Goal: Task Accomplishment & Management: Manage account settings

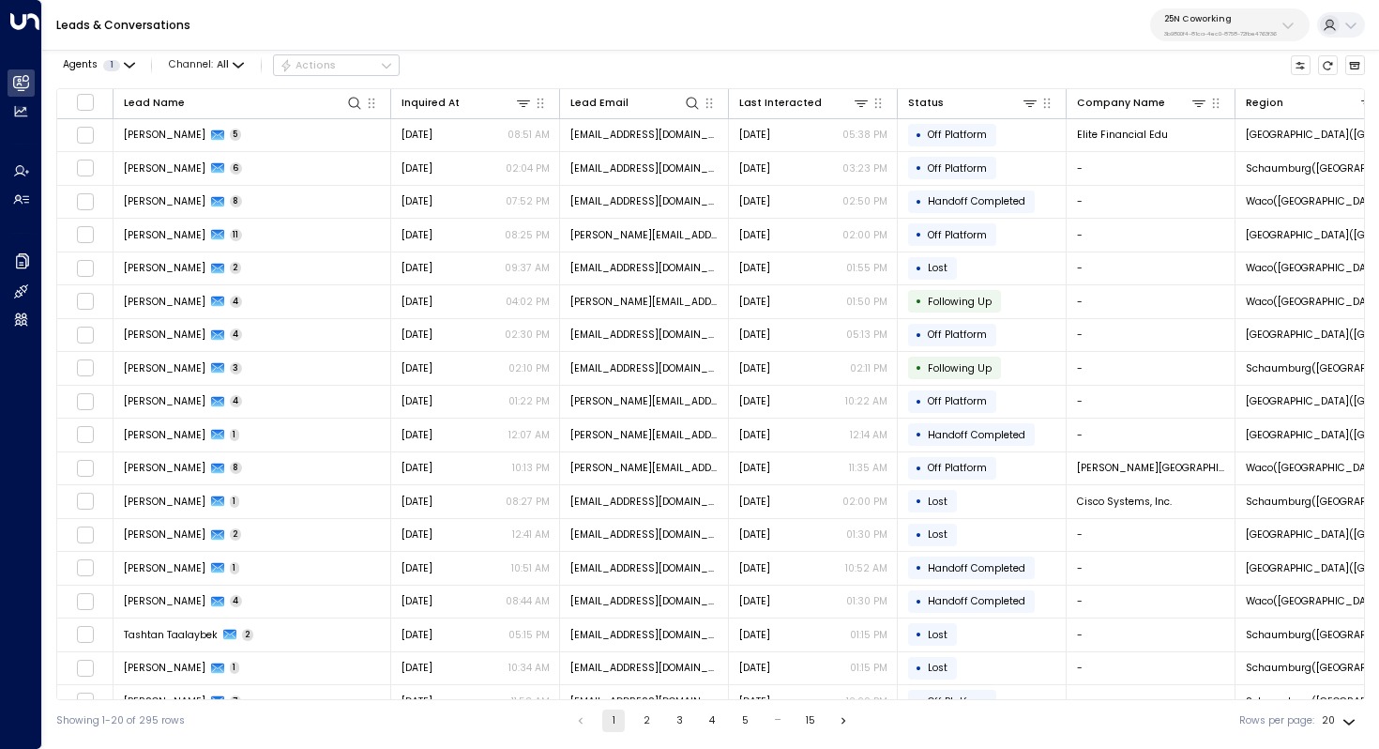
click at [1242, 30] on p "3b9800f4-81ca-4ec0-8758-72fbe4763f36" at bounding box center [1220, 34] width 113 height 8
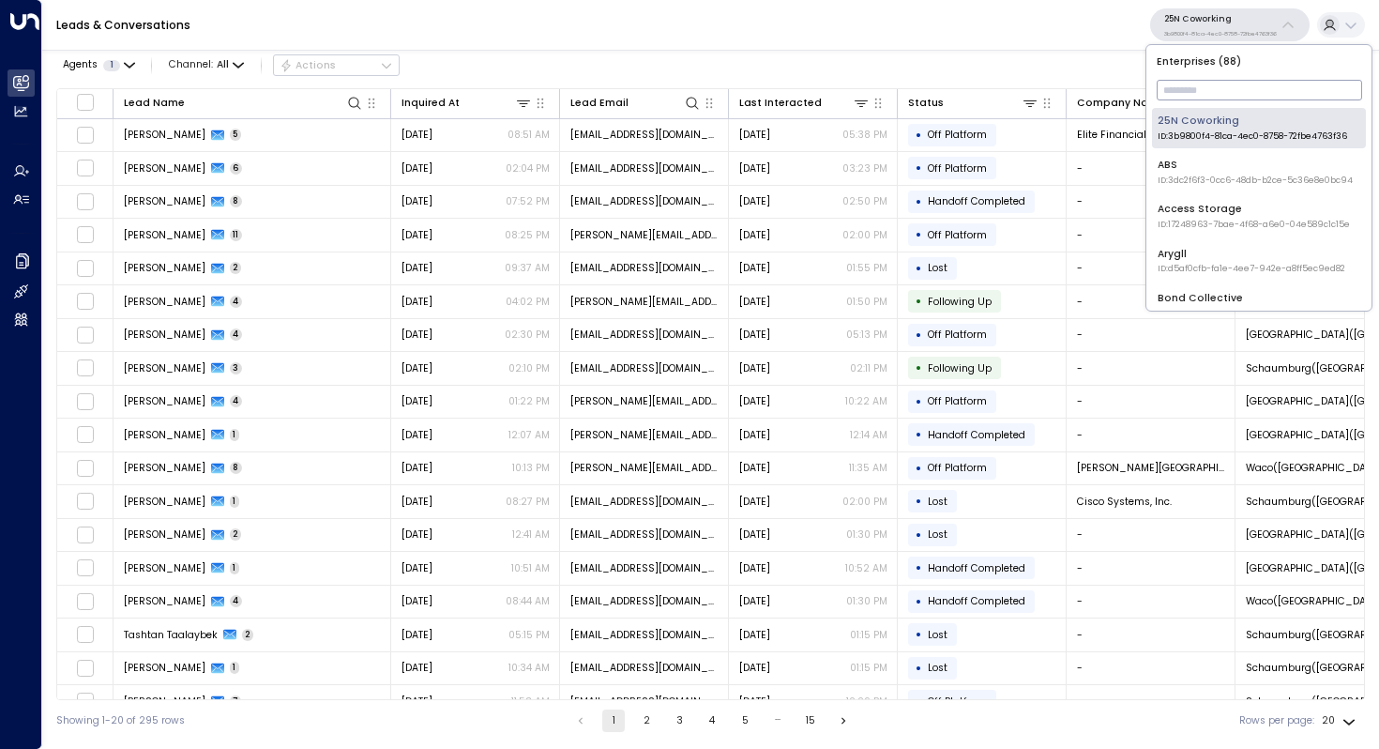
click at [1214, 84] on input "text" at bounding box center [1259, 90] width 205 height 30
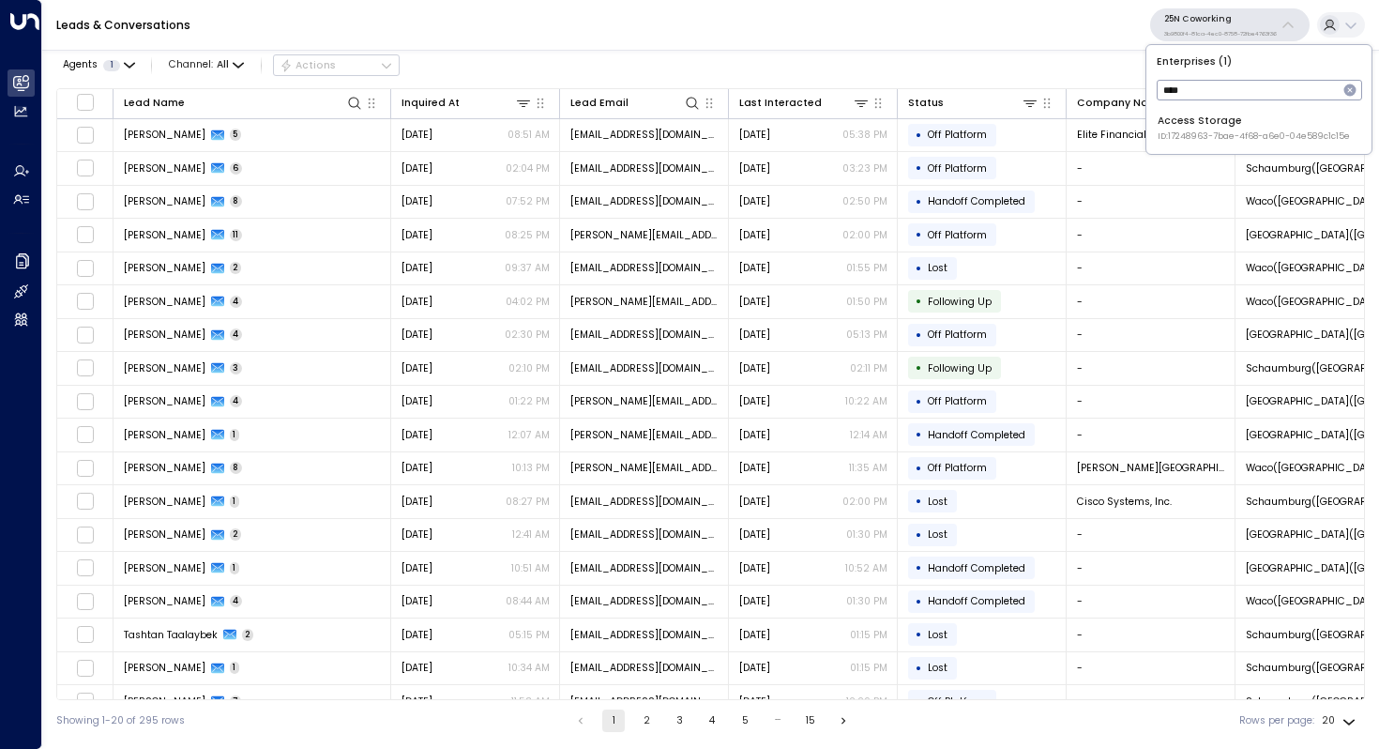
type input "****"
click at [1220, 122] on div "Access Storage ID: 17248963-7bae-4f68-a6e0-04e589c1c15e" at bounding box center [1254, 128] width 192 height 29
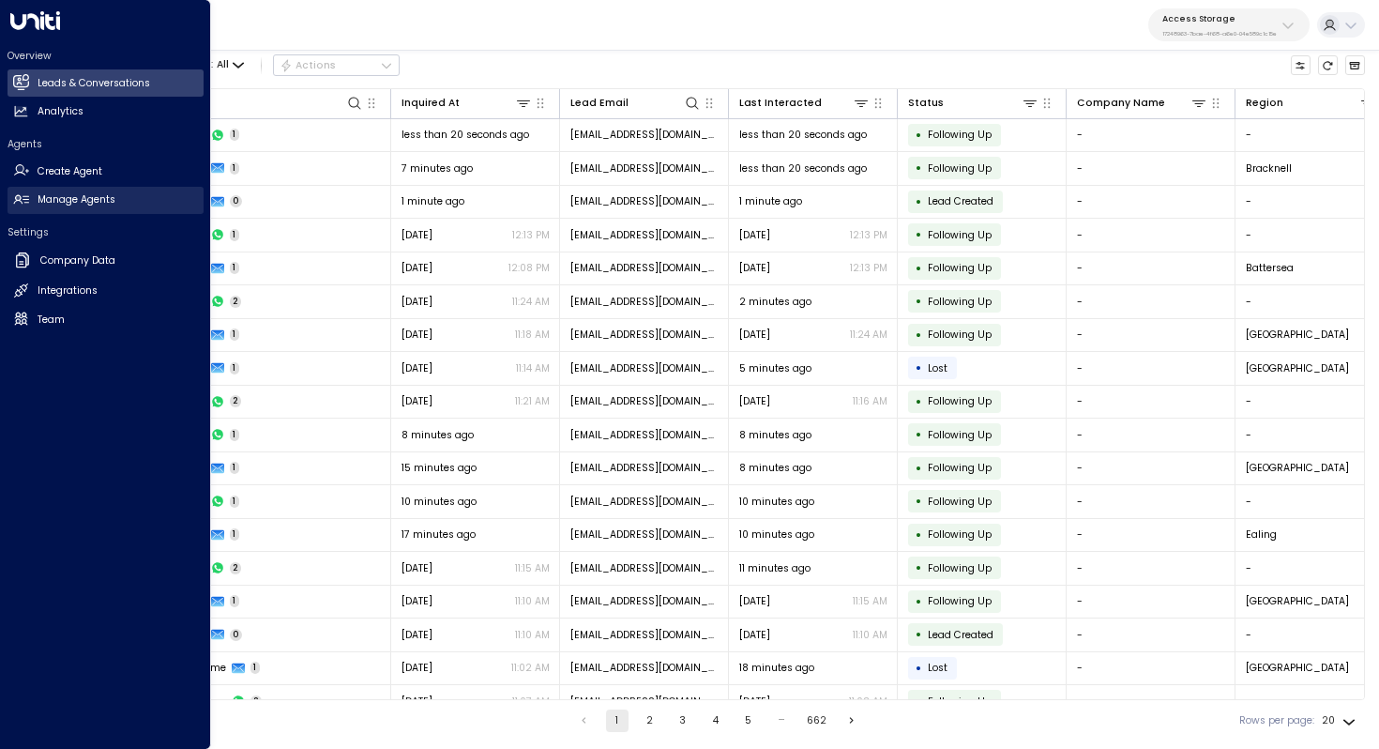
click at [101, 201] on h2 "Manage Agents" at bounding box center [77, 199] width 78 height 15
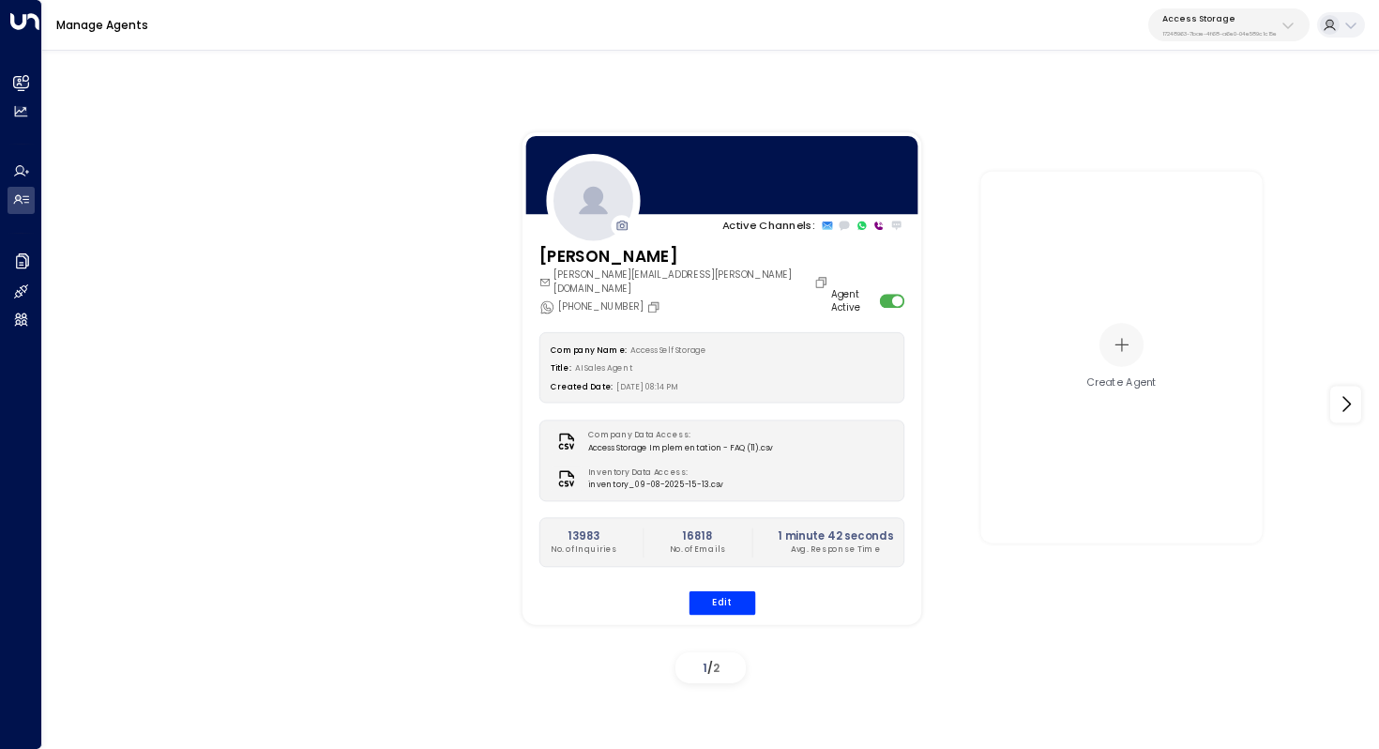
click at [623, 299] on div "[PHONE_NUMBER]" at bounding box center [601, 307] width 125 height 16
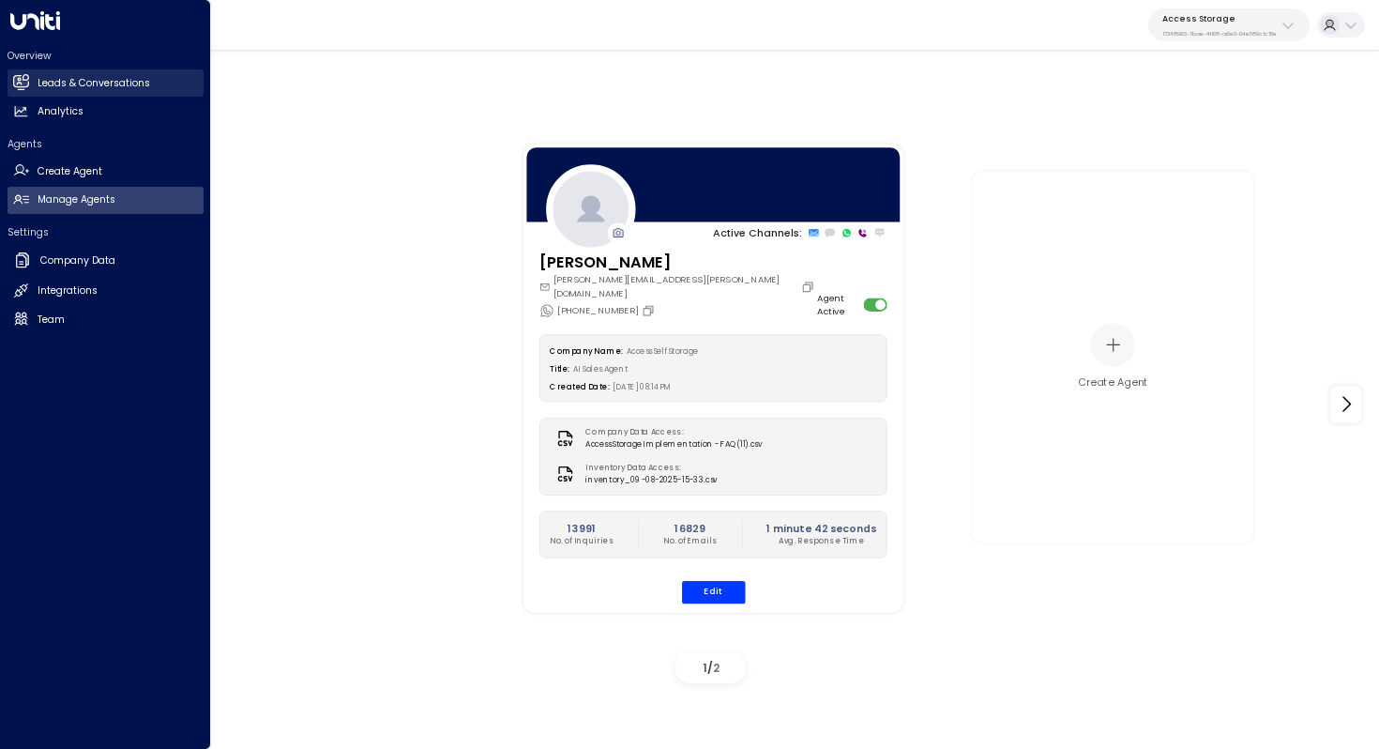
click at [138, 93] on link "Leads & Conversations Leads & Conversations" at bounding box center [106, 82] width 196 height 27
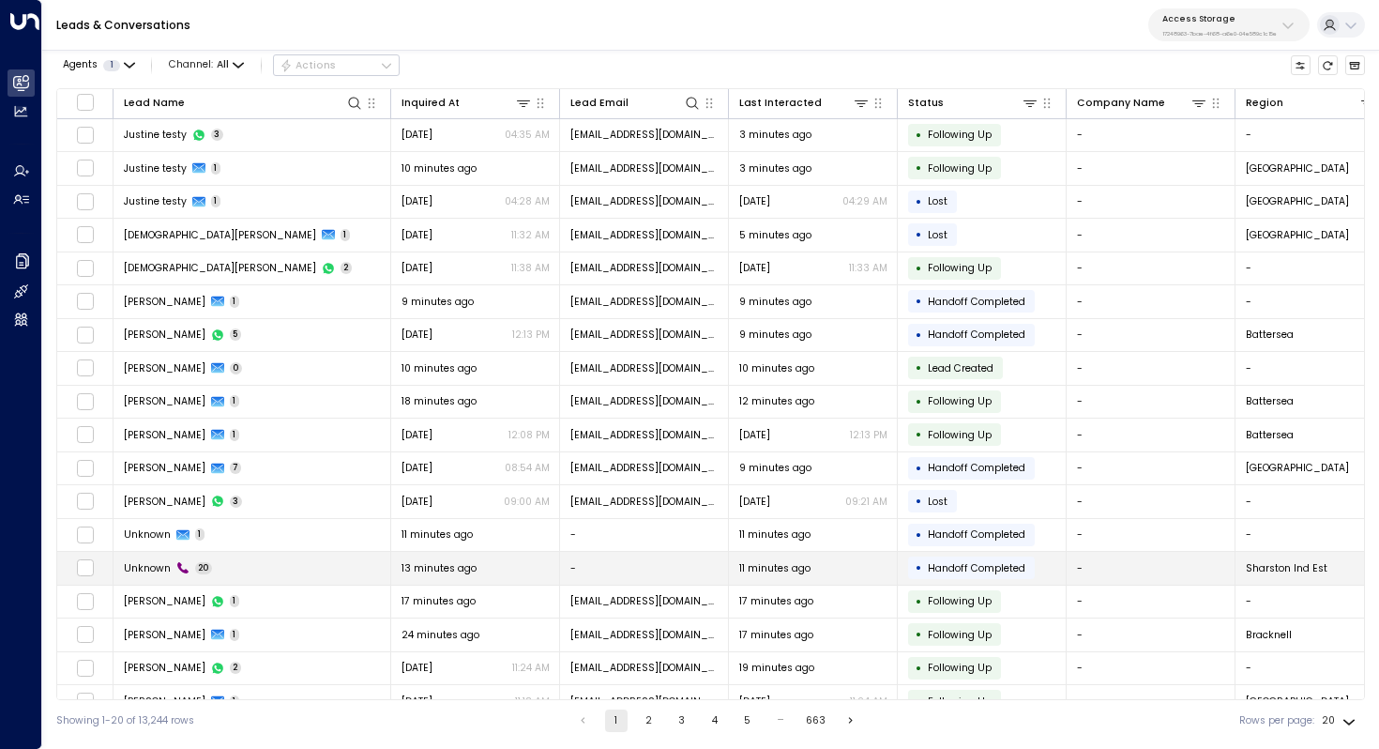
click at [250, 566] on td "Unknown 20" at bounding box center [253, 568] width 278 height 33
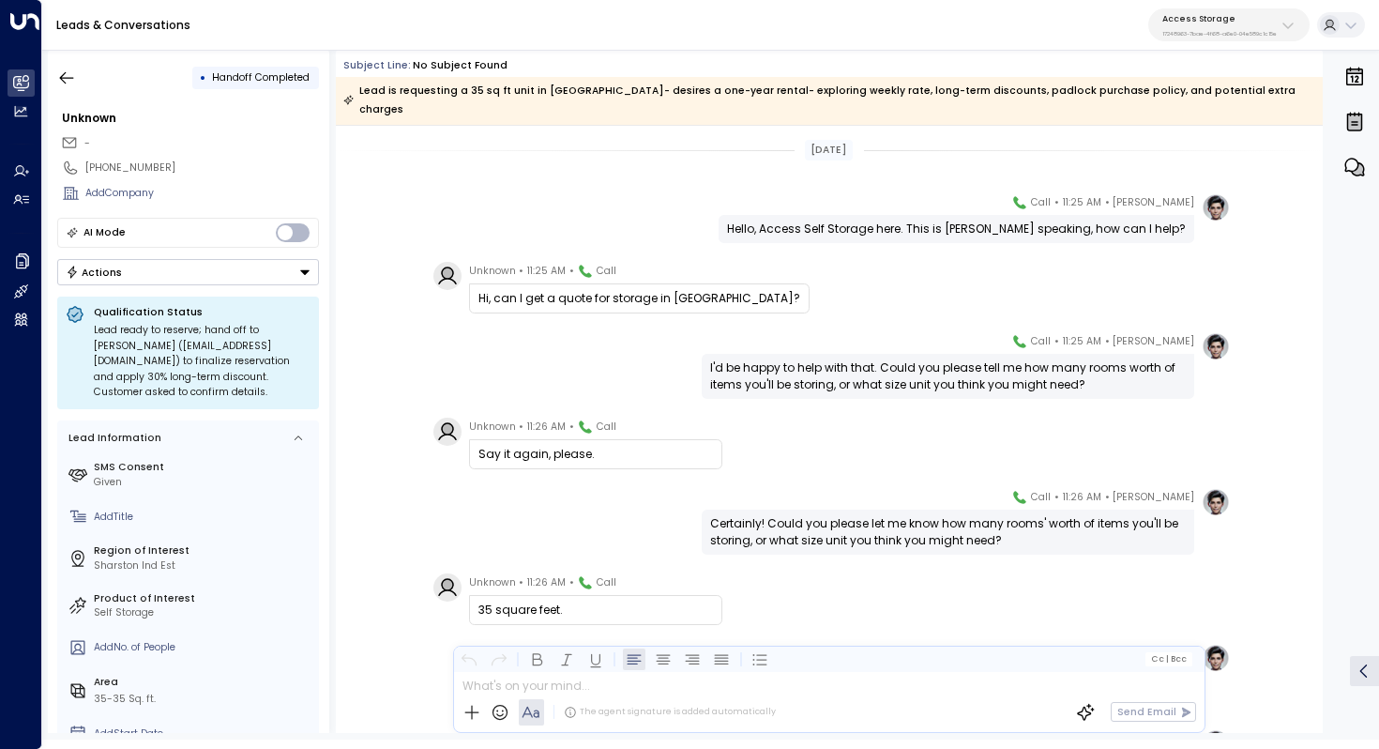
scroll to position [37, 0]
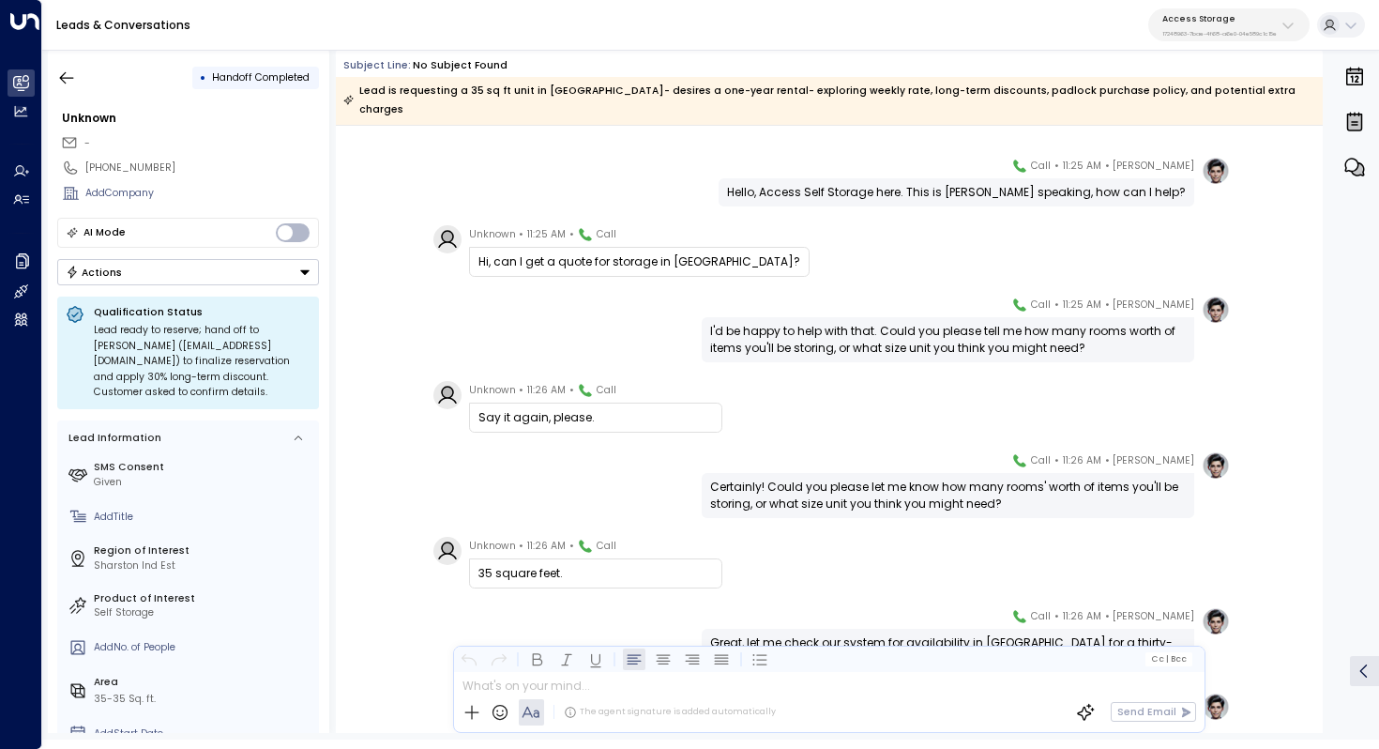
click at [859, 323] on div "I'd be happy to help with that. Could you please tell me how many rooms worth o…" at bounding box center [948, 340] width 476 height 34
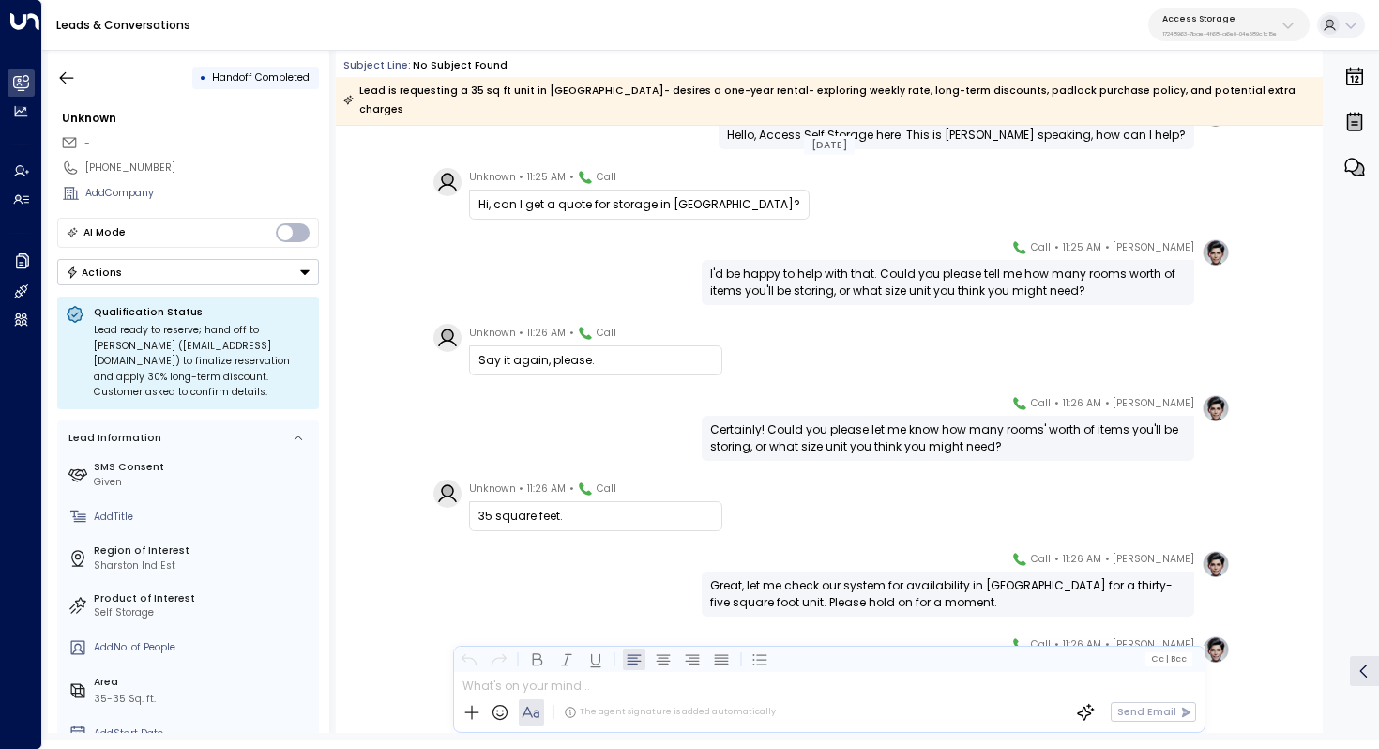
scroll to position [96, 0]
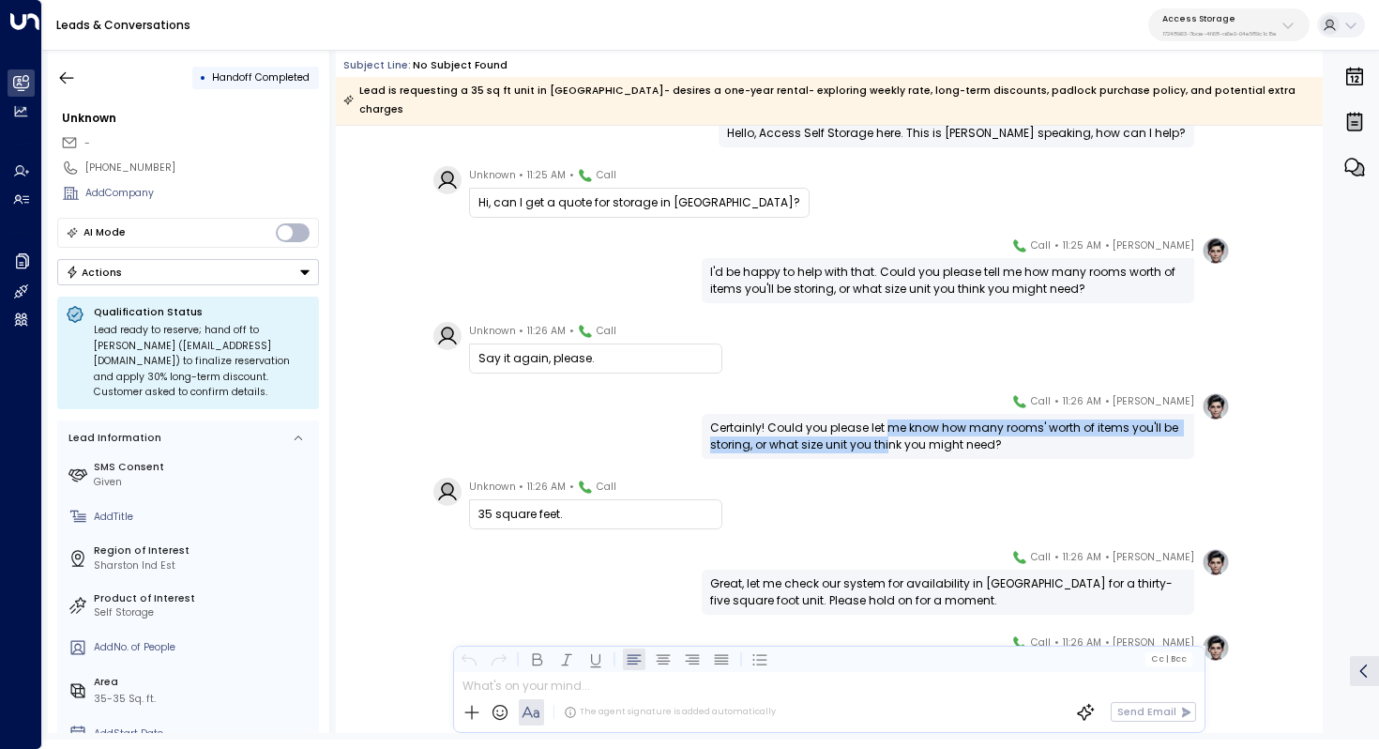
drag, startPoint x: 889, startPoint y: 409, endPoint x: 882, endPoint y: 432, distance: 23.5
click at [882, 432] on div "Certainly! Could you please let me know how many rooms' worth of items you'll b…" at bounding box center [948, 436] width 476 height 34
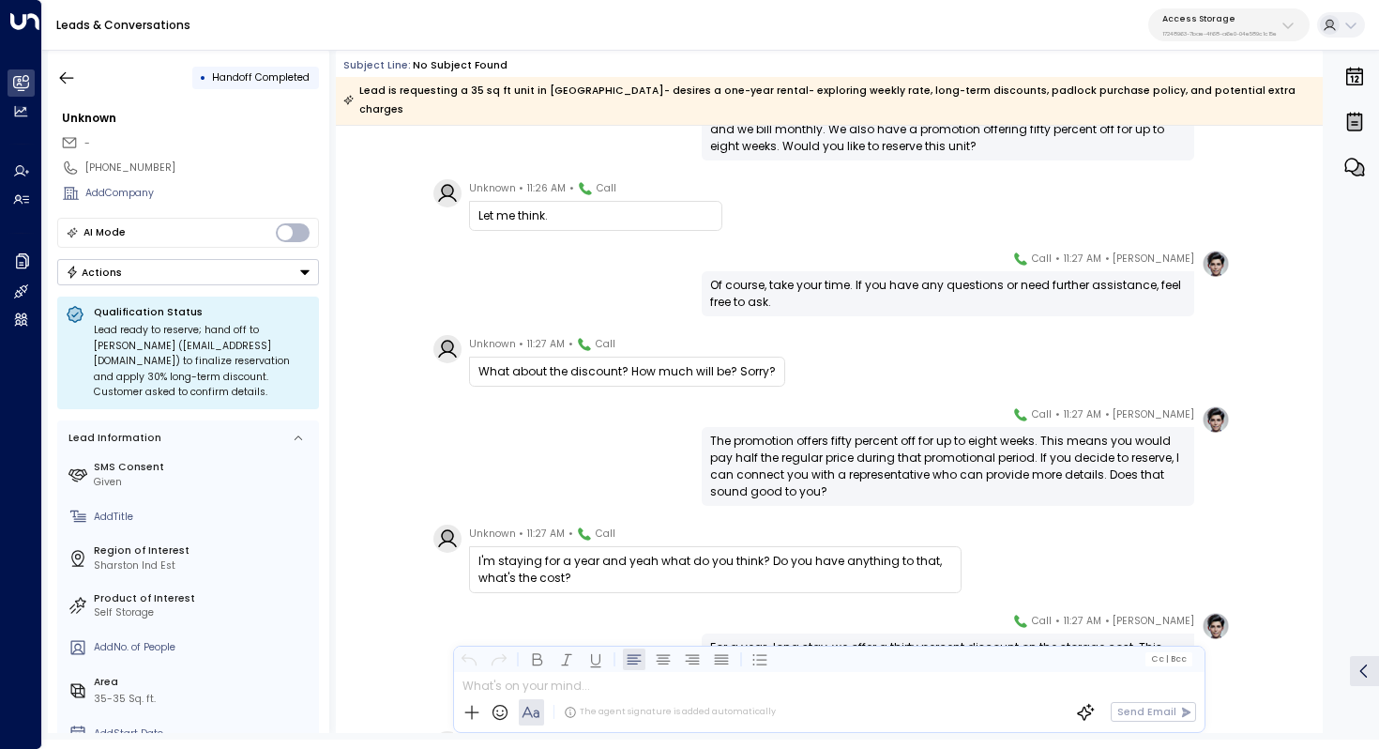
scroll to position [710, 0]
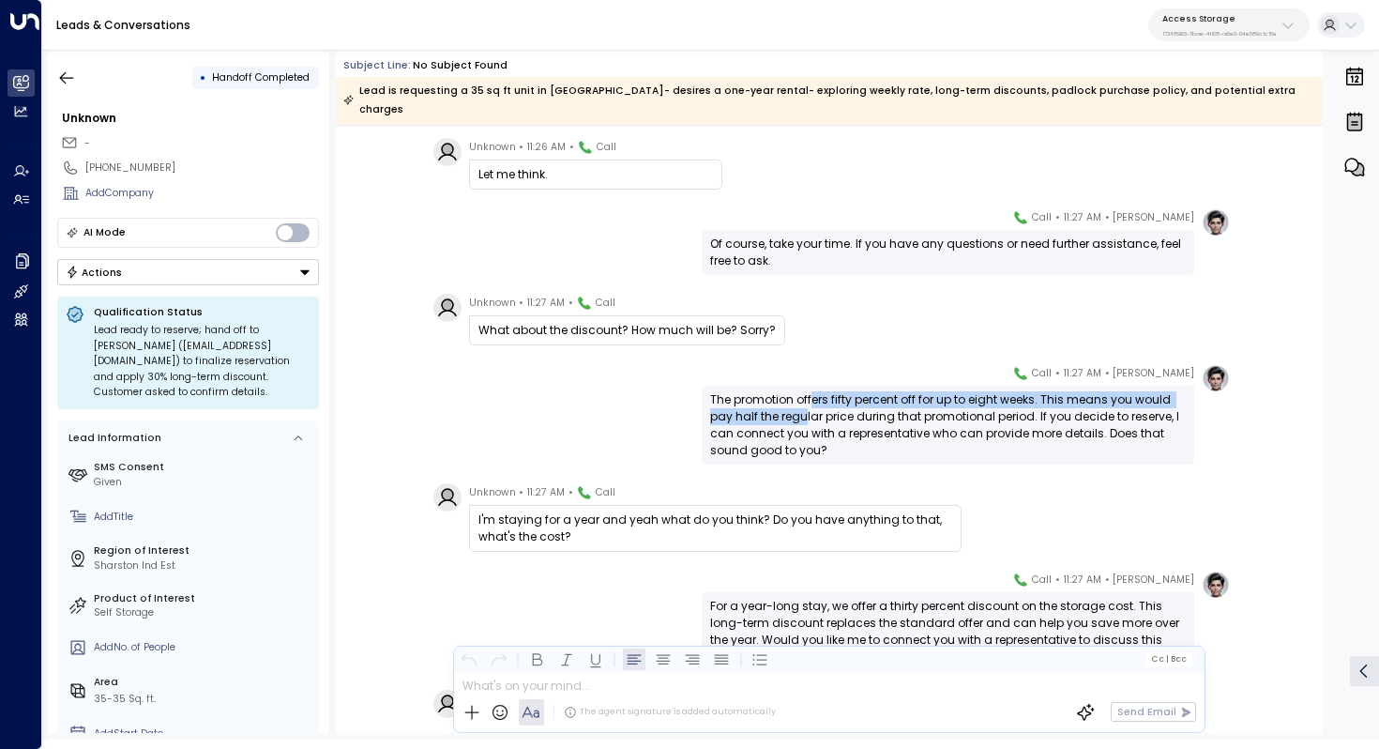
drag, startPoint x: 809, startPoint y: 378, endPoint x: 800, endPoint y: 405, distance: 28.5
click at [800, 405] on div "The promotion offers fifty percent off for up to eight weeks. This means you wo…" at bounding box center [948, 425] width 476 height 68
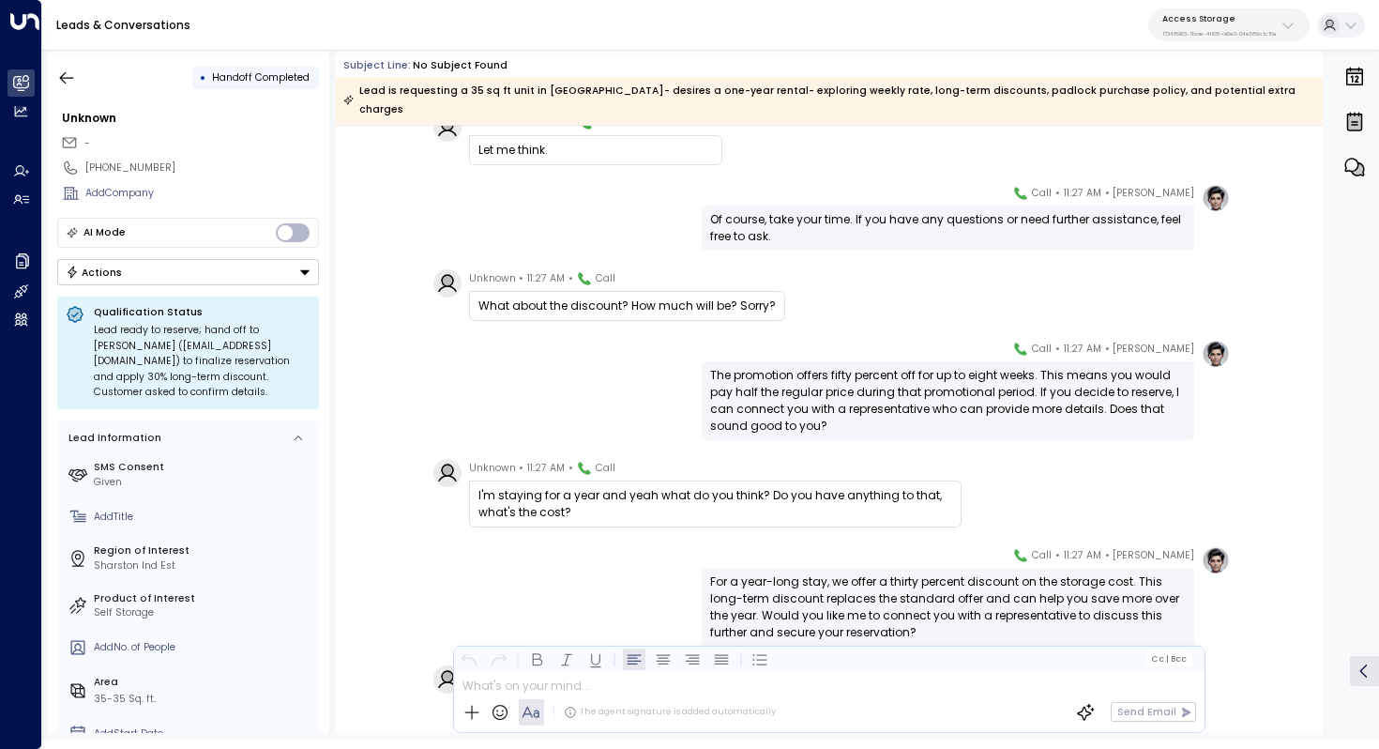
click at [832, 380] on div "The promotion offers fifty percent off for up to eight weeks. This means you wo…" at bounding box center [948, 401] width 476 height 68
click at [852, 382] on div "The promotion offers fifty percent off for up to eight weeks. This means you wo…" at bounding box center [948, 401] width 476 height 68
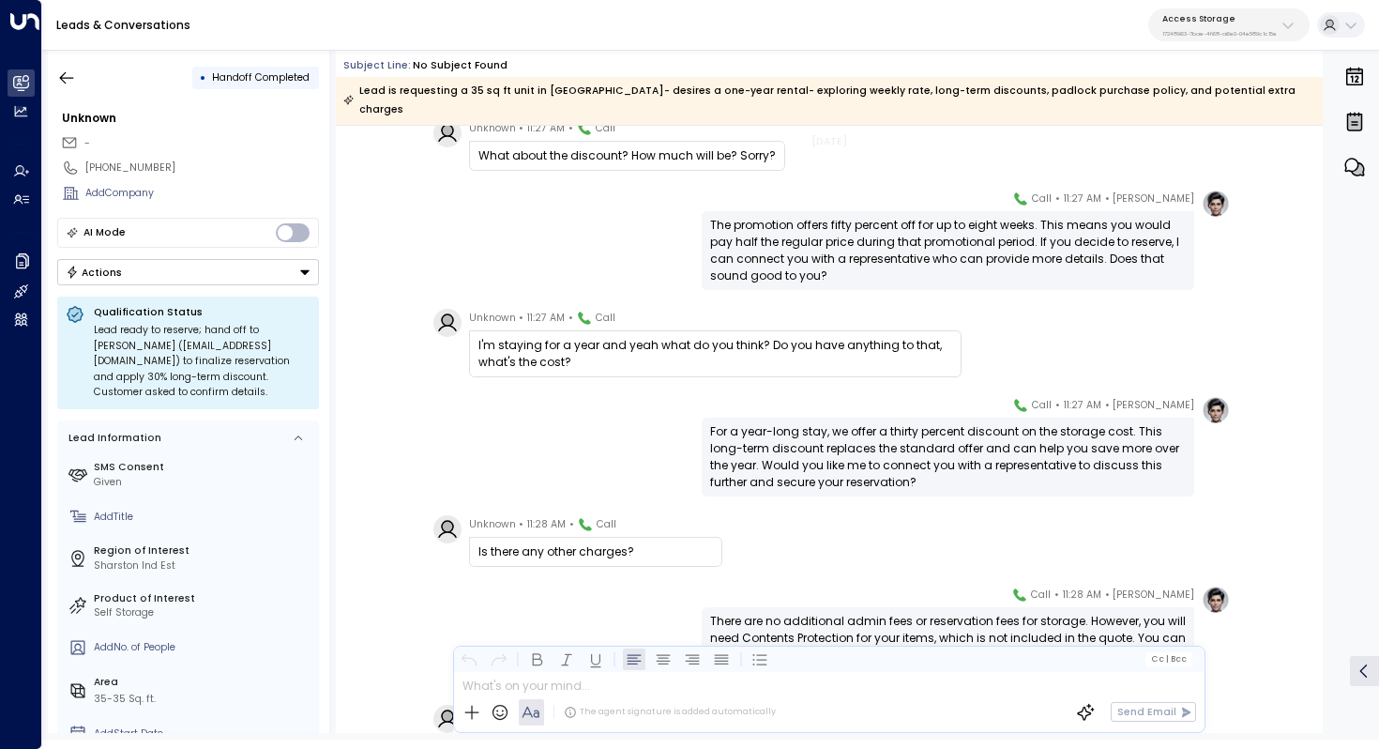
scroll to position [891, 0]
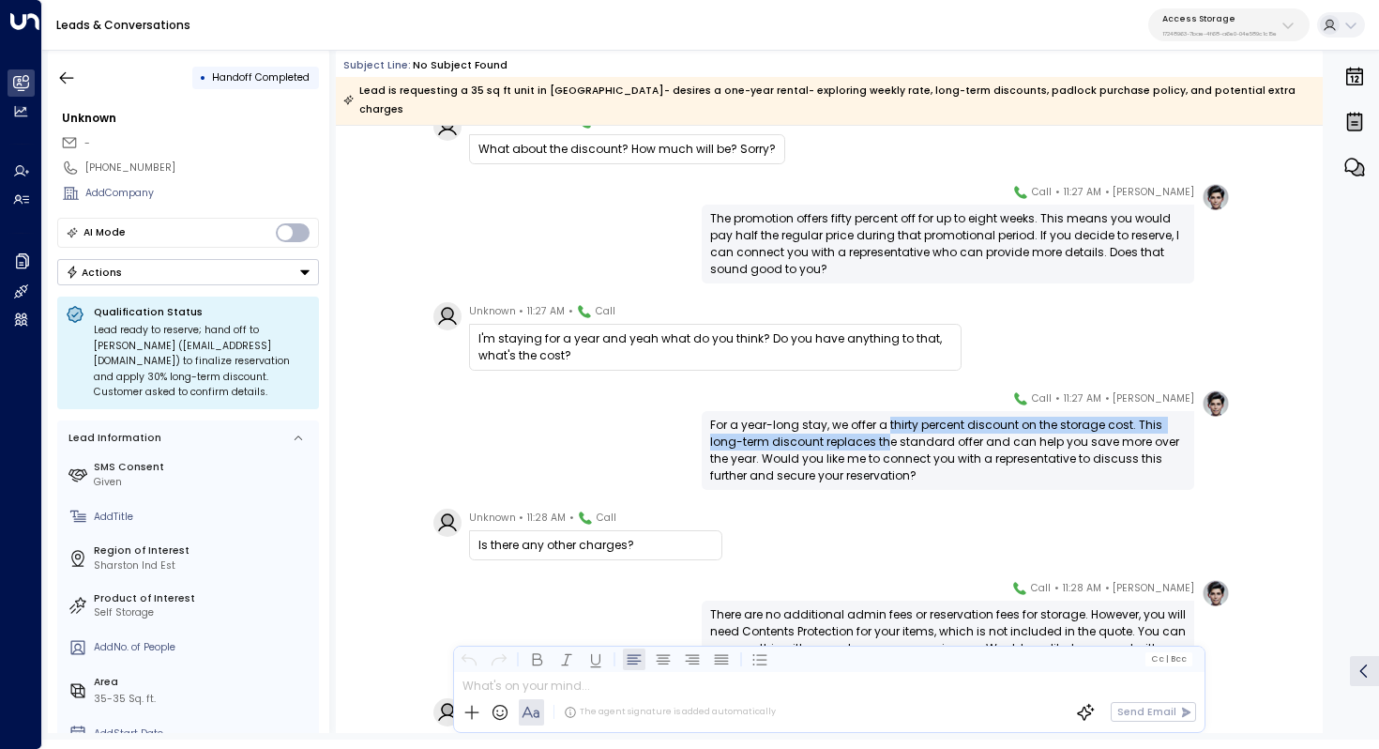
drag, startPoint x: 888, startPoint y: 406, endPoint x: 888, endPoint y: 417, distance: 10.3
click at [888, 417] on div "For a year-long stay, we offer a thirty percent discount on the storage cost. T…" at bounding box center [948, 451] width 476 height 68
click at [899, 418] on div "For a year-long stay, we offer a thirty percent discount on the storage cost. T…" at bounding box center [948, 451] width 476 height 68
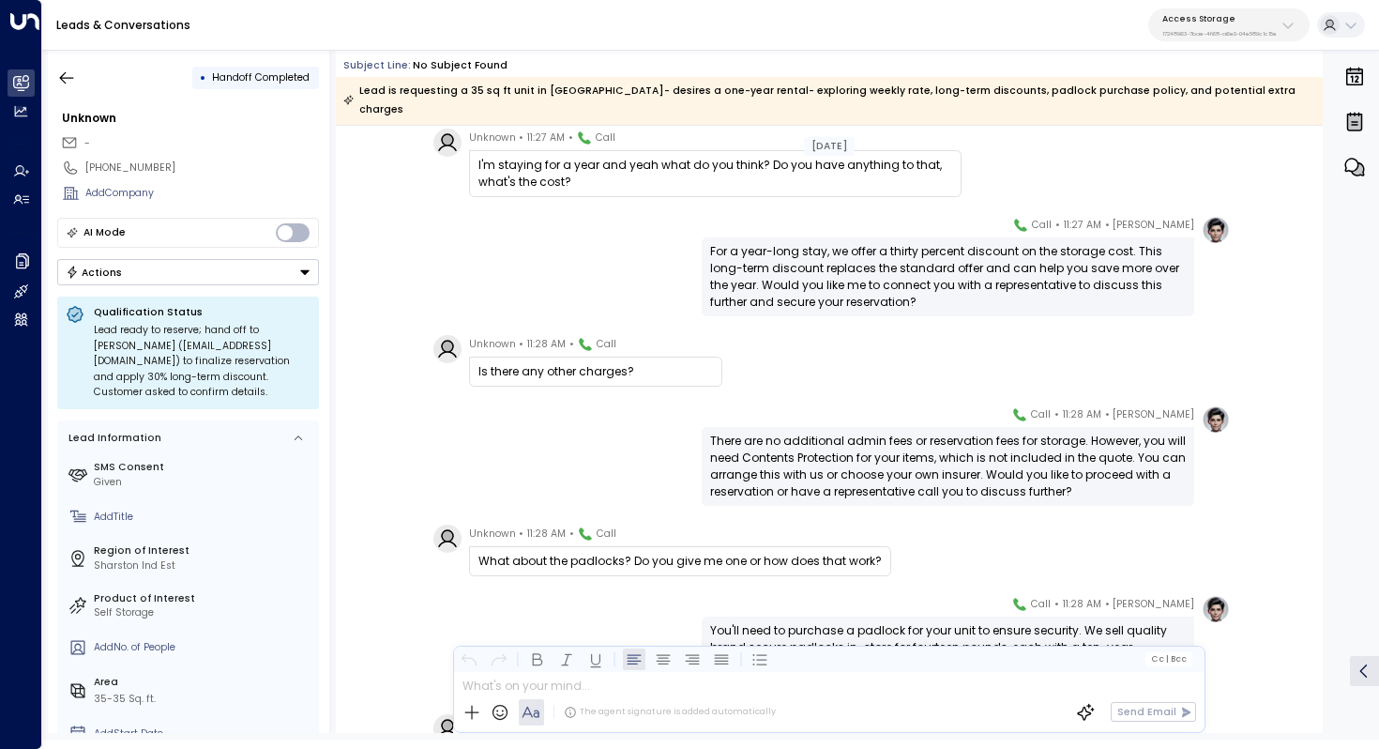
scroll to position [1066, 0]
drag, startPoint x: 806, startPoint y: 418, endPoint x: 829, endPoint y: 440, distance: 31.9
click at [829, 440] on div "There are no additional admin fees or reservation fees for storage. However, yo…" at bounding box center [948, 466] width 476 height 68
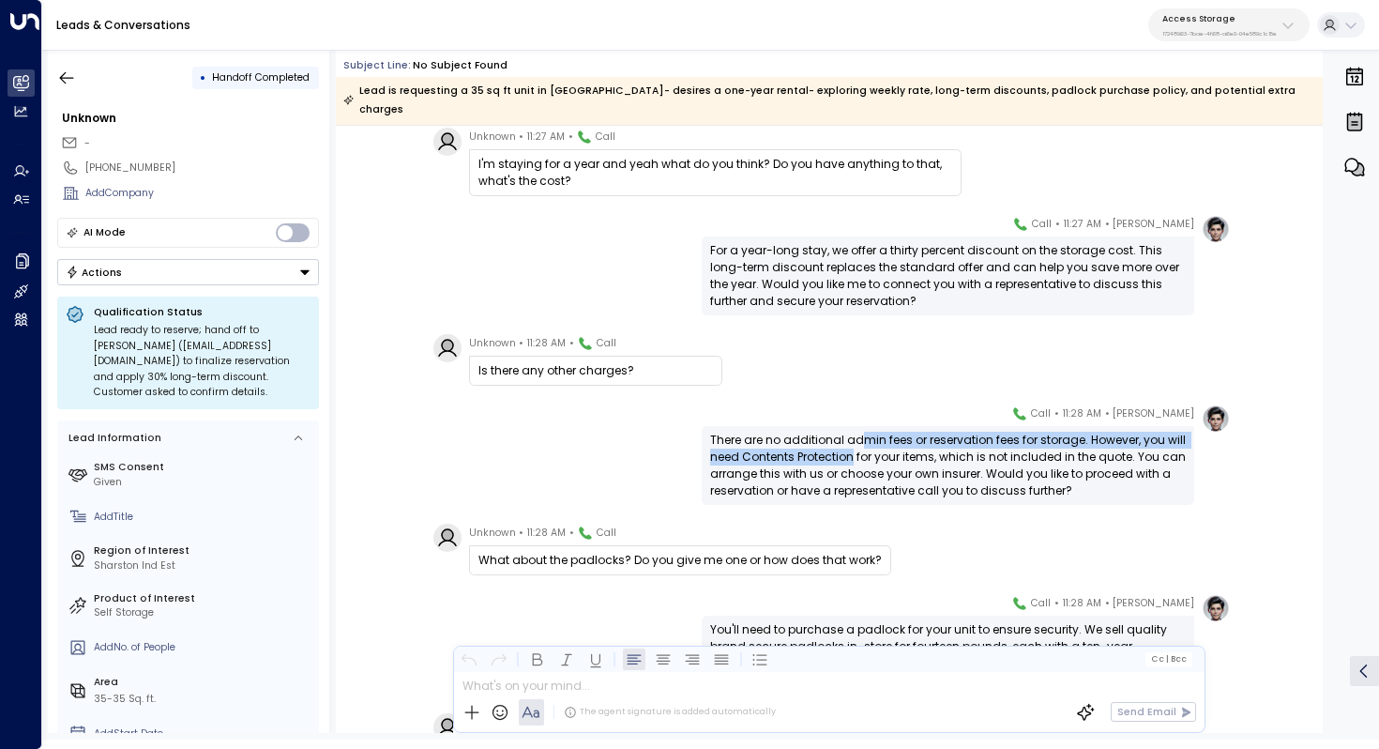
drag, startPoint x: 856, startPoint y: 426, endPoint x: 850, endPoint y: 445, distance: 19.6
click at [850, 445] on div "There are no additional admin fees or reservation fees for storage. However, yo…" at bounding box center [948, 466] width 476 height 68
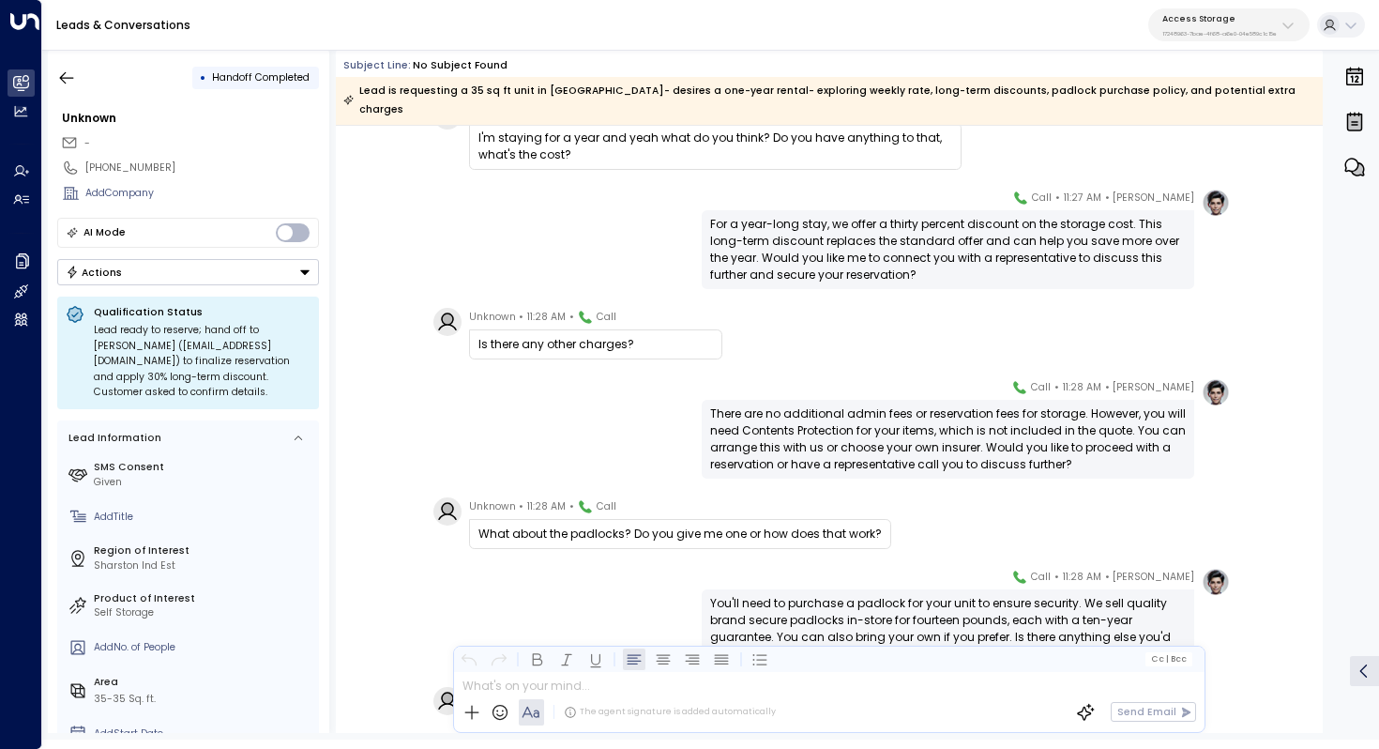
scroll to position [1103, 0]
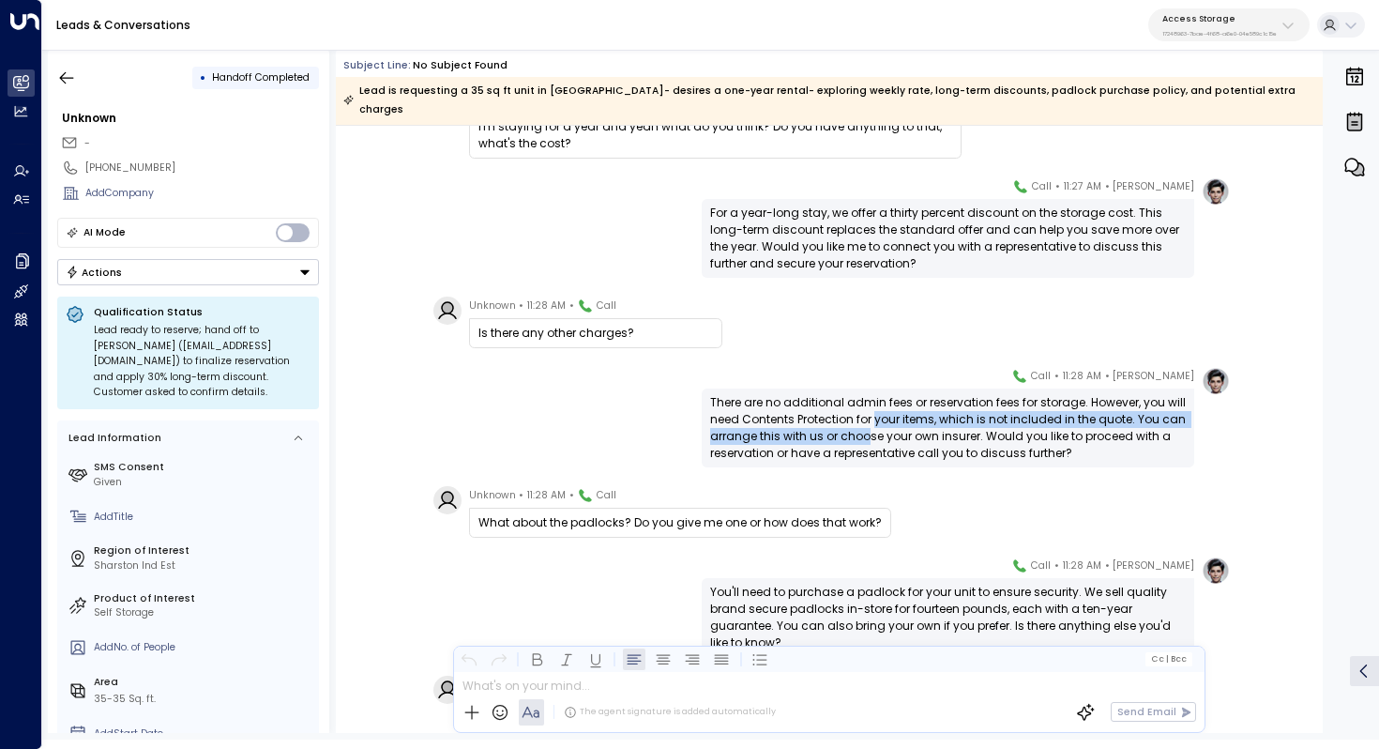
drag, startPoint x: 873, startPoint y: 403, endPoint x: 863, endPoint y: 424, distance: 23.5
click at [863, 424] on div "There are no additional admin fees or reservation fees for storage. However, yo…" at bounding box center [948, 428] width 476 height 68
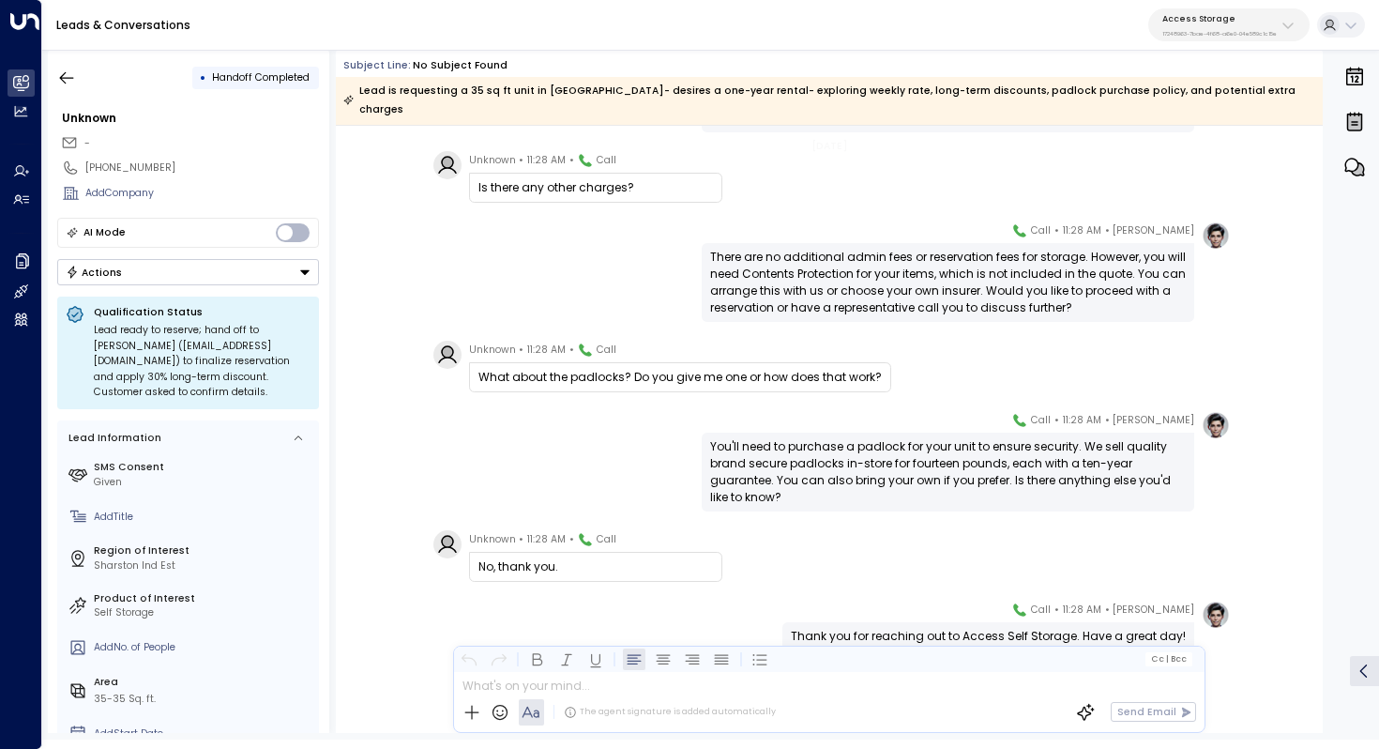
scroll to position [1251, 0]
drag, startPoint x: 830, startPoint y: 426, endPoint x: 857, endPoint y: 426, distance: 26.3
click at [857, 436] on div "You'll need to purchase a padlock for your unit to ensure security. We sell qua…" at bounding box center [948, 470] width 476 height 68
drag, startPoint x: 876, startPoint y: 426, endPoint x: 876, endPoint y: 446, distance: 19.7
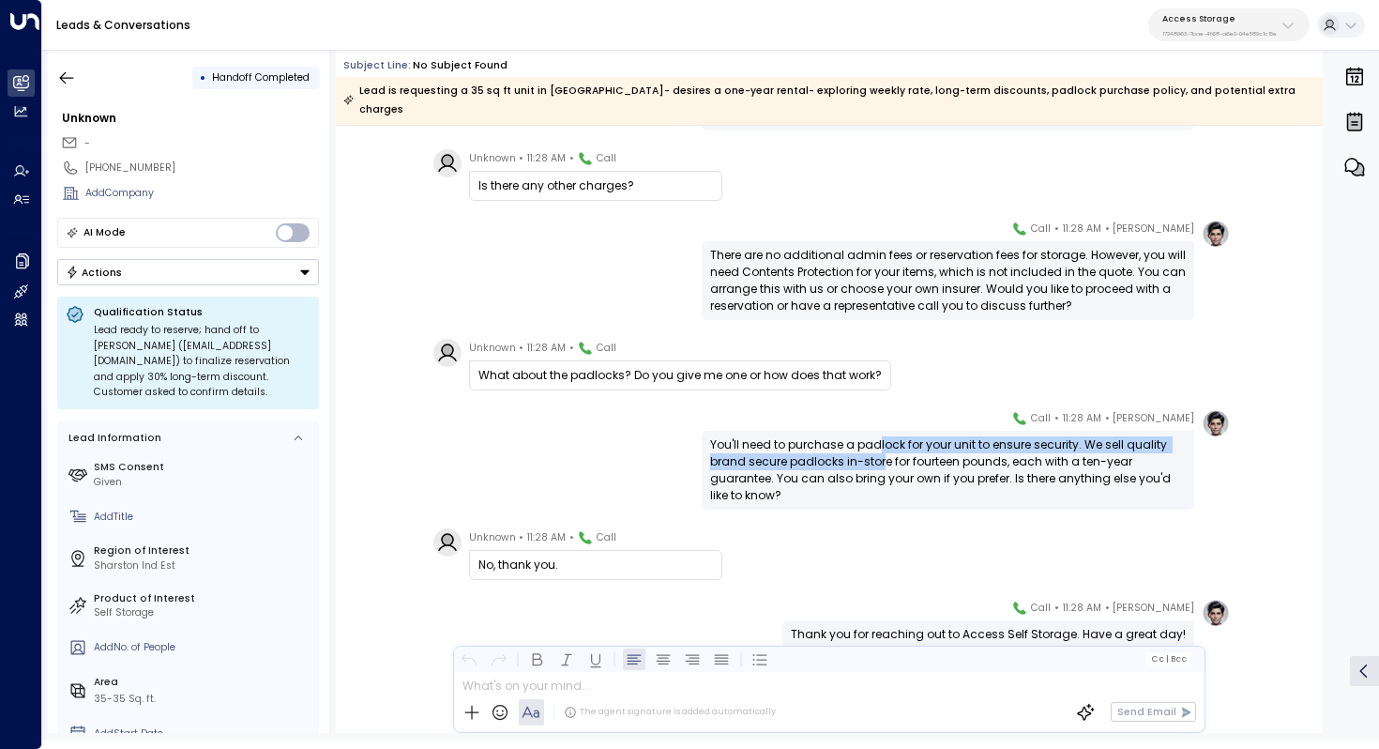
click at [876, 446] on div "You'll need to purchase a padlock for your unit to ensure security. We sell qua…" at bounding box center [948, 470] width 476 height 68
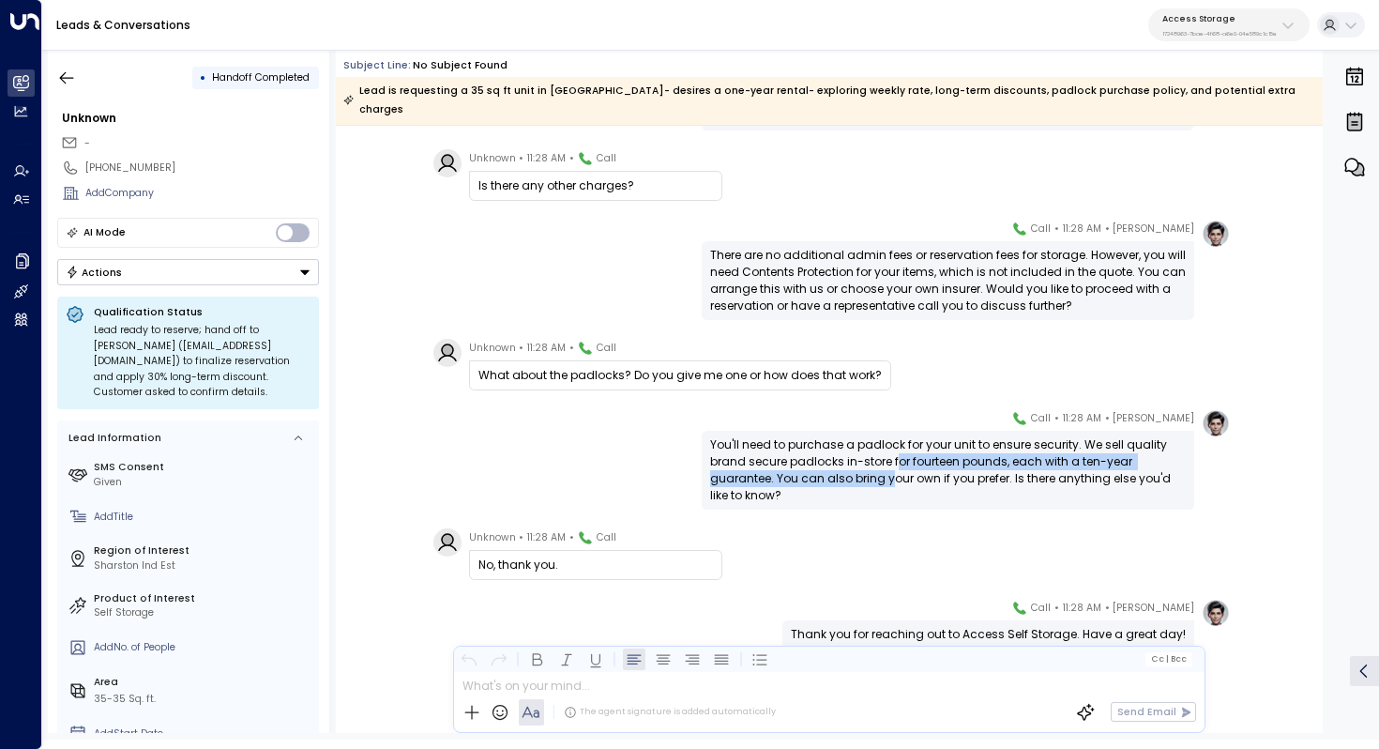
drag, startPoint x: 892, startPoint y: 436, endPoint x: 889, endPoint y: 455, distance: 19.1
click at [889, 455] on div "You'll need to purchase a padlock for your unit to ensure security. We sell qua…" at bounding box center [948, 470] width 476 height 68
click at [906, 451] on div "You'll need to purchase a padlock for your unit to ensure security. We sell qua…" at bounding box center [948, 470] width 476 height 68
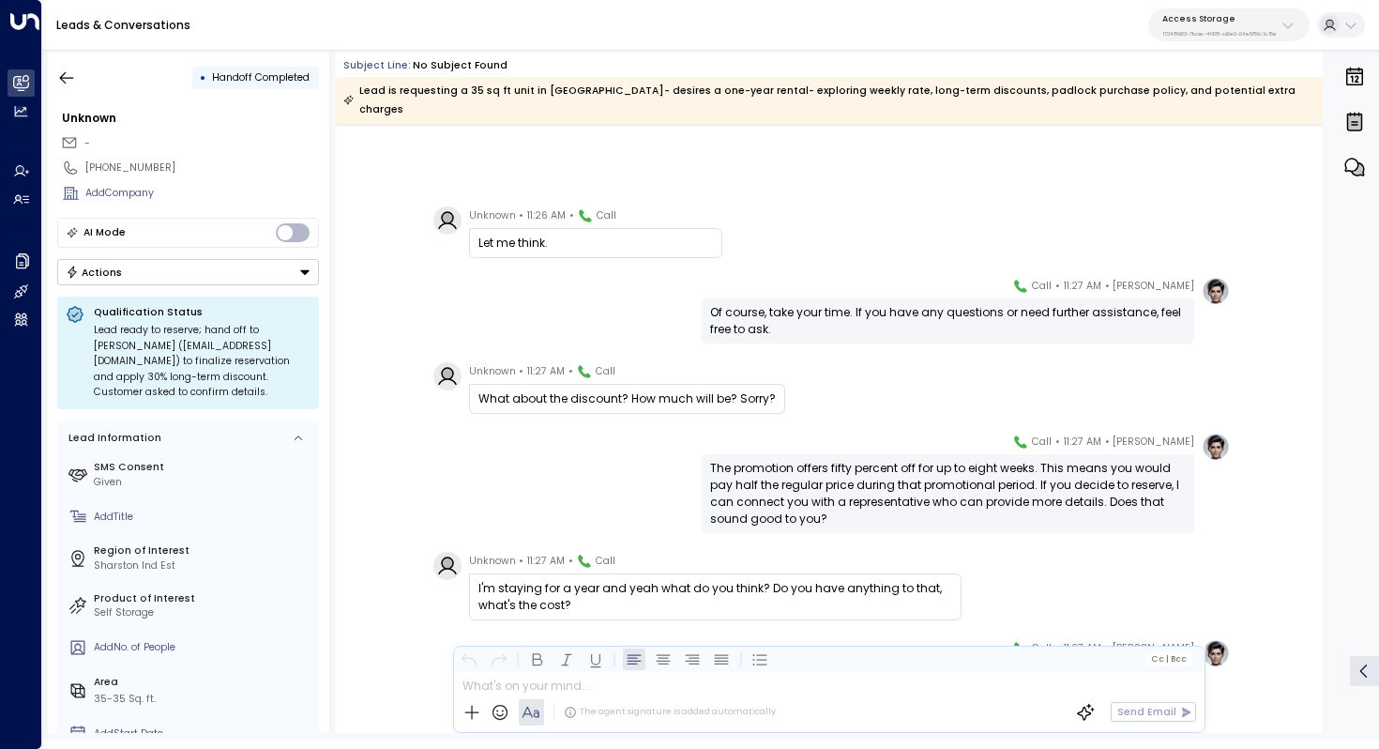
scroll to position [347, 0]
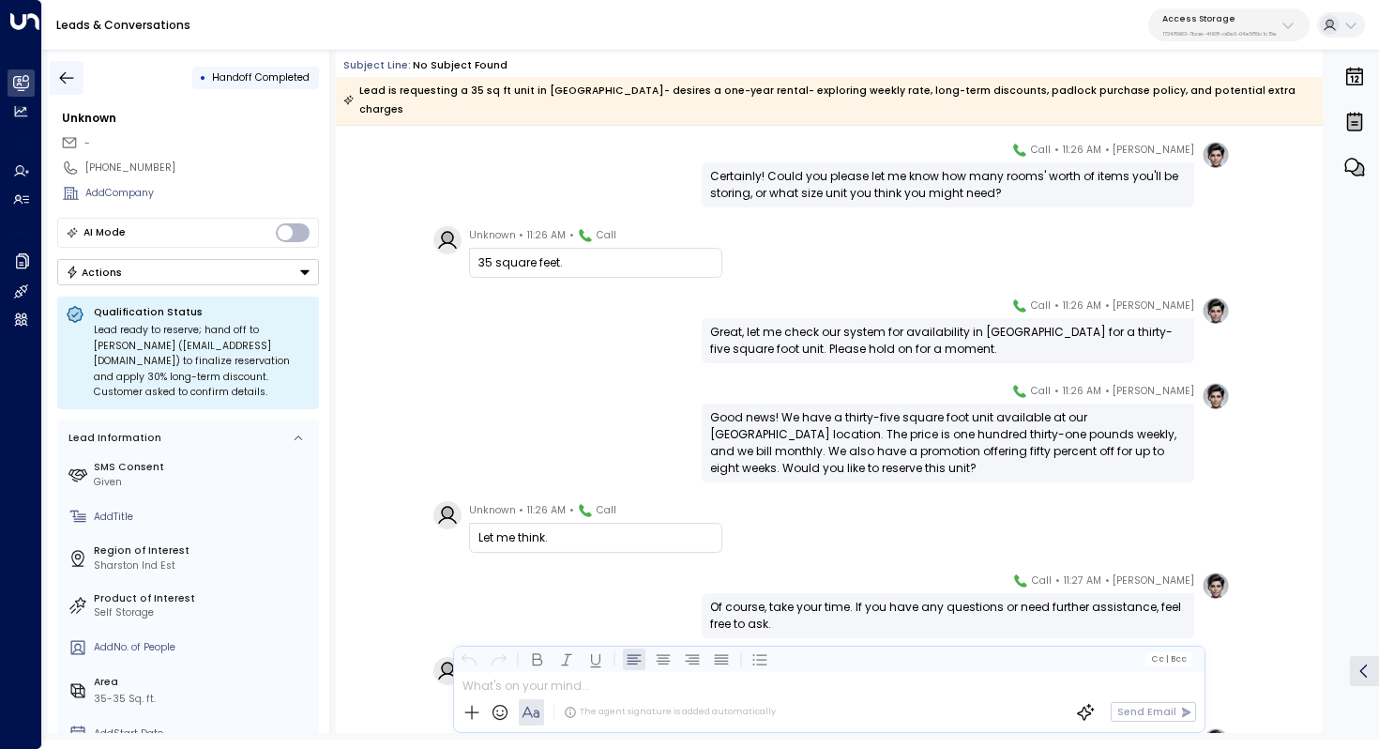
click at [64, 64] on button "button" at bounding box center [67, 78] width 34 height 34
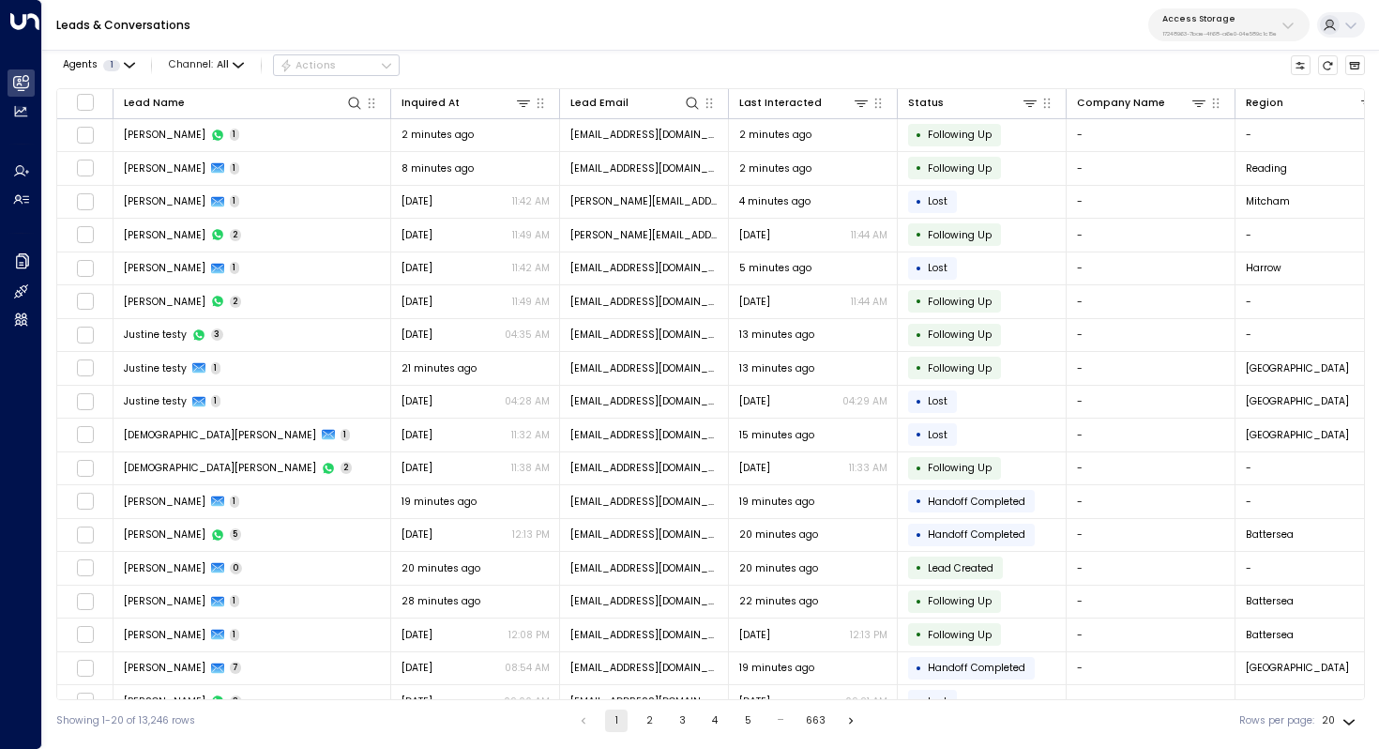
click at [1220, 33] on p "17248963-7bae-4f68-a6e0-04e589c1c15e" at bounding box center [1219, 34] width 114 height 8
type input "*******"
click at [1215, 132] on span "ID: 58c4b32c-92b1-4356-be9b-1247e2c02228" at bounding box center [1253, 136] width 193 height 13
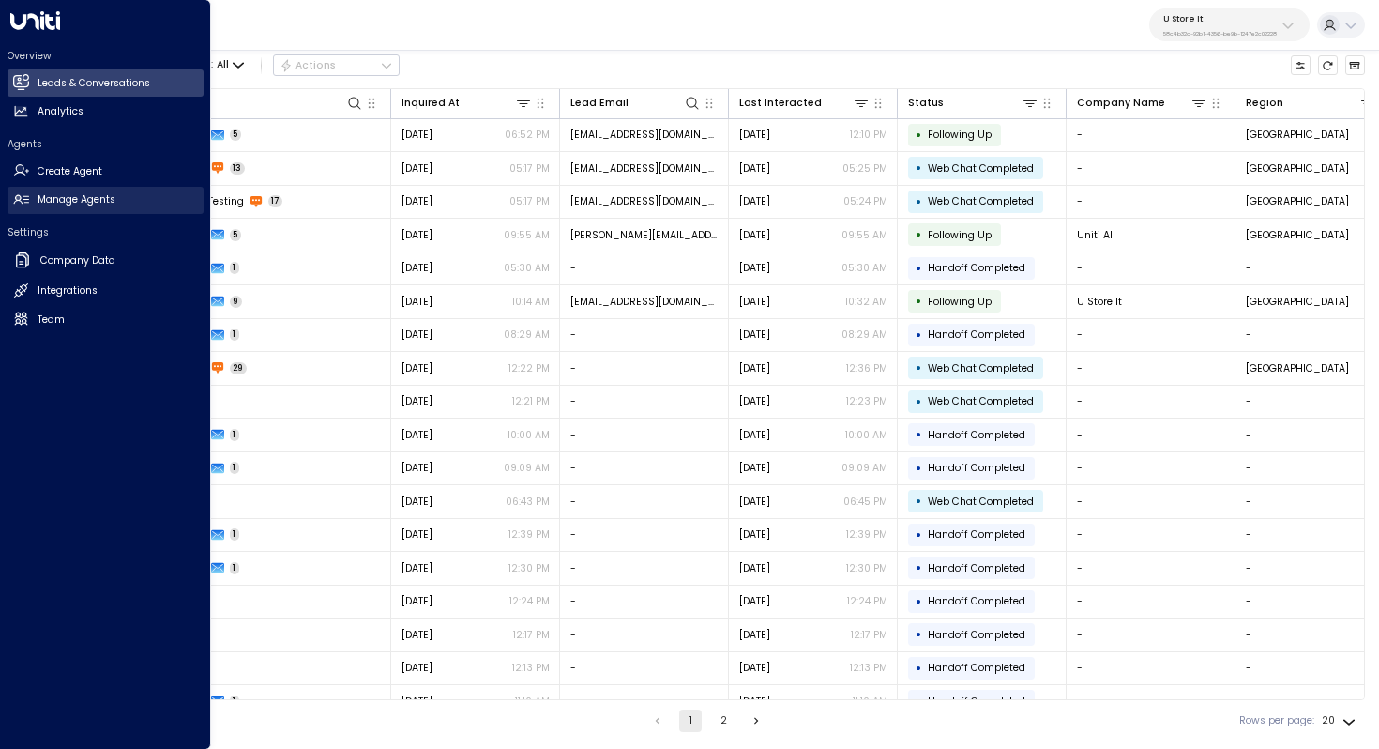
click at [80, 202] on h2 "Manage Agents" at bounding box center [77, 199] width 78 height 15
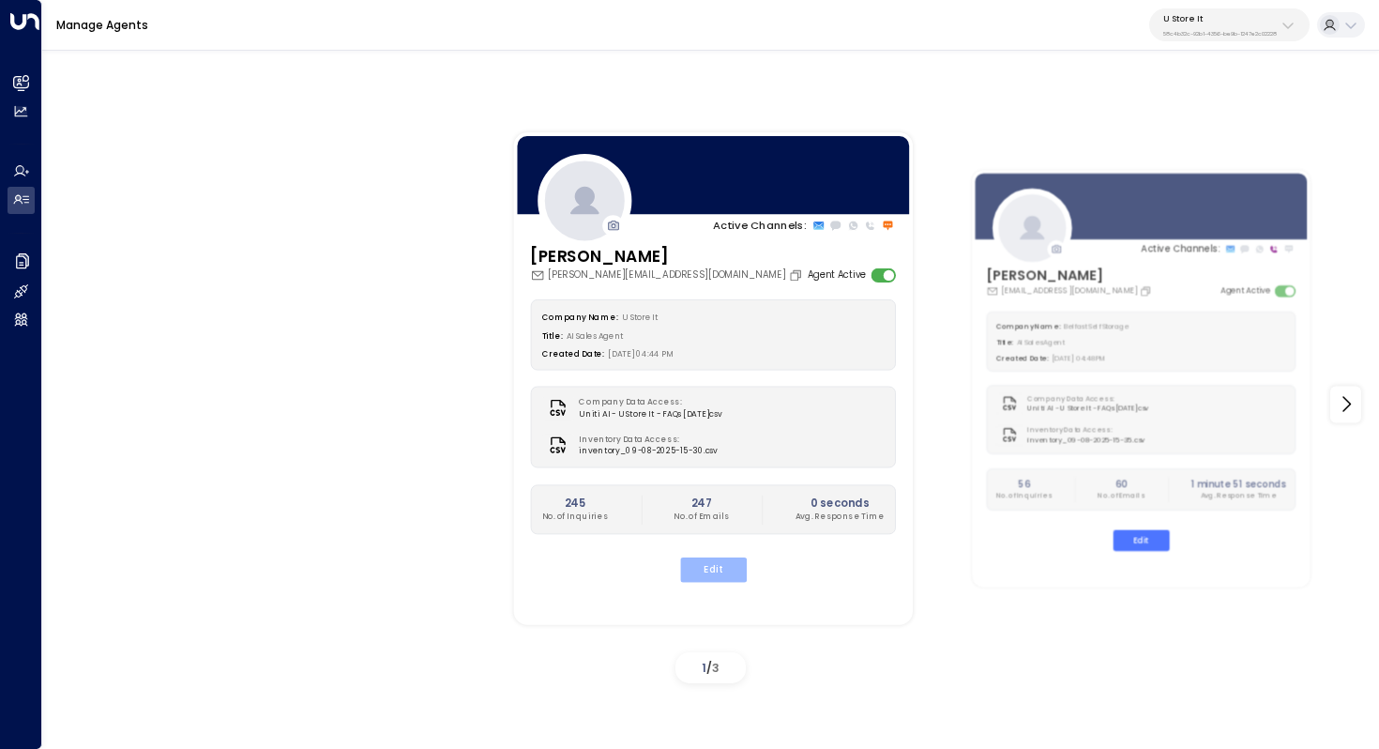
click at [717, 574] on button "Edit" at bounding box center [712, 569] width 67 height 24
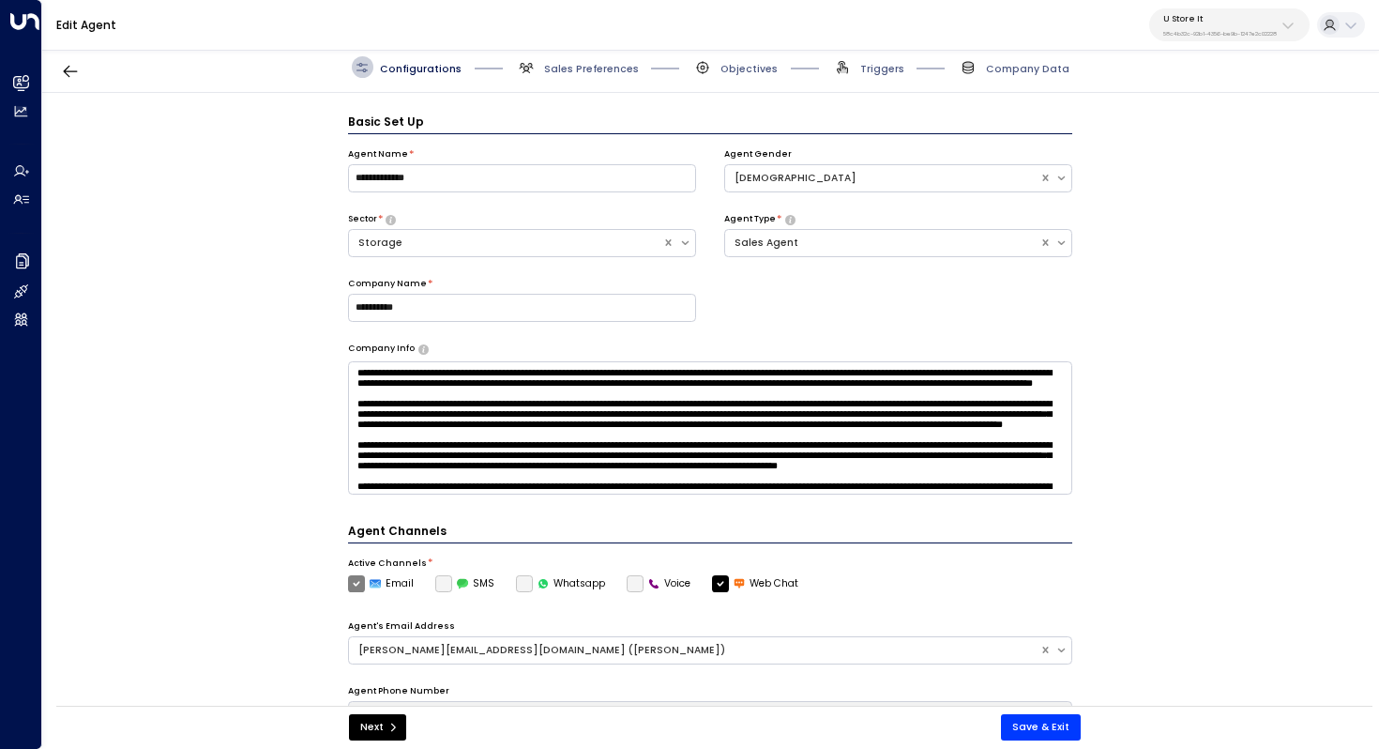
scroll to position [21, 0]
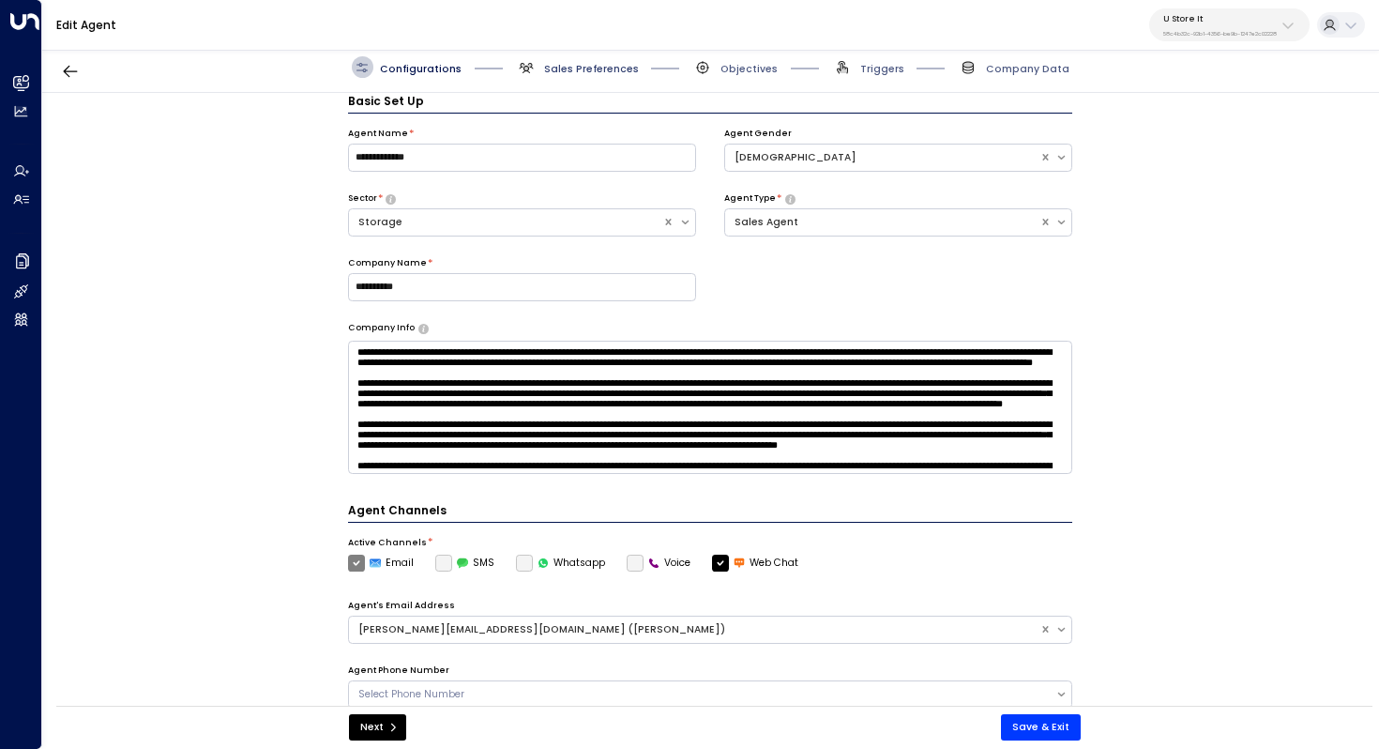
click at [616, 73] on span "Sales Preferences" at bounding box center [591, 69] width 95 height 14
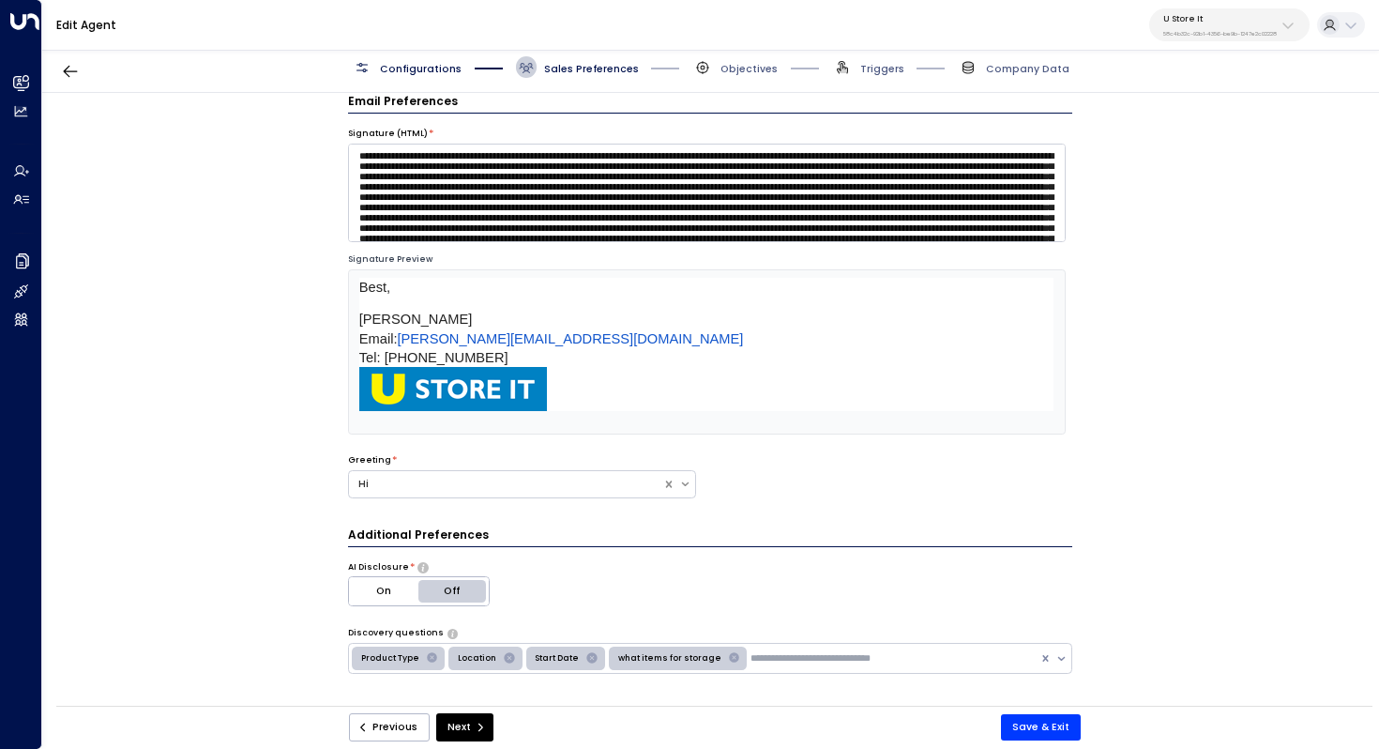
click at [529, 385] on img at bounding box center [453, 389] width 188 height 44
click at [591, 386] on p at bounding box center [706, 389] width 695 height 44
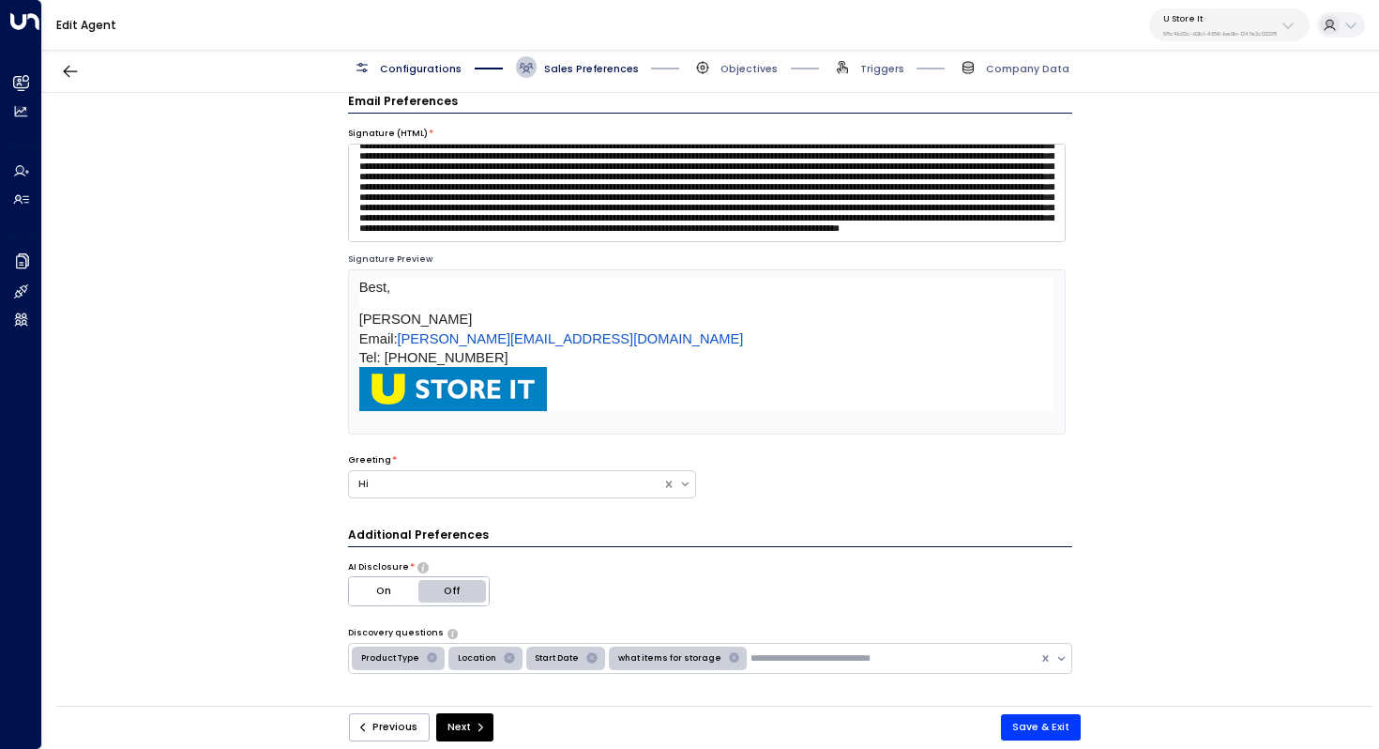
scroll to position [0, 0]
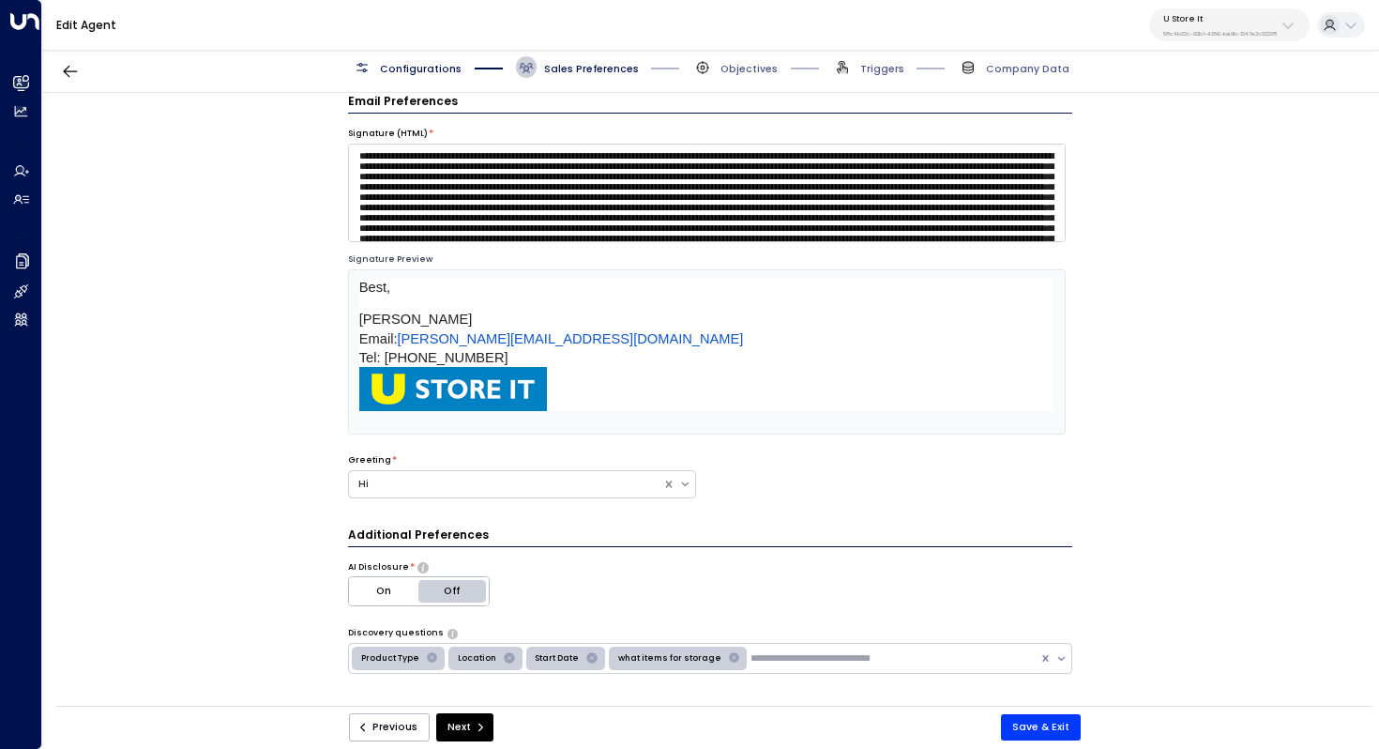
click at [1181, 22] on p "U Store It" at bounding box center [1220, 18] width 114 height 11
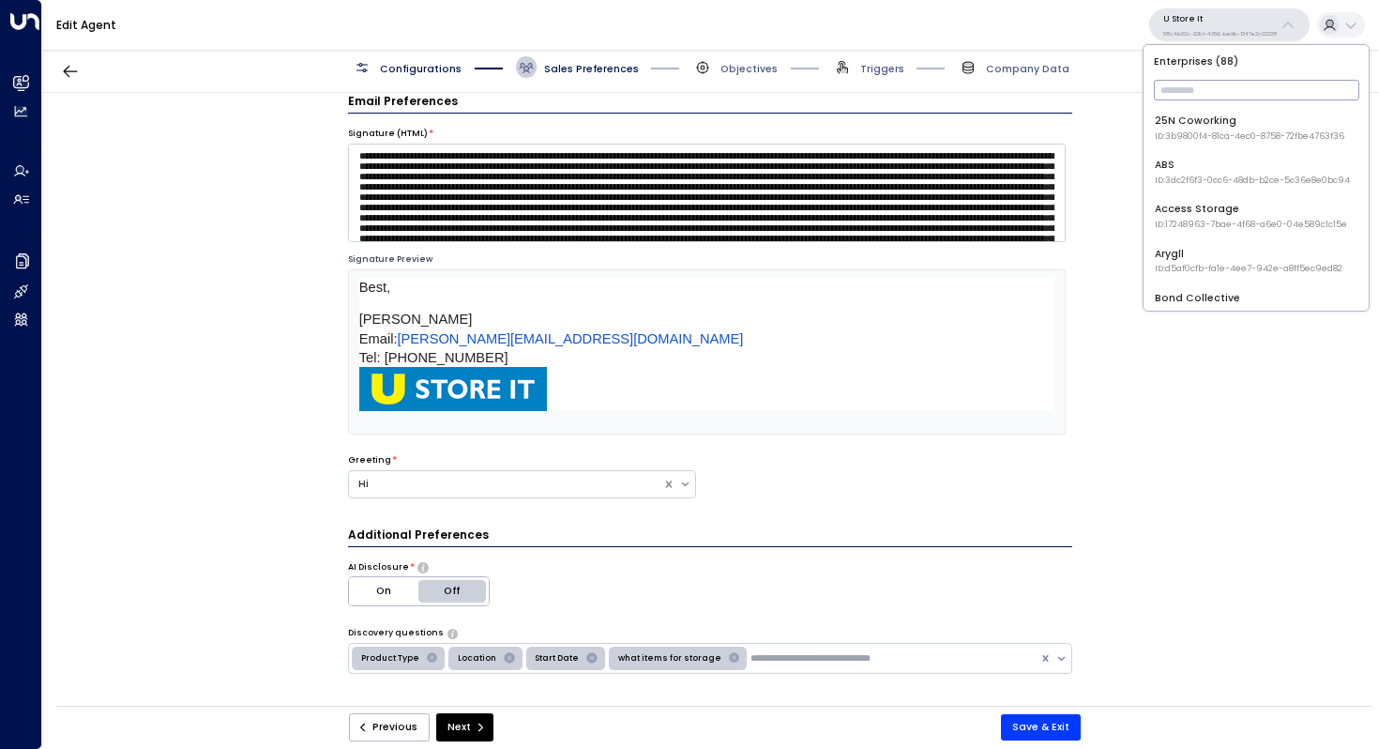
click at [1201, 87] on input "text" at bounding box center [1256, 90] width 205 height 30
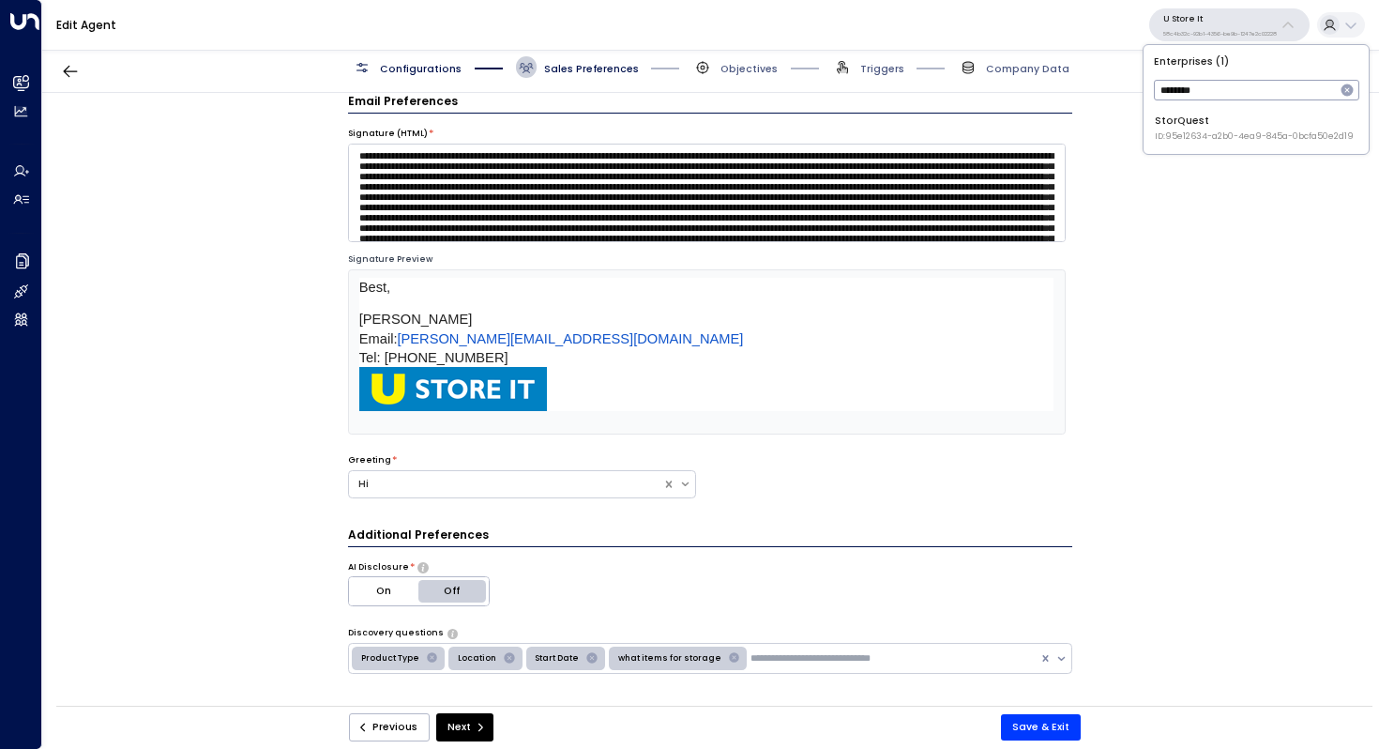
type input "********"
click at [1232, 121] on div "StorQuest ID: 95e12634-a2b0-4ea9-845a-0bcfa50e2d19" at bounding box center [1254, 128] width 199 height 29
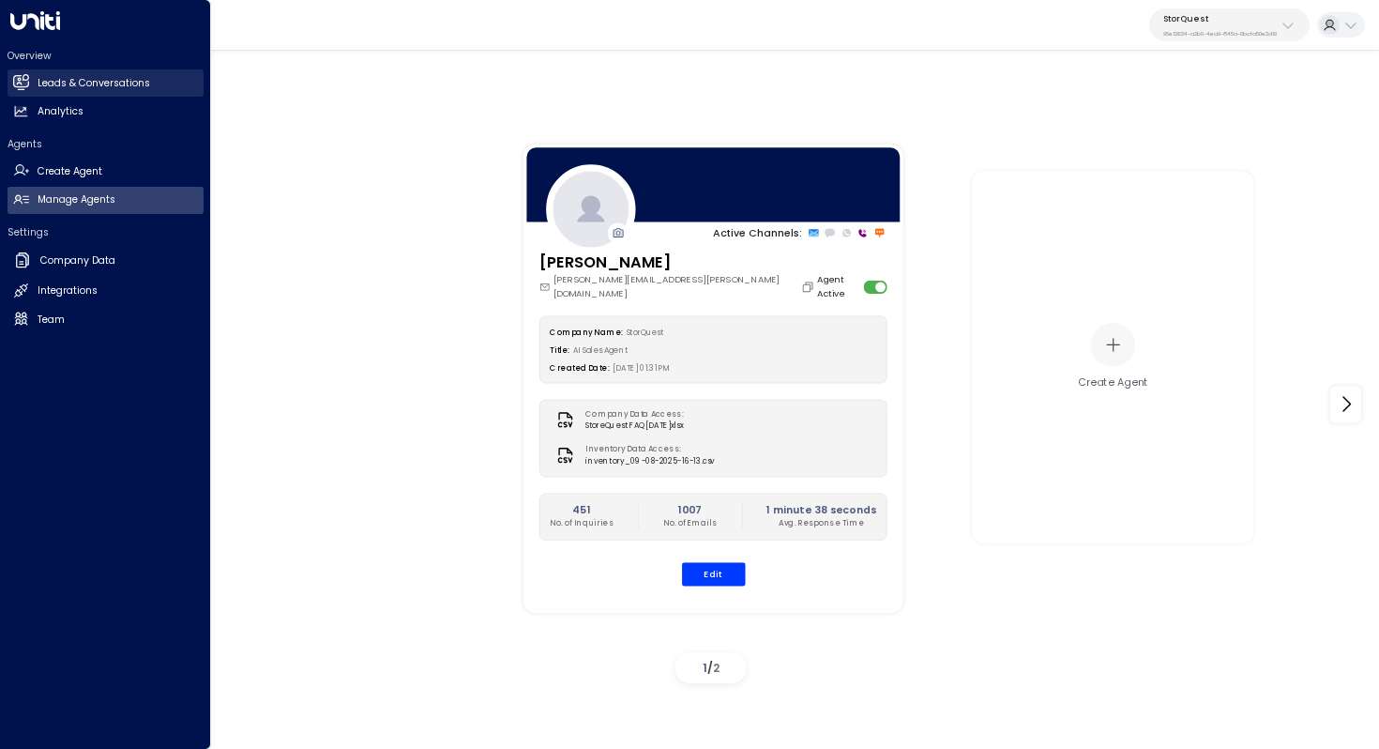
click at [85, 81] on h2 "Leads & Conversations" at bounding box center [94, 83] width 113 height 15
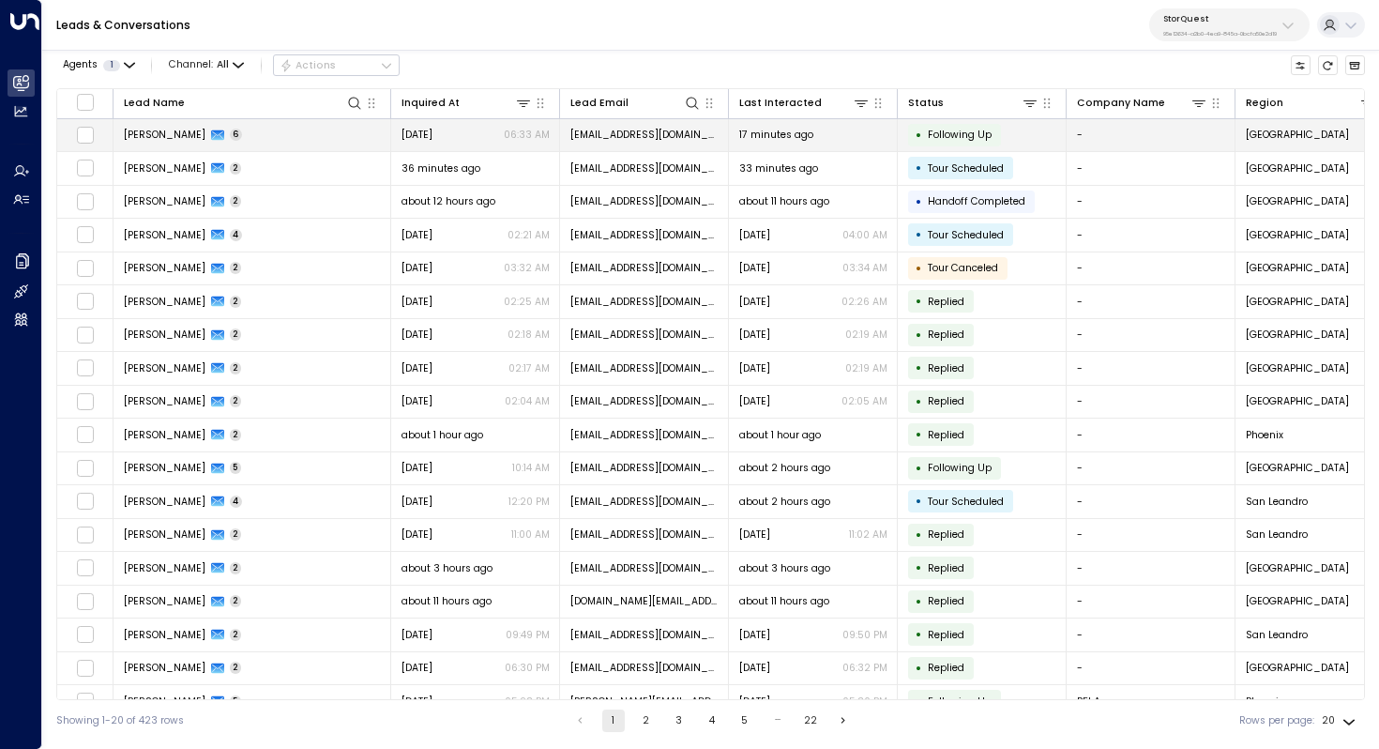
click at [160, 140] on span "[PERSON_NAME]" at bounding box center [165, 135] width 82 height 14
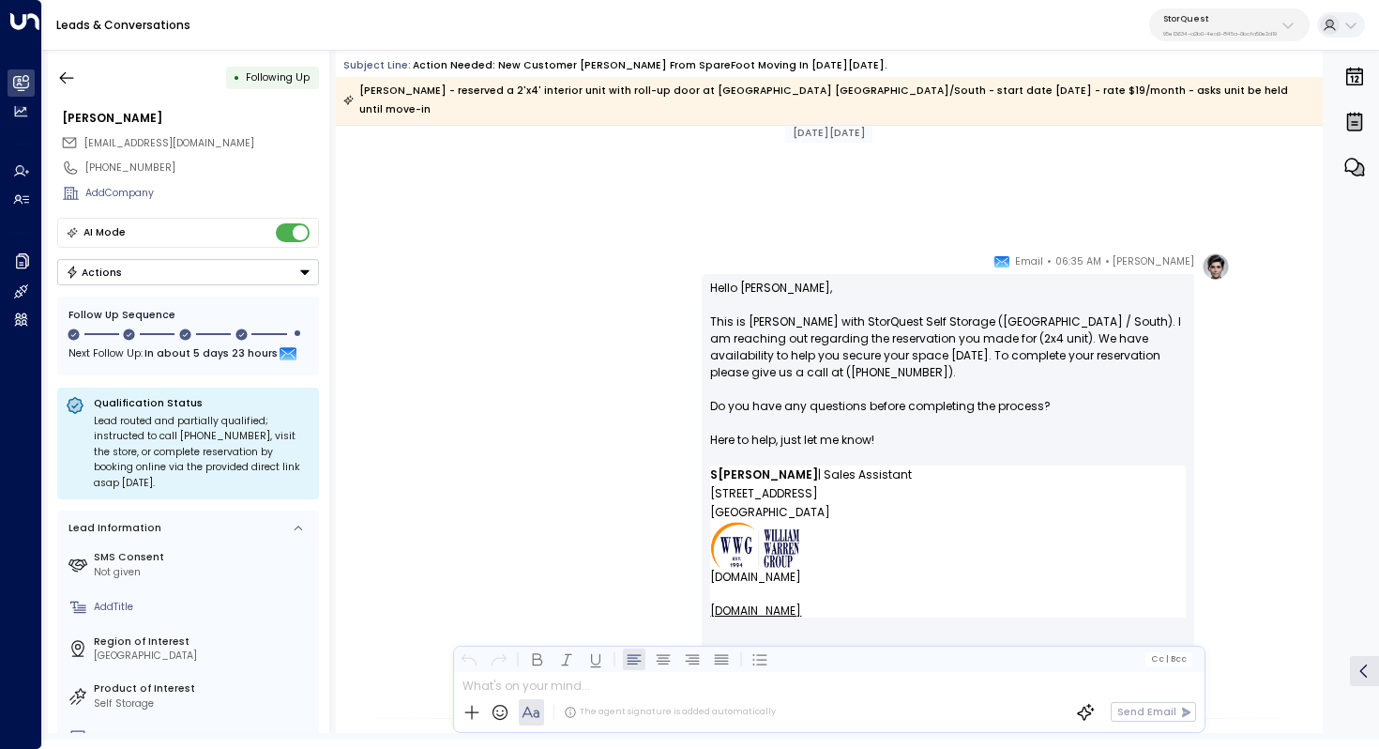
scroll to position [1404, 0]
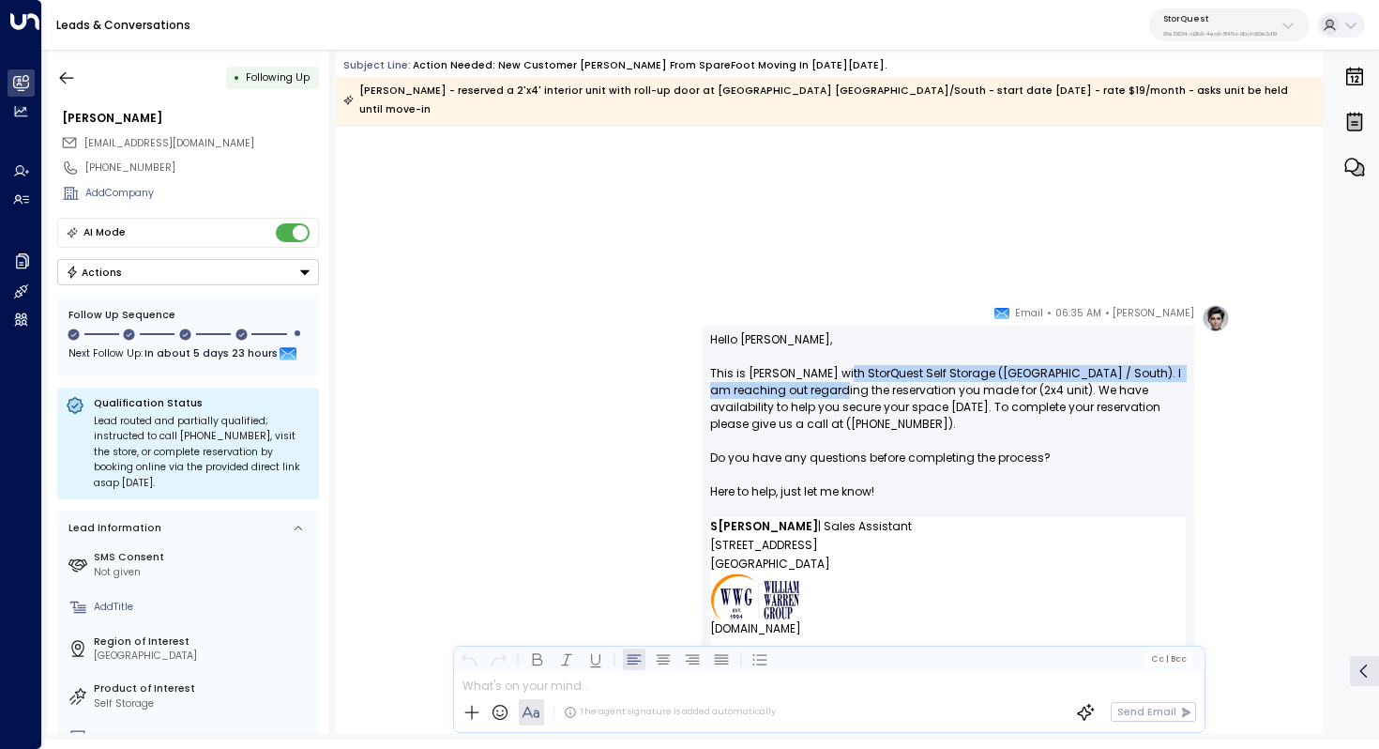
drag, startPoint x: 836, startPoint y: 356, endPoint x: 836, endPoint y: 368, distance: 12.2
click at [836, 368] on p "Hello [PERSON_NAME], This is [PERSON_NAME] with StorQuest Self Storage ([GEOGRA…" at bounding box center [948, 424] width 476 height 186
click at [904, 362] on p "Hello [PERSON_NAME], This is [PERSON_NAME] with StorQuest Self Storage ([GEOGRA…" at bounding box center [948, 424] width 476 height 186
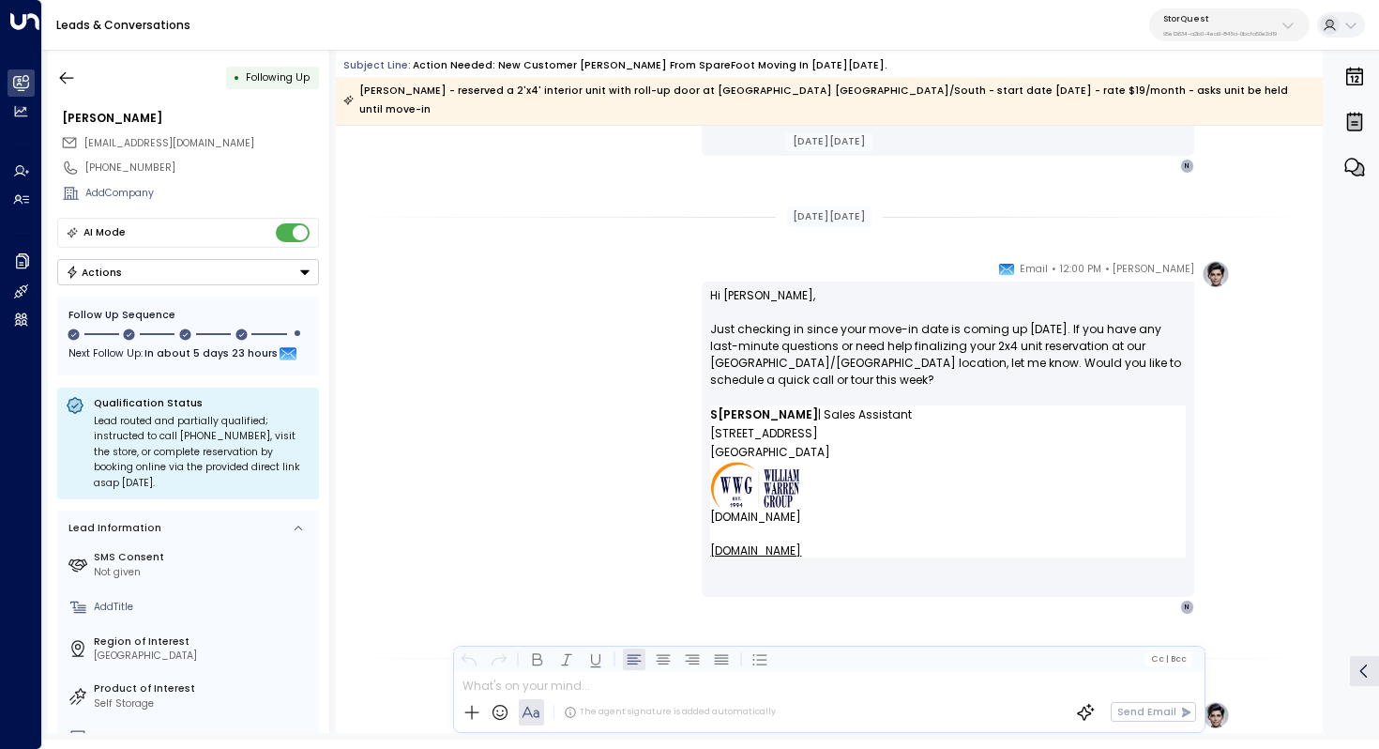
scroll to position [1958, 0]
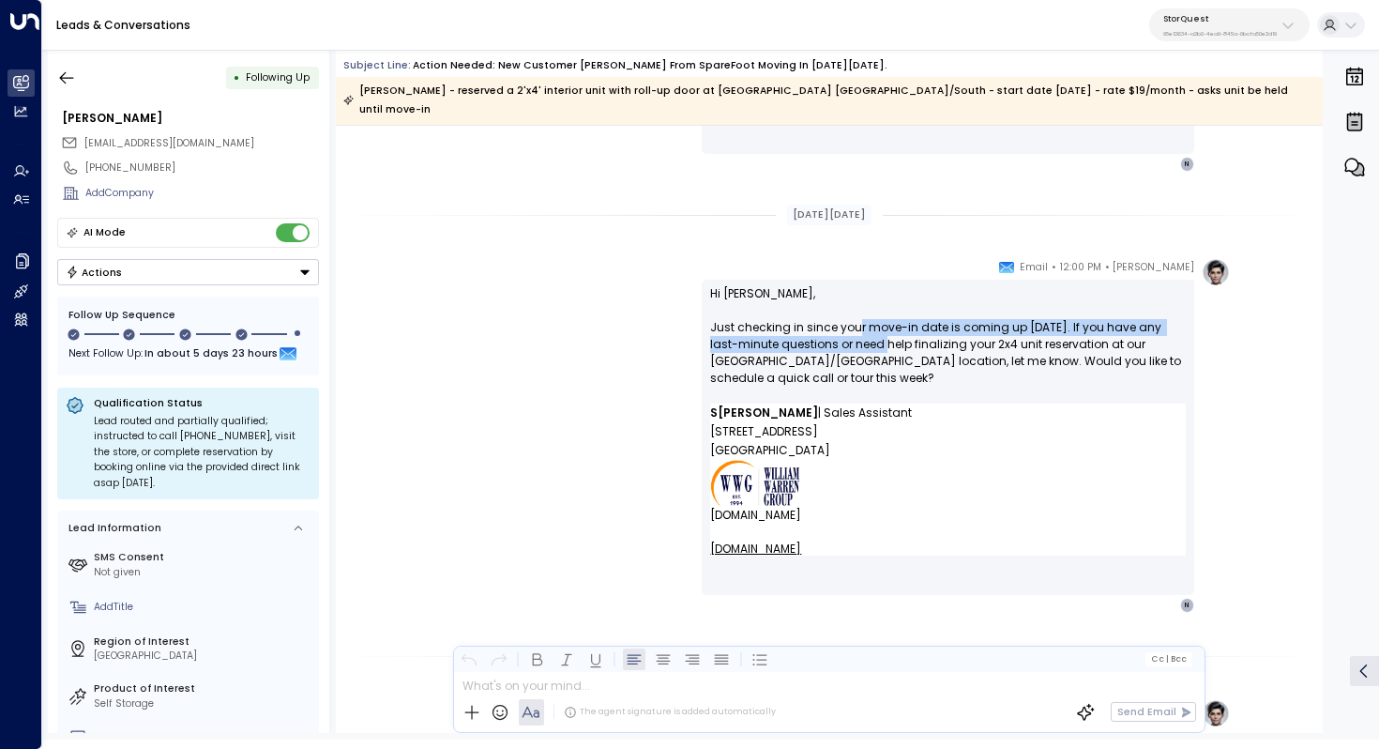
drag, startPoint x: 852, startPoint y: 310, endPoint x: 852, endPoint y: 320, distance: 10.3
click at [852, 320] on p "Hi [PERSON_NAME], Just checking in since your move-in date is coming up [DATE].…" at bounding box center [948, 344] width 476 height 118
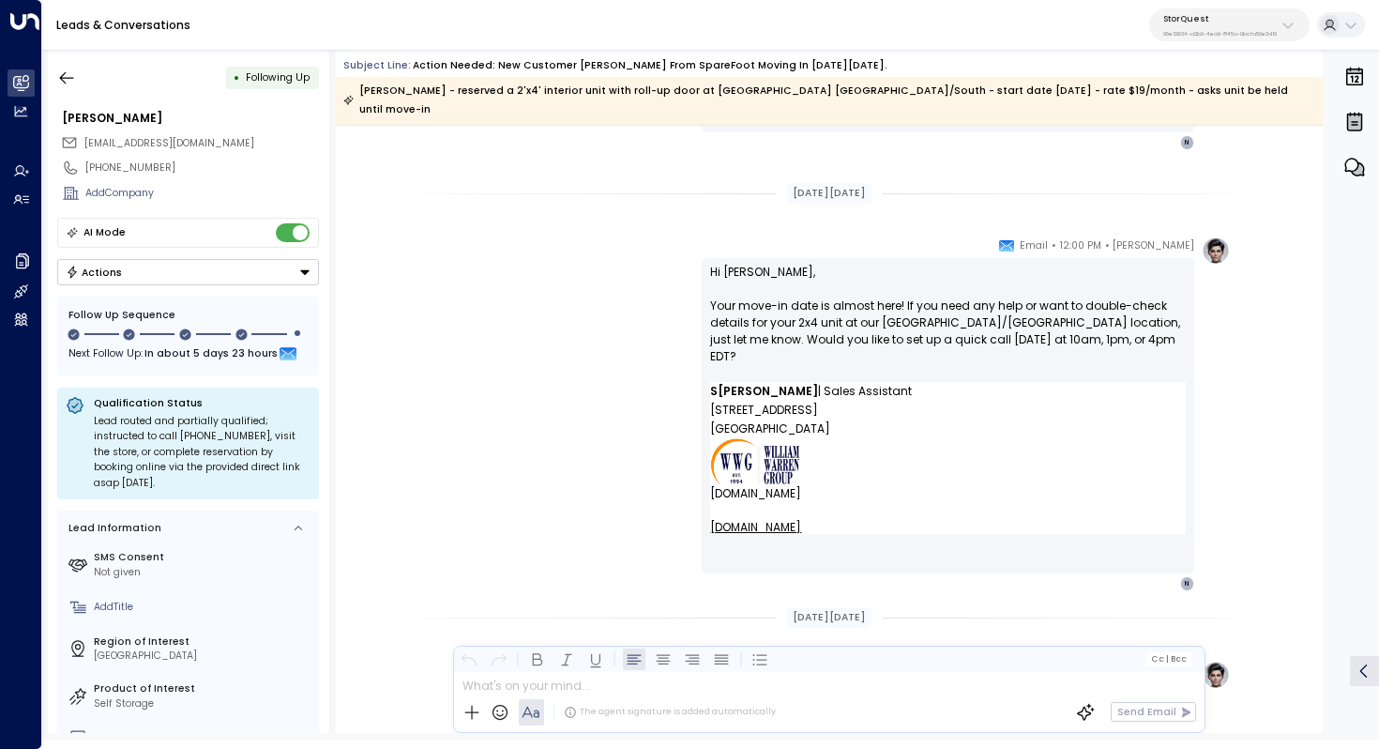
scroll to position [2448, 0]
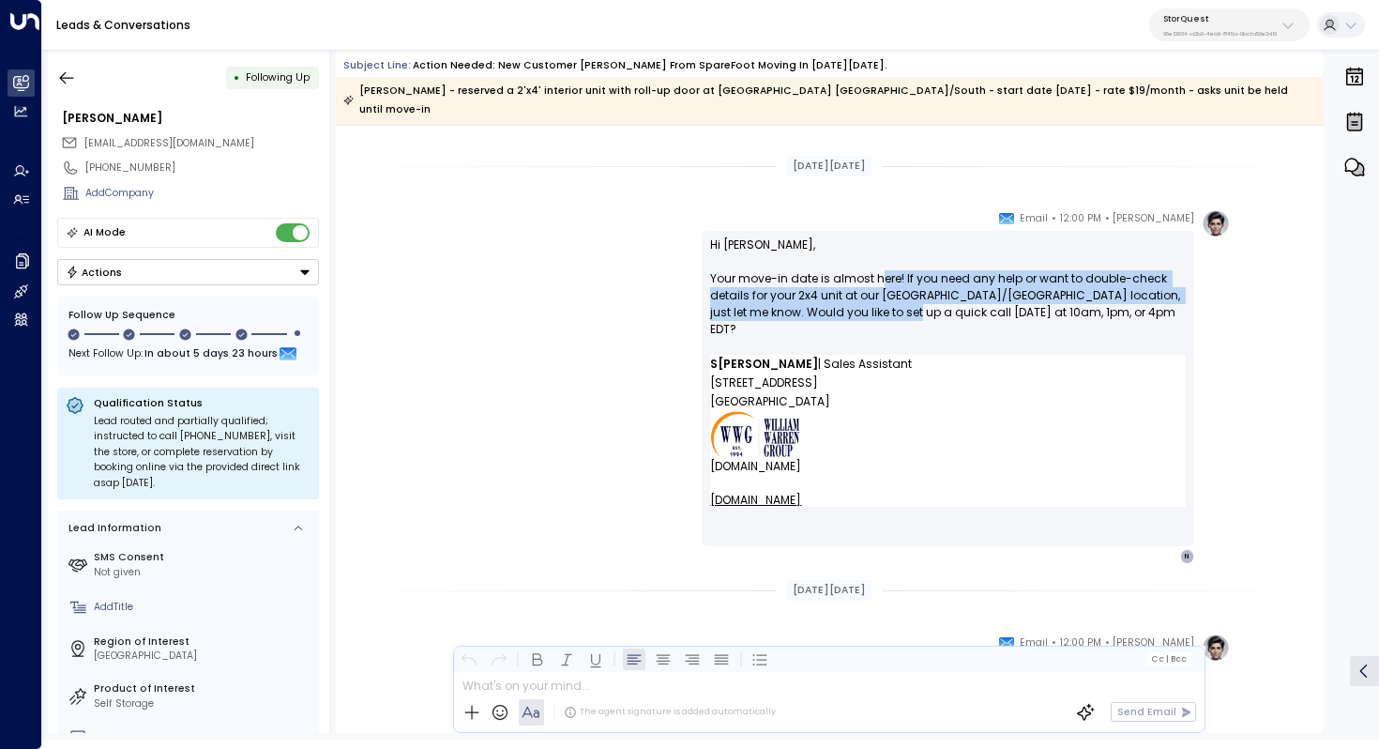
drag, startPoint x: 876, startPoint y: 263, endPoint x: 876, endPoint y: 287, distance: 24.4
click at [876, 287] on p "Hi [PERSON_NAME], Your move-in date is almost here! If you need any help or wan…" at bounding box center [948, 295] width 476 height 118
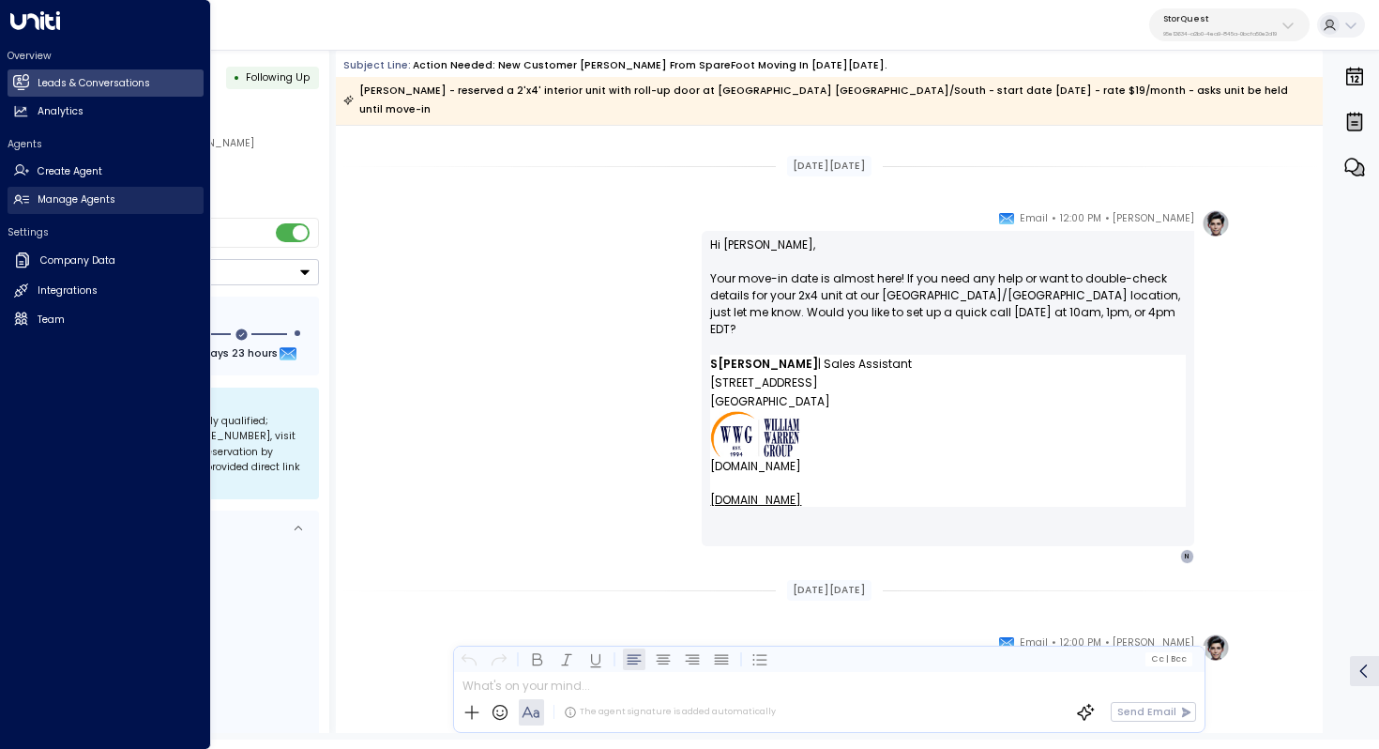
click at [77, 206] on h2 "Manage Agents" at bounding box center [77, 199] width 78 height 15
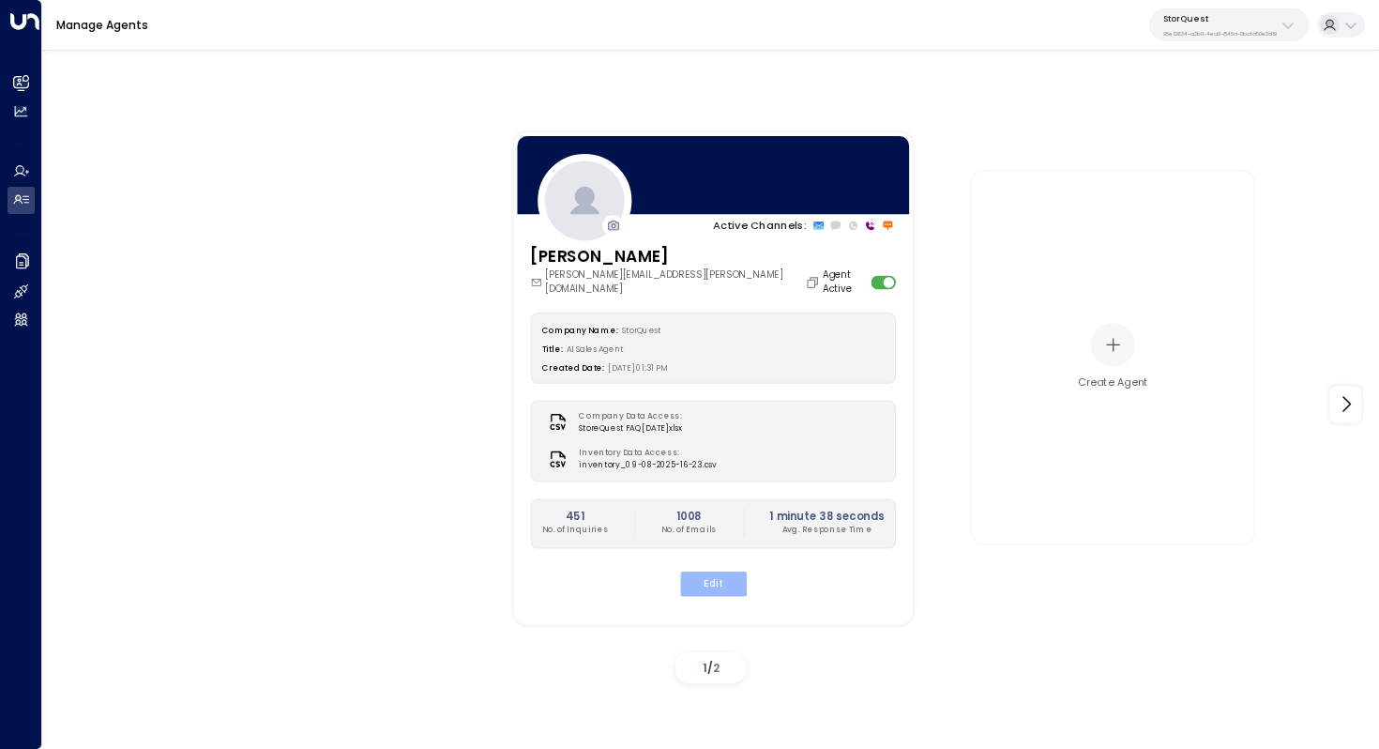
click at [712, 570] on button "Edit" at bounding box center [712, 582] width 67 height 24
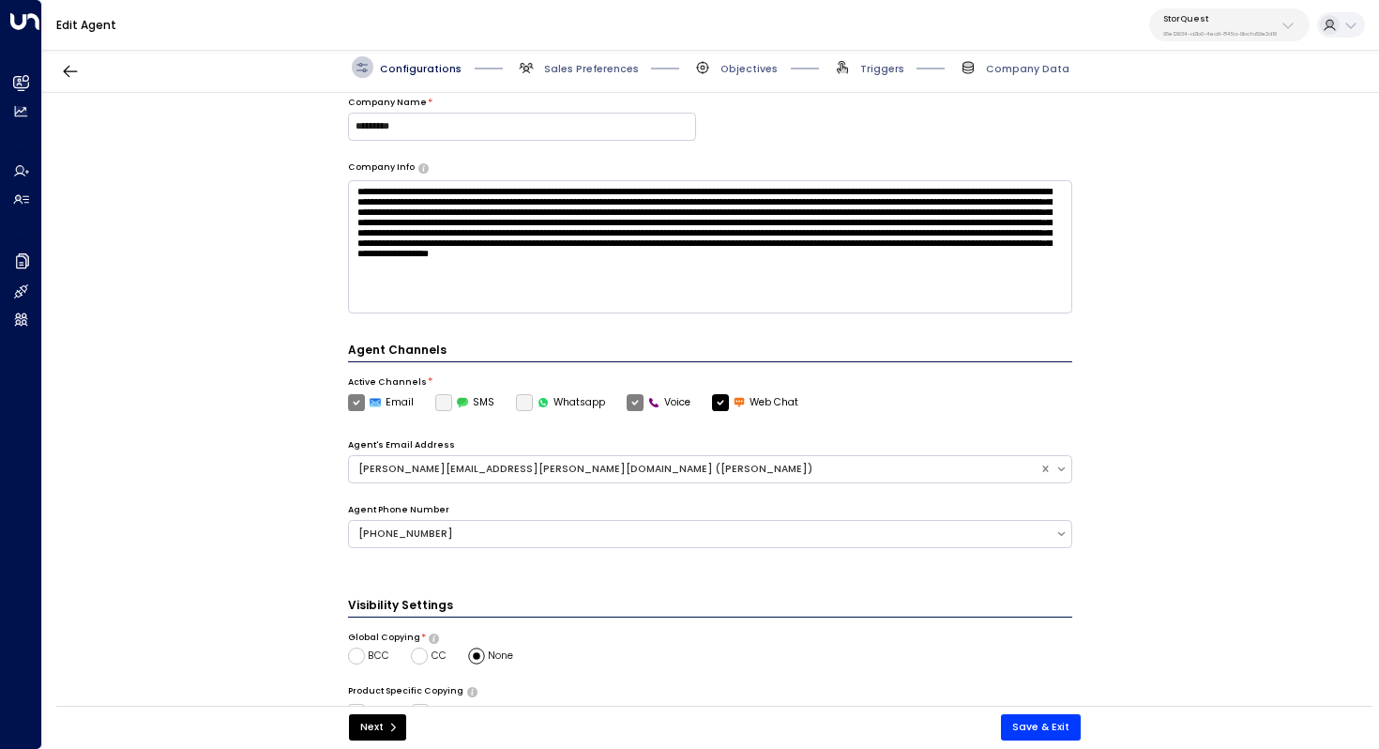
scroll to position [348, 0]
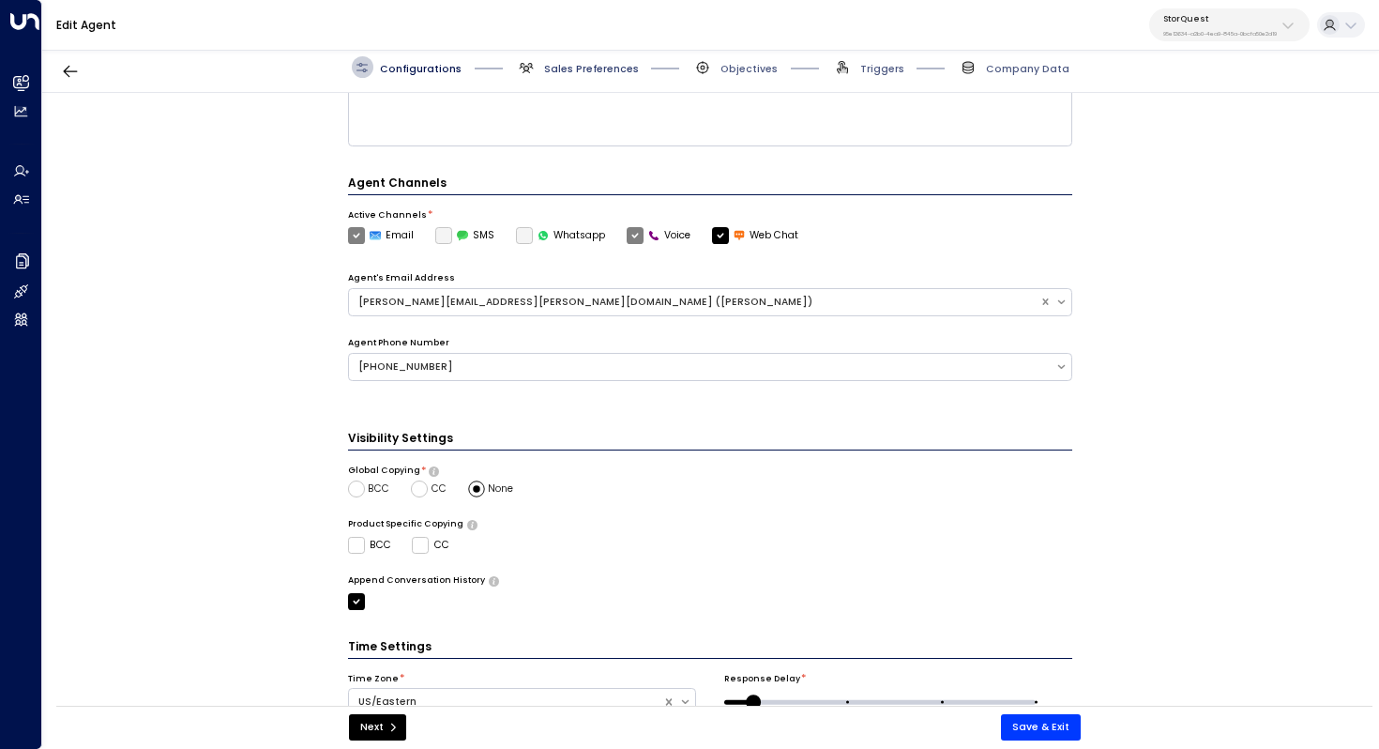
click at [576, 68] on span "Sales Preferences" at bounding box center [591, 69] width 95 height 14
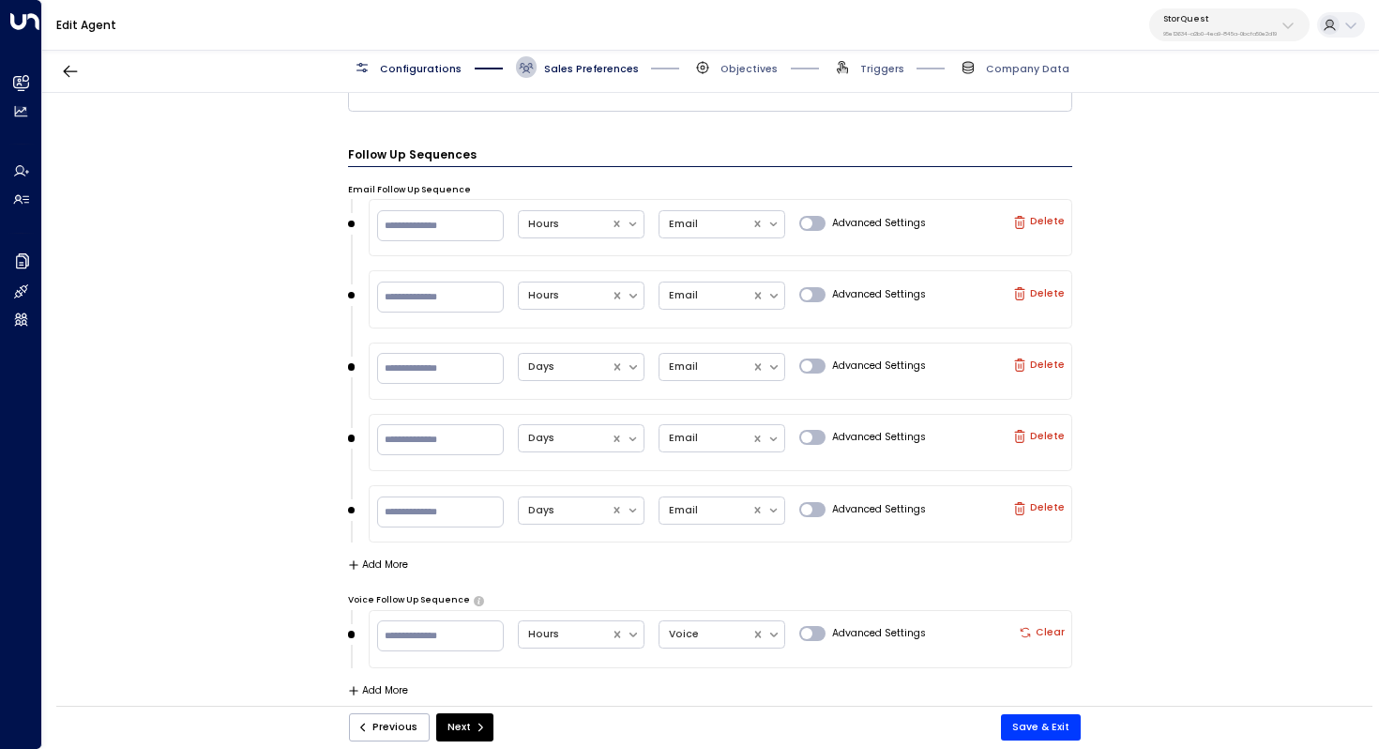
scroll to position [1723, 0]
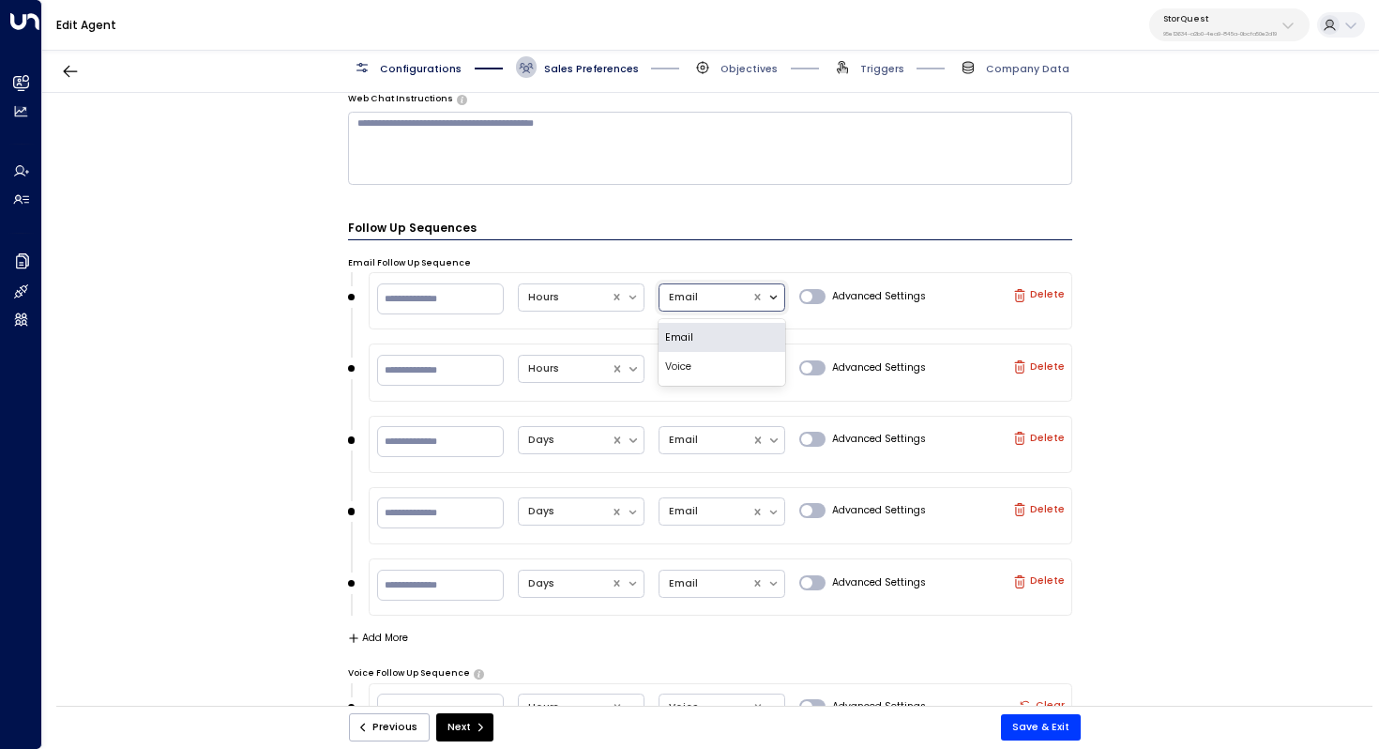
click at [768, 297] on icon at bounding box center [773, 297] width 13 height 13
click at [1180, 337] on div "**********" at bounding box center [710, 404] width 1336 height 622
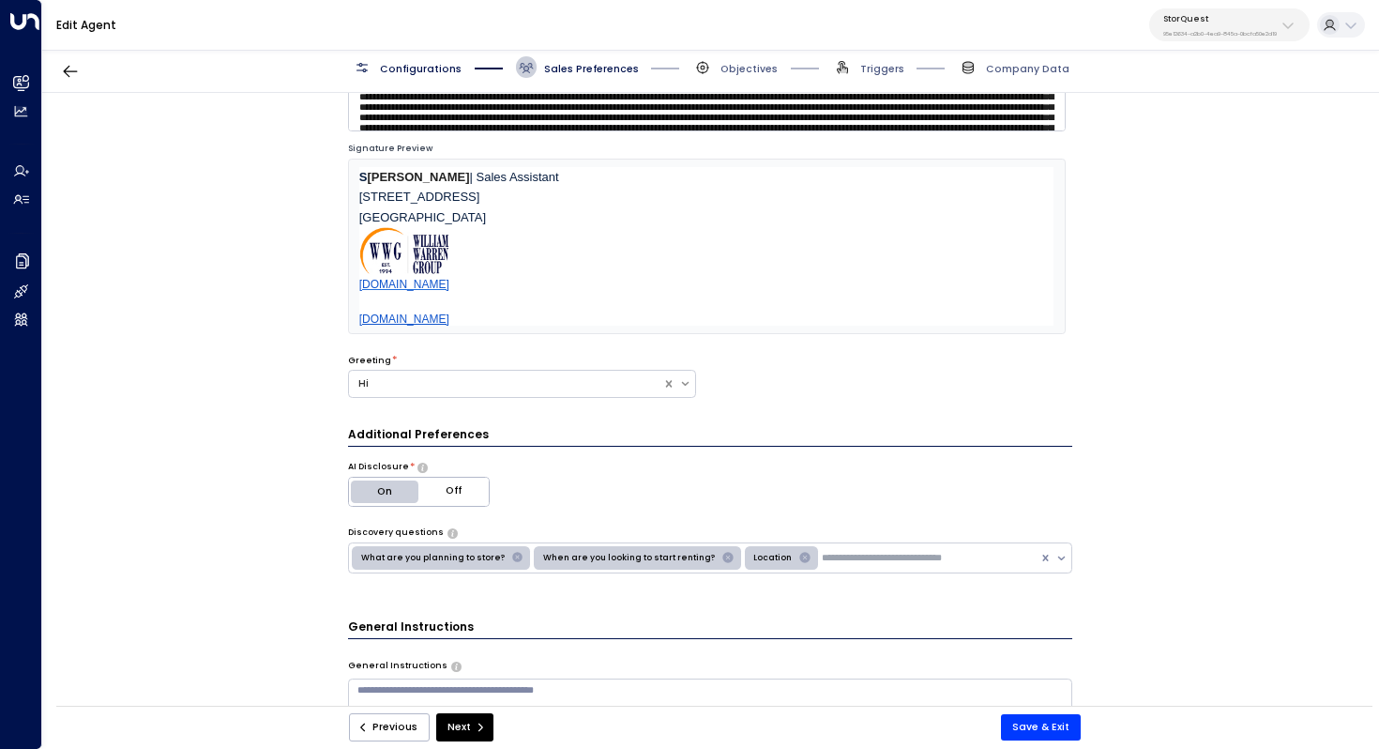
scroll to position [0, 0]
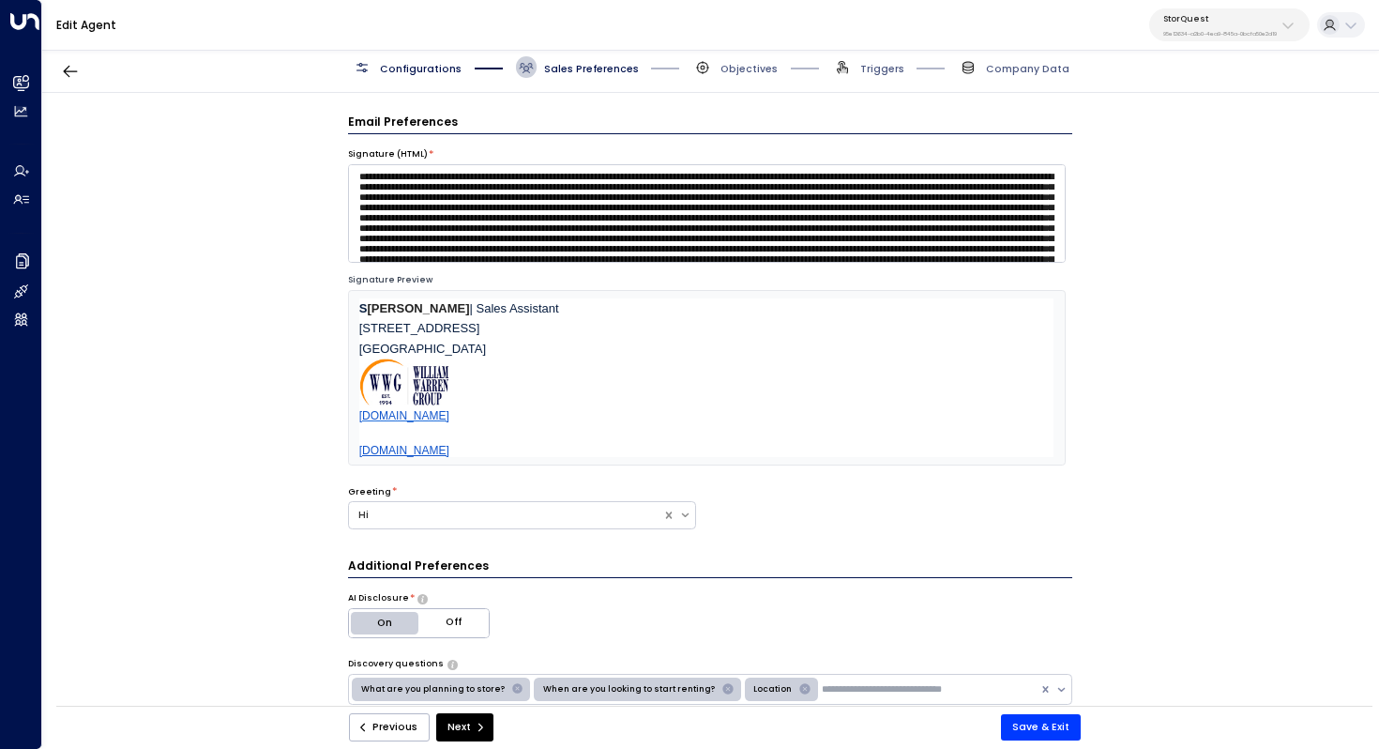
click at [418, 66] on span "Configurations" at bounding box center [421, 69] width 82 height 14
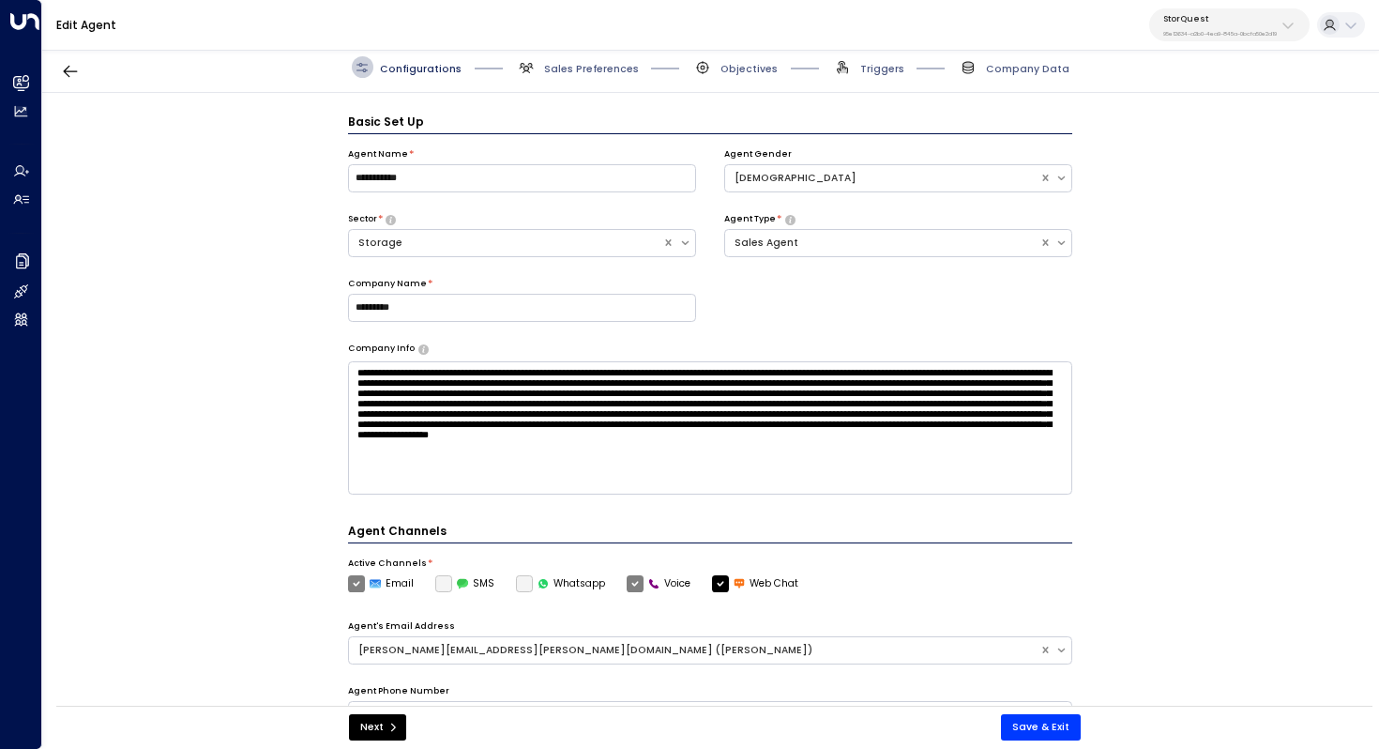
scroll to position [21, 0]
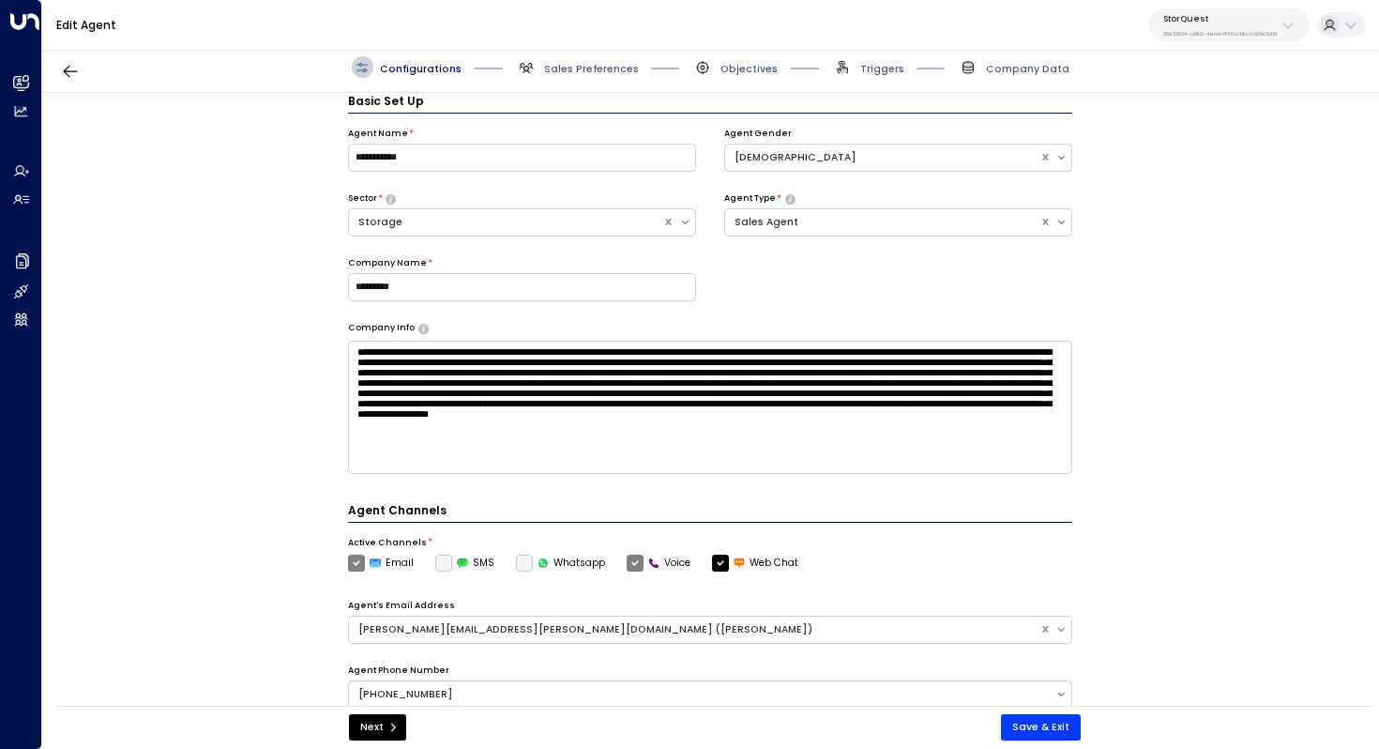
click at [440, 562] on label "SMS" at bounding box center [465, 563] width 60 height 17
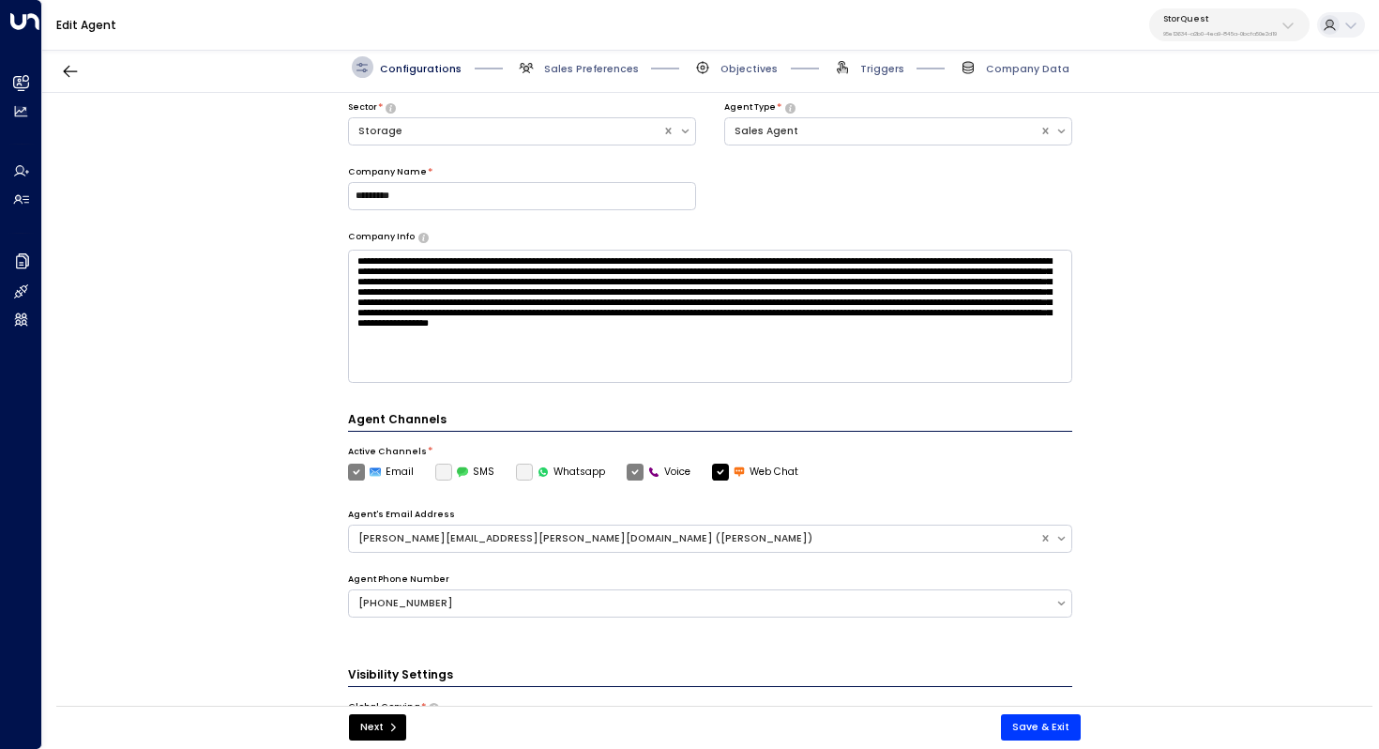
scroll to position [185, 0]
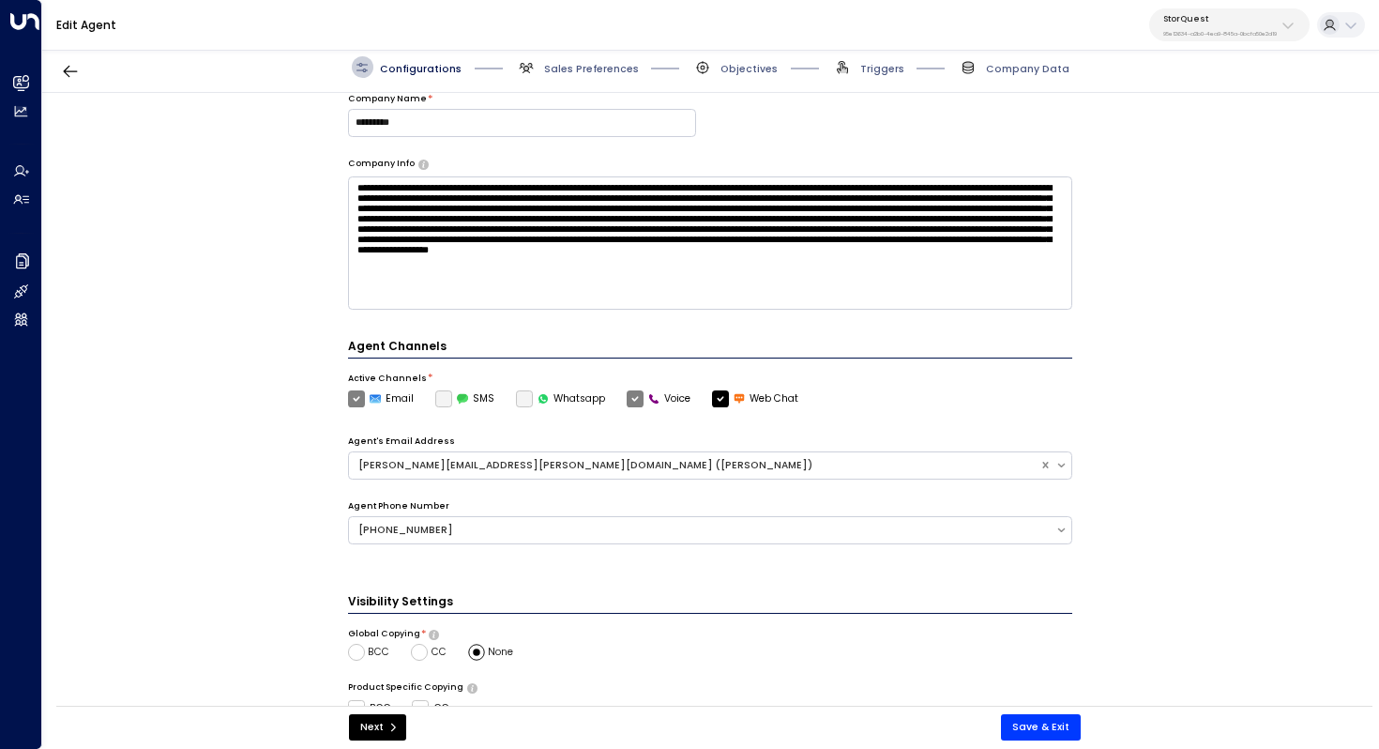
click at [438, 392] on label "SMS" at bounding box center [465, 398] width 60 height 17
click at [442, 396] on label "SMS" at bounding box center [465, 398] width 60 height 17
click at [440, 396] on label "SMS" at bounding box center [465, 398] width 60 height 17
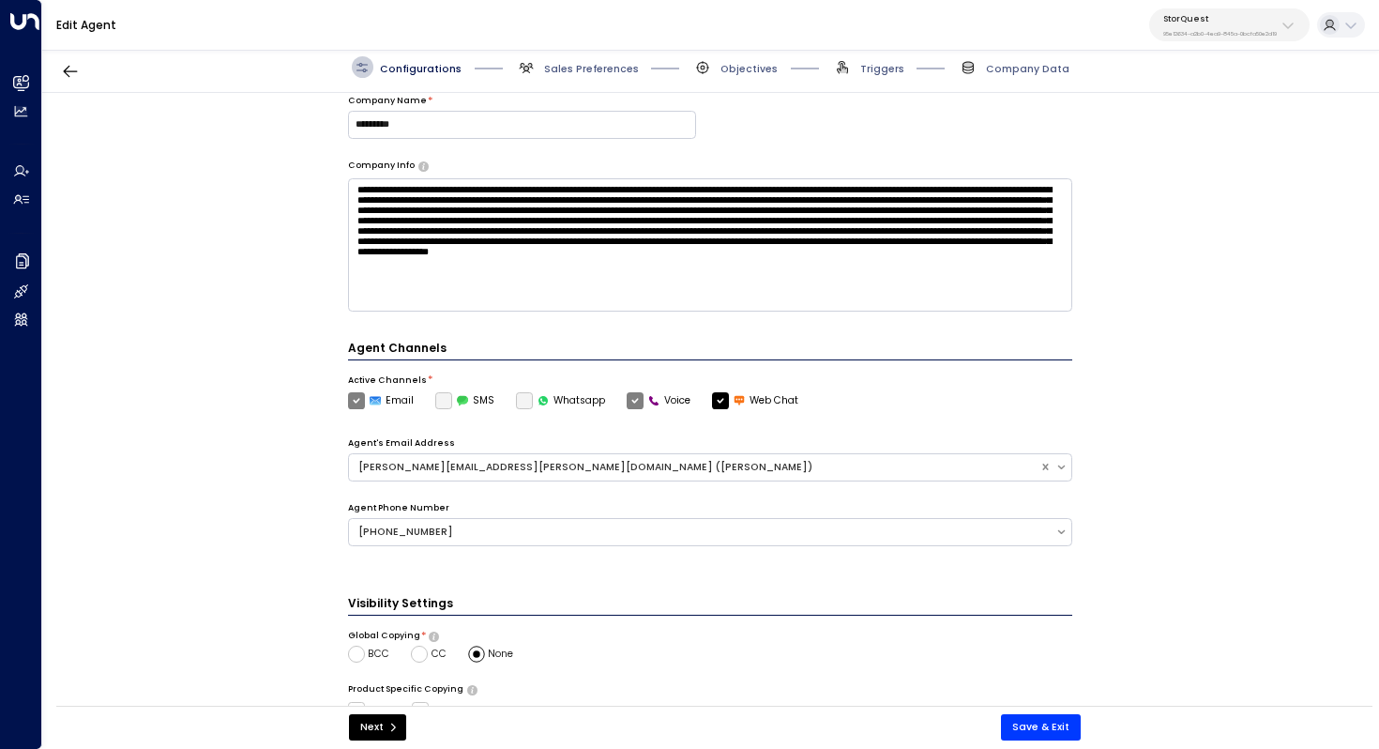
scroll to position [0, 0]
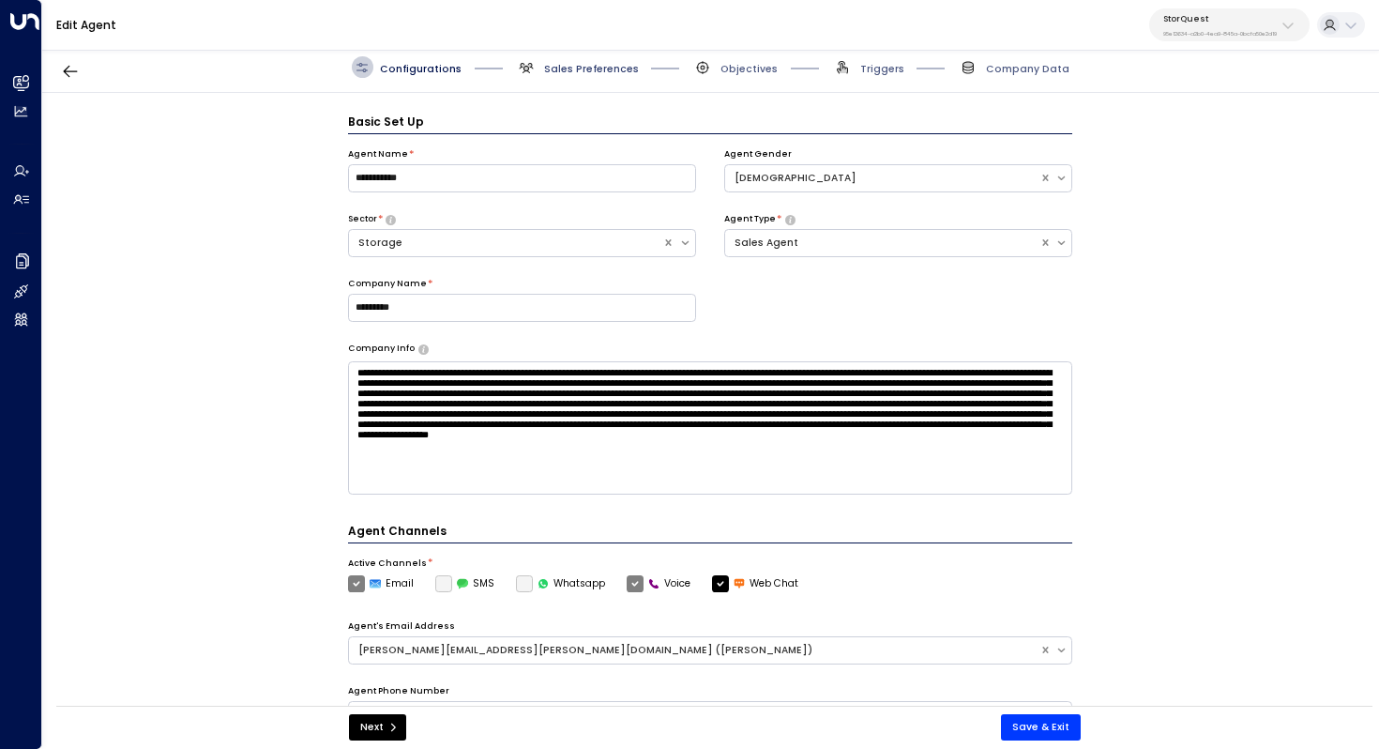
click at [607, 63] on span "Sales Preferences" at bounding box center [591, 69] width 95 height 14
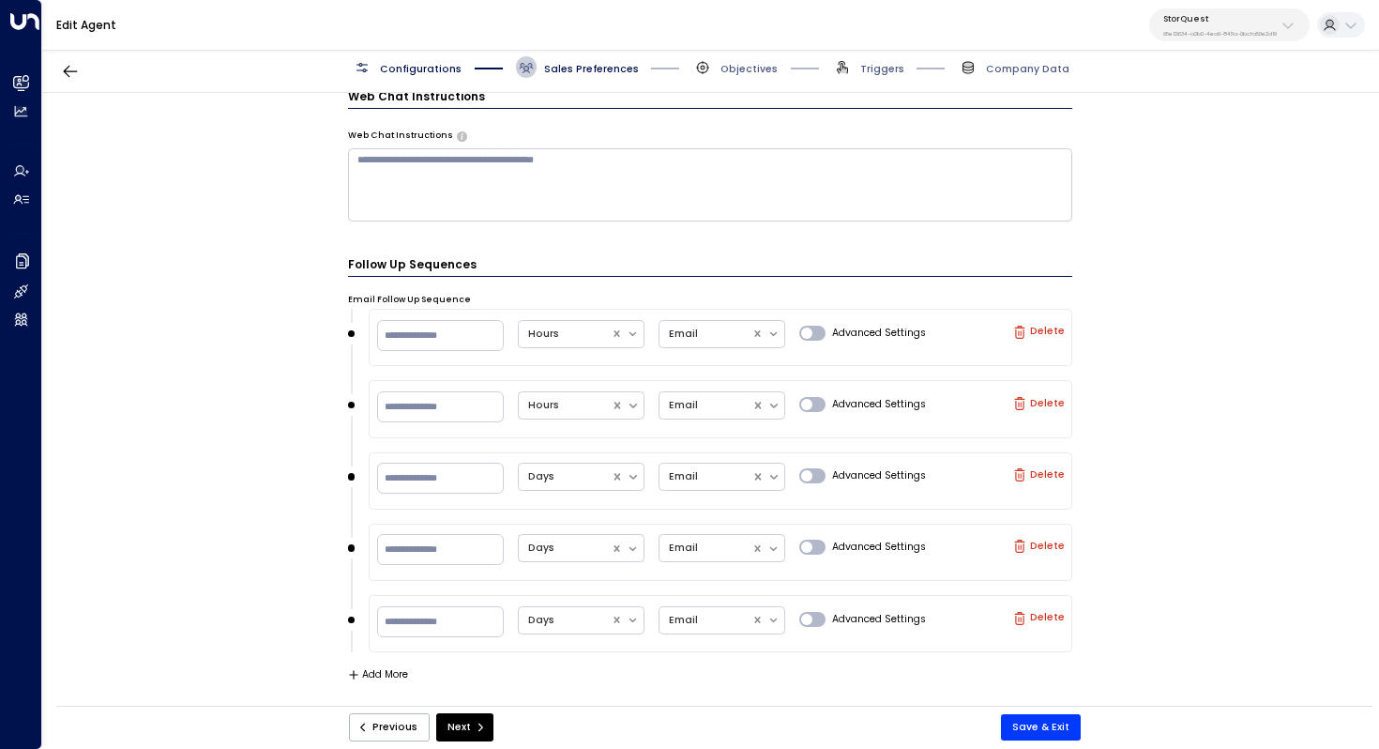
scroll to position [1725, 0]
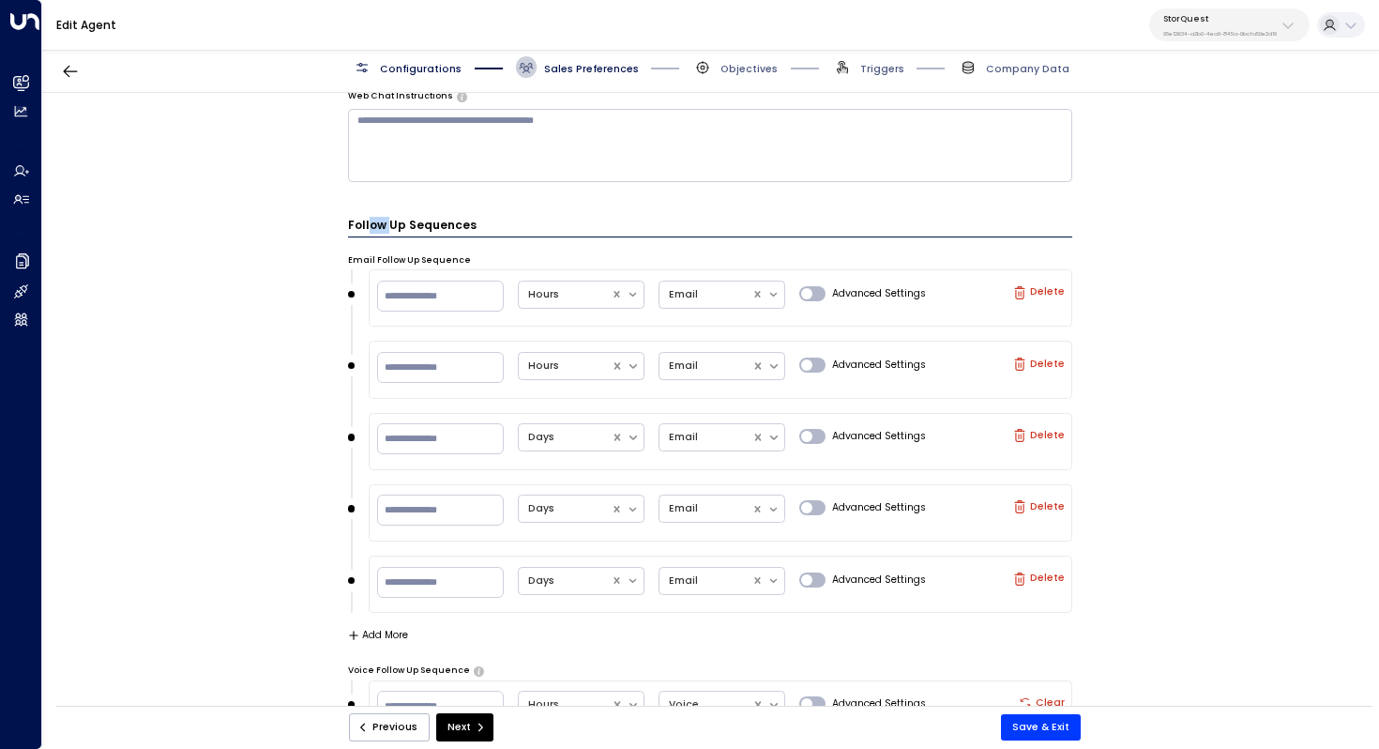
drag, startPoint x: 367, startPoint y: 225, endPoint x: 396, endPoint y: 225, distance: 29.1
click at [395, 225] on h3 "Follow Up Sequences" at bounding box center [710, 227] width 725 height 21
click at [396, 225] on h3 "Follow Up Sequences" at bounding box center [710, 227] width 725 height 21
click at [421, 295] on input "**" at bounding box center [440, 296] width 127 height 31
click at [195, 314] on div "**********" at bounding box center [710, 404] width 1336 height 622
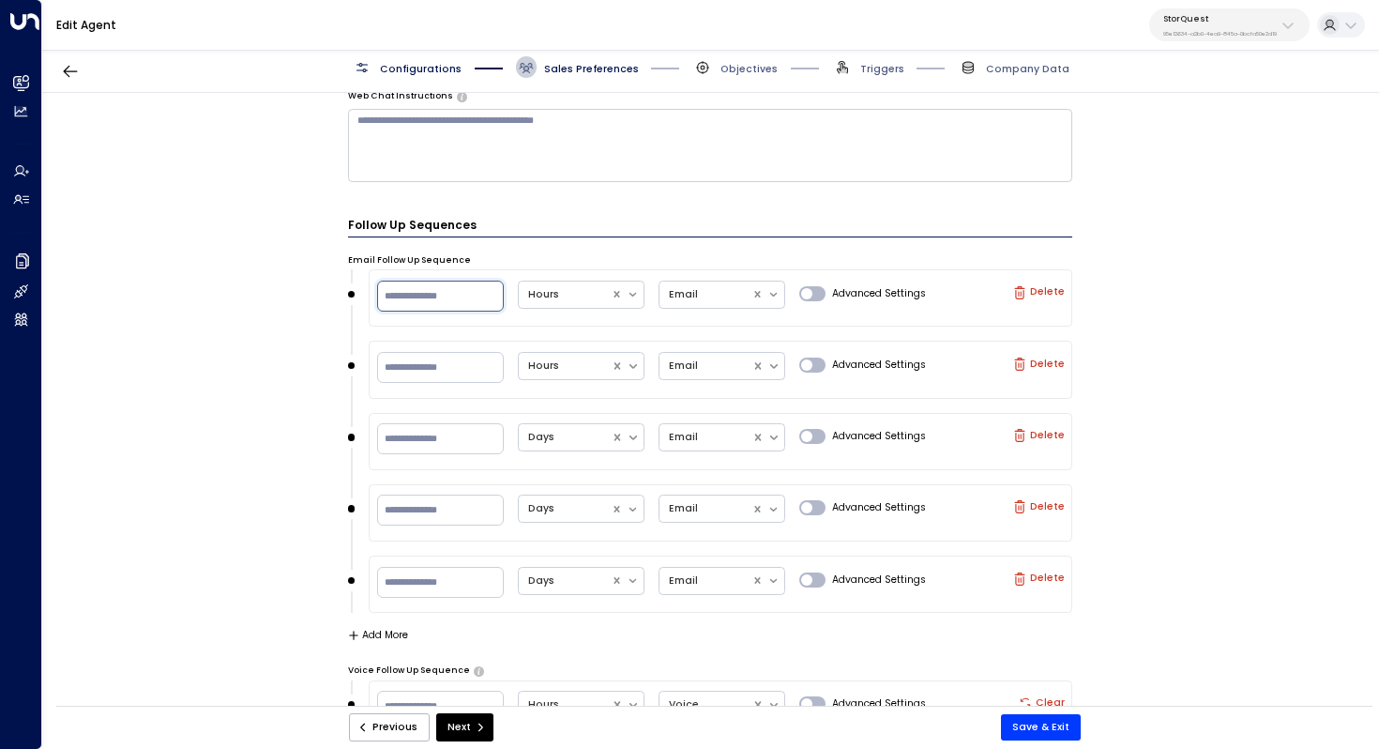
click at [439, 295] on input "**" at bounding box center [440, 296] width 127 height 31
type input "*"
type input "**"
click at [281, 391] on div "**********" at bounding box center [710, 404] width 1336 height 622
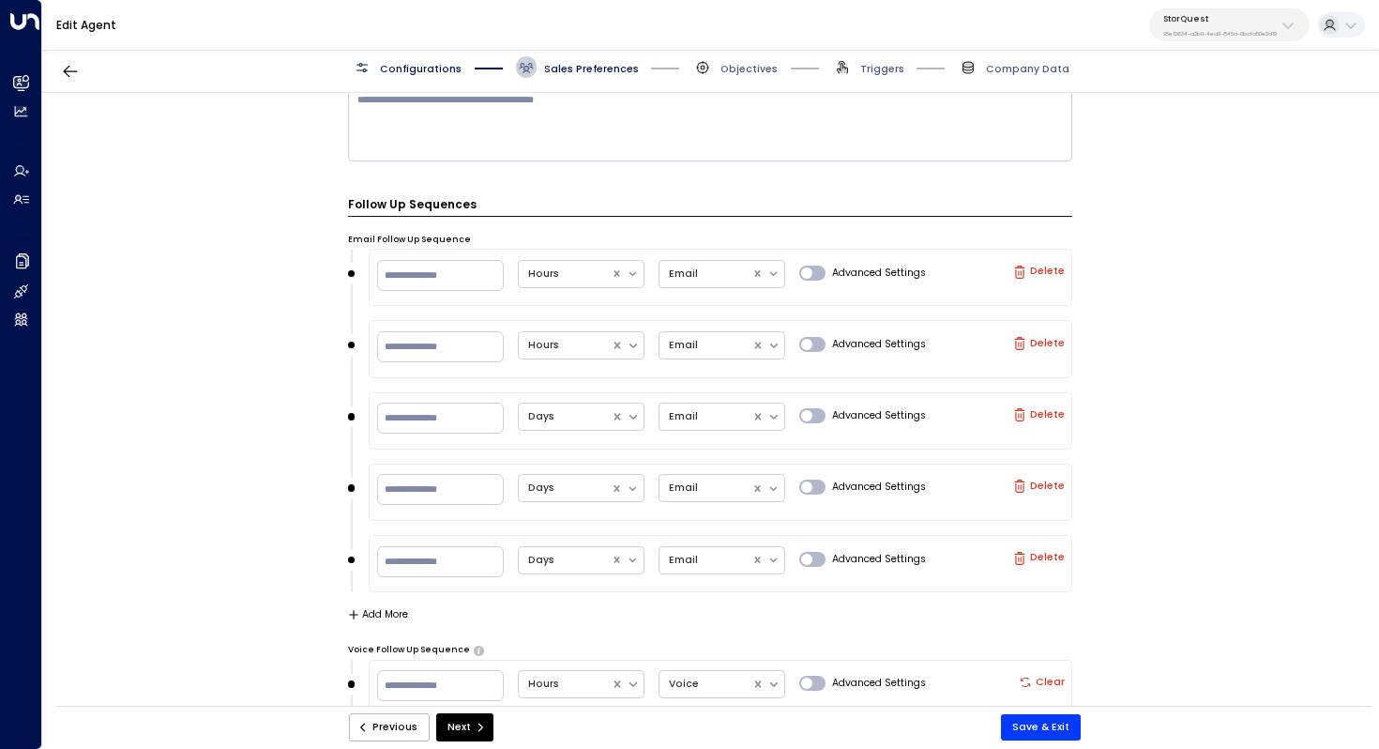
scroll to position [1753, 0]
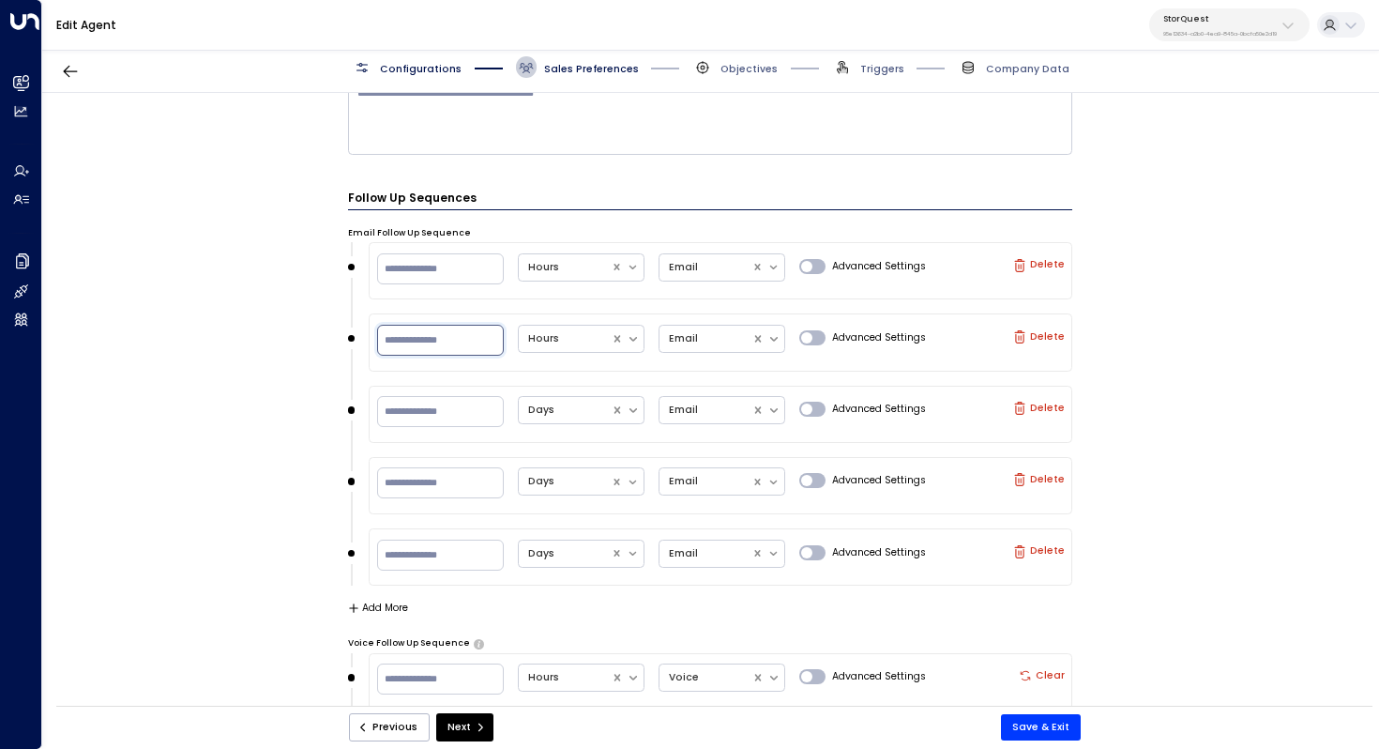
click at [416, 342] on input "**" at bounding box center [440, 340] width 127 height 31
type input "*"
type input "**"
click at [245, 422] on div "**********" at bounding box center [710, 404] width 1336 height 622
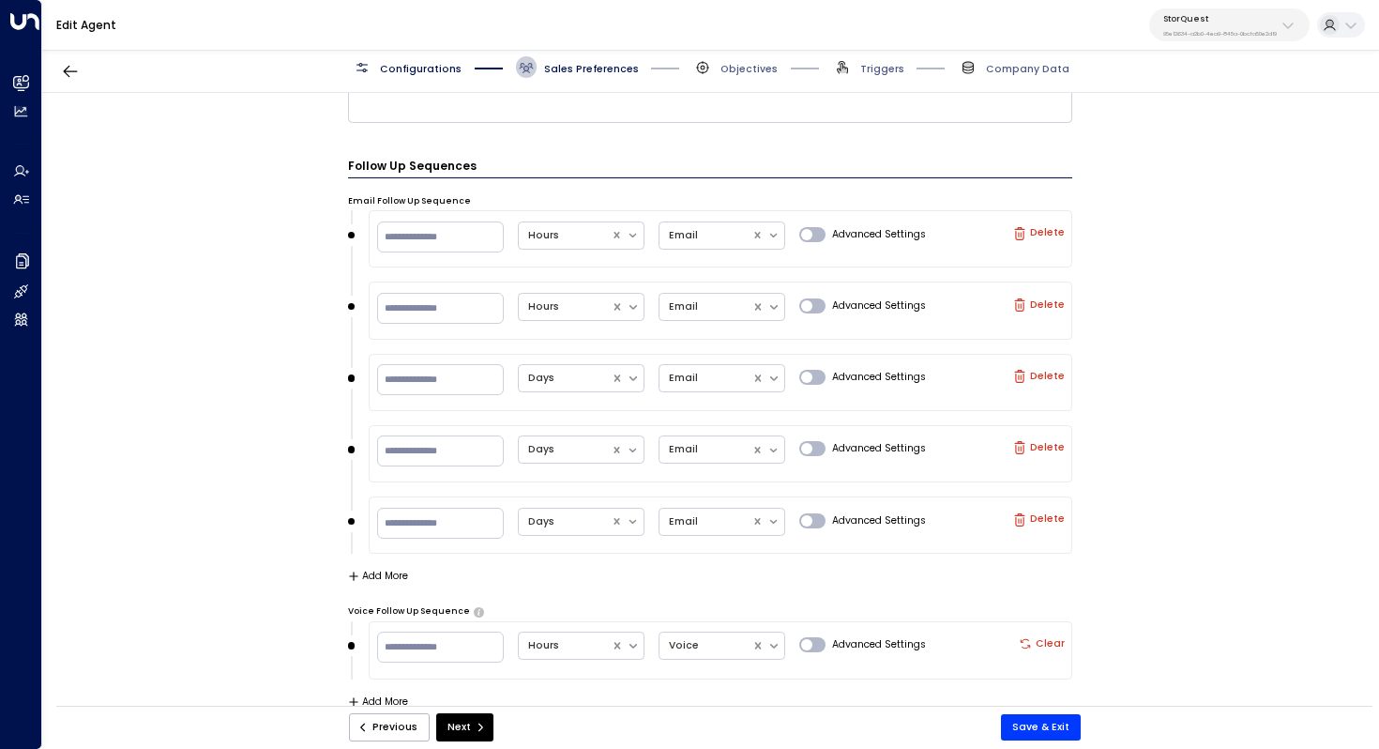
scroll to position [1796, 0]
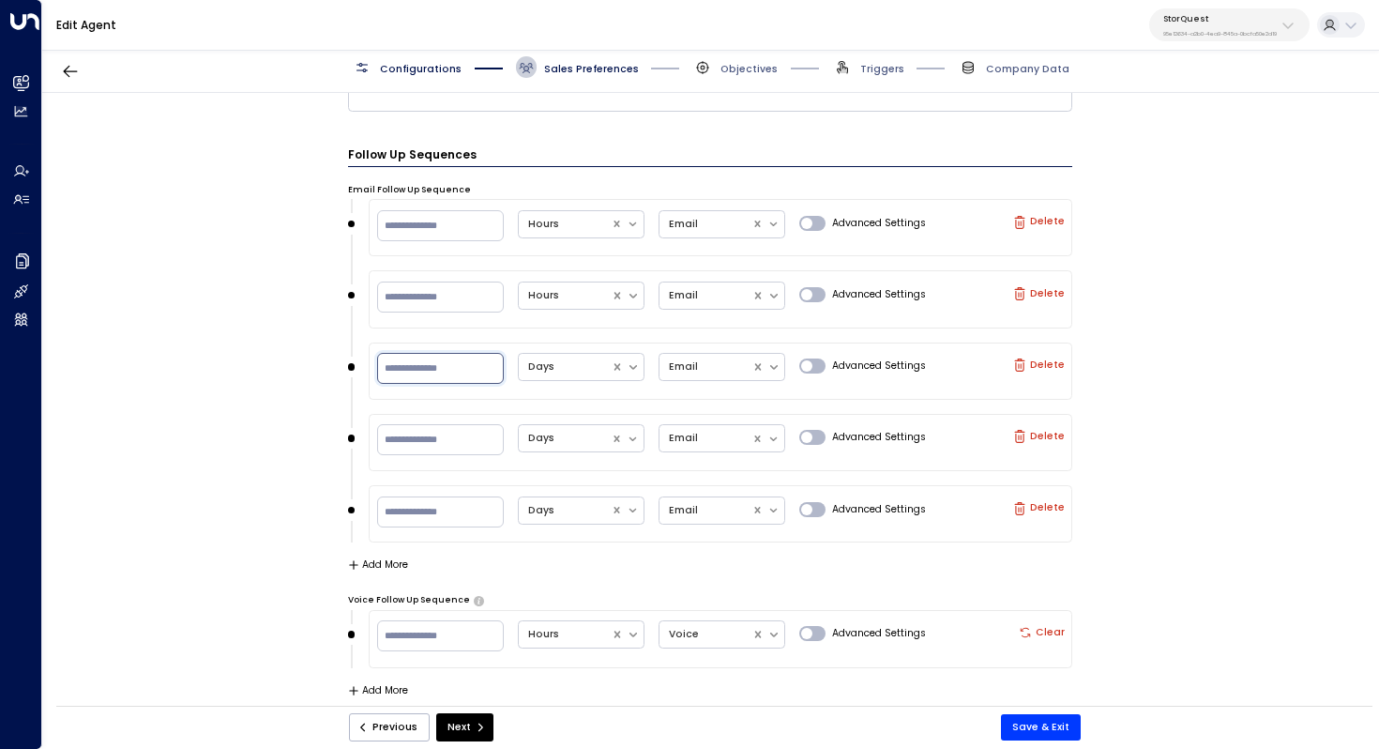
click at [403, 374] on input "*" at bounding box center [440, 368] width 127 height 31
type input "*"
click at [214, 423] on div "**********" at bounding box center [710, 404] width 1336 height 622
click at [1041, 502] on label "Delete" at bounding box center [1039, 508] width 52 height 13
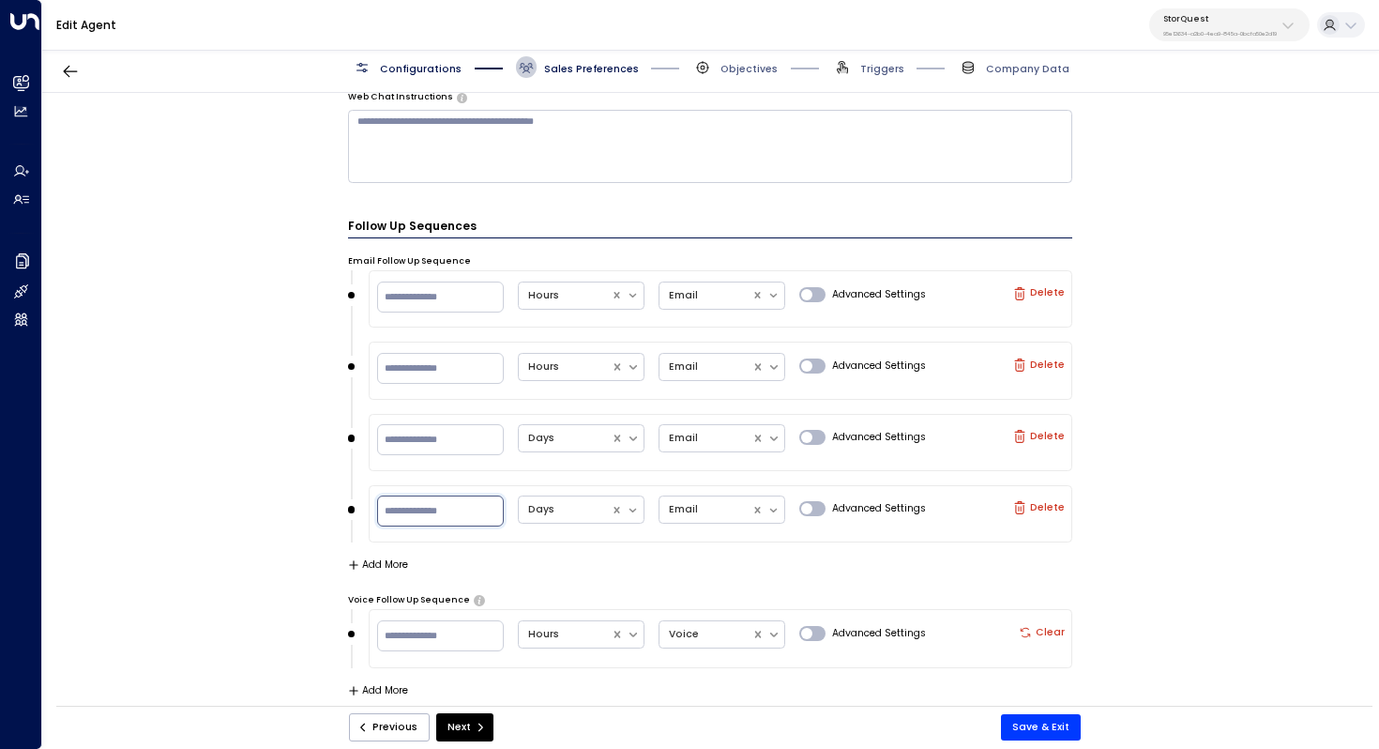
click at [410, 499] on input "**" at bounding box center [440, 510] width 127 height 31
type input "*"
type input "**"
click at [1109, 578] on div "**********" at bounding box center [710, 404] width 1336 height 622
click at [1050, 729] on button "Save & Exit" at bounding box center [1041, 727] width 80 height 26
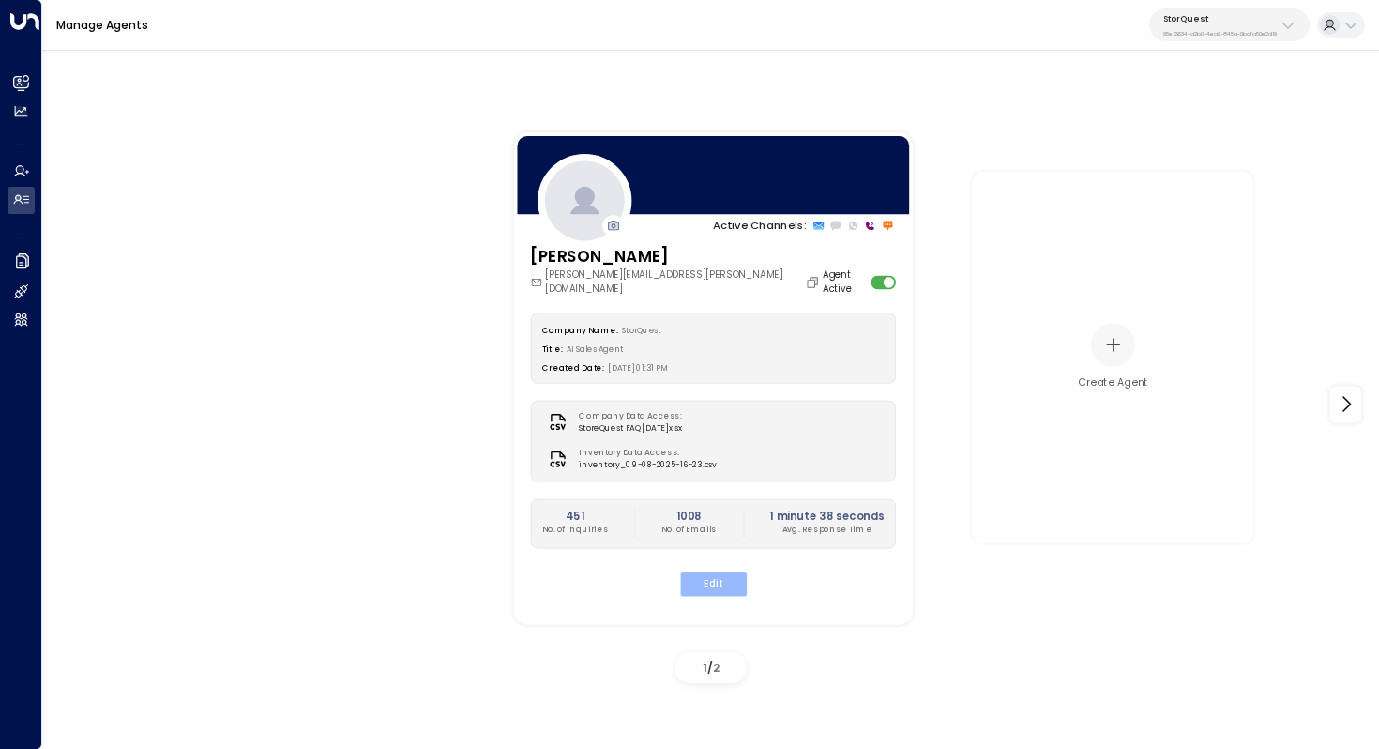
click at [723, 570] on button "Edit" at bounding box center [712, 582] width 67 height 24
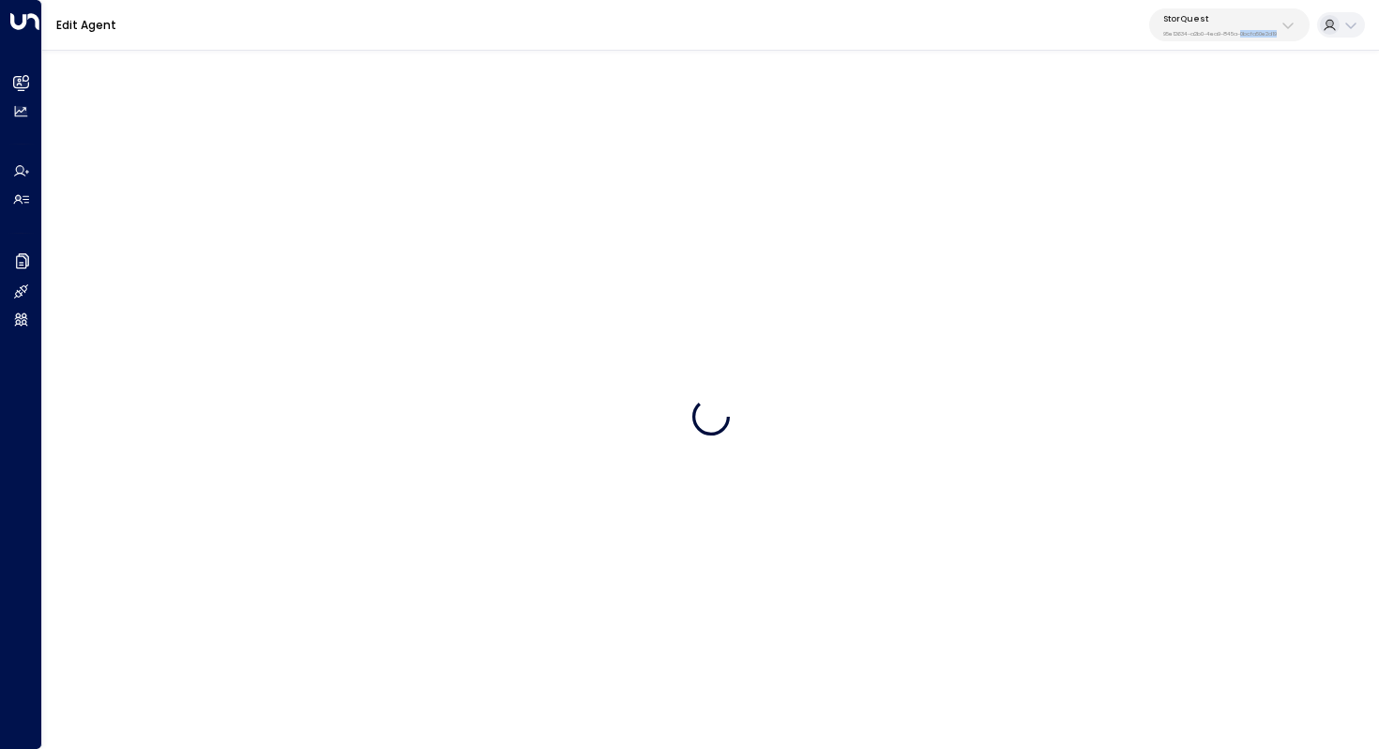
click at [723, 558] on div at bounding box center [710, 416] width 1337 height 749
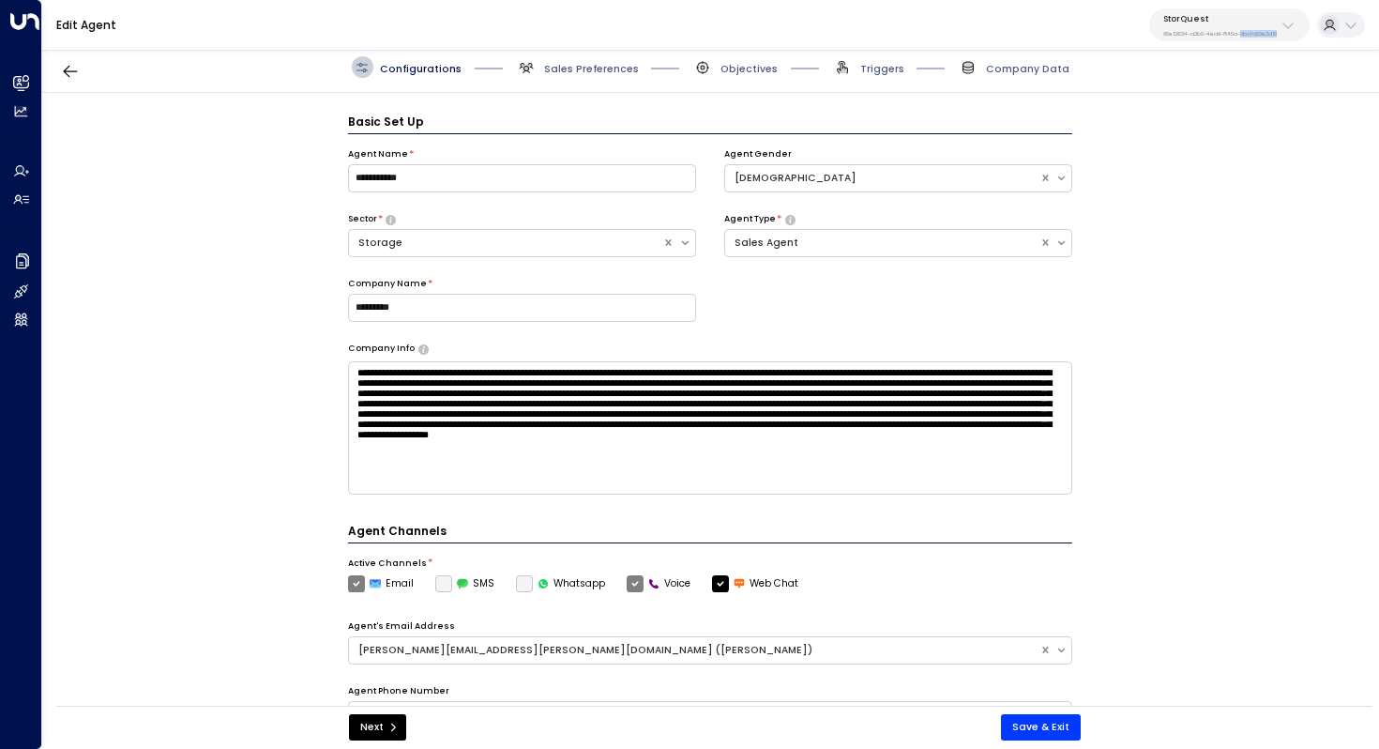
scroll to position [21, 0]
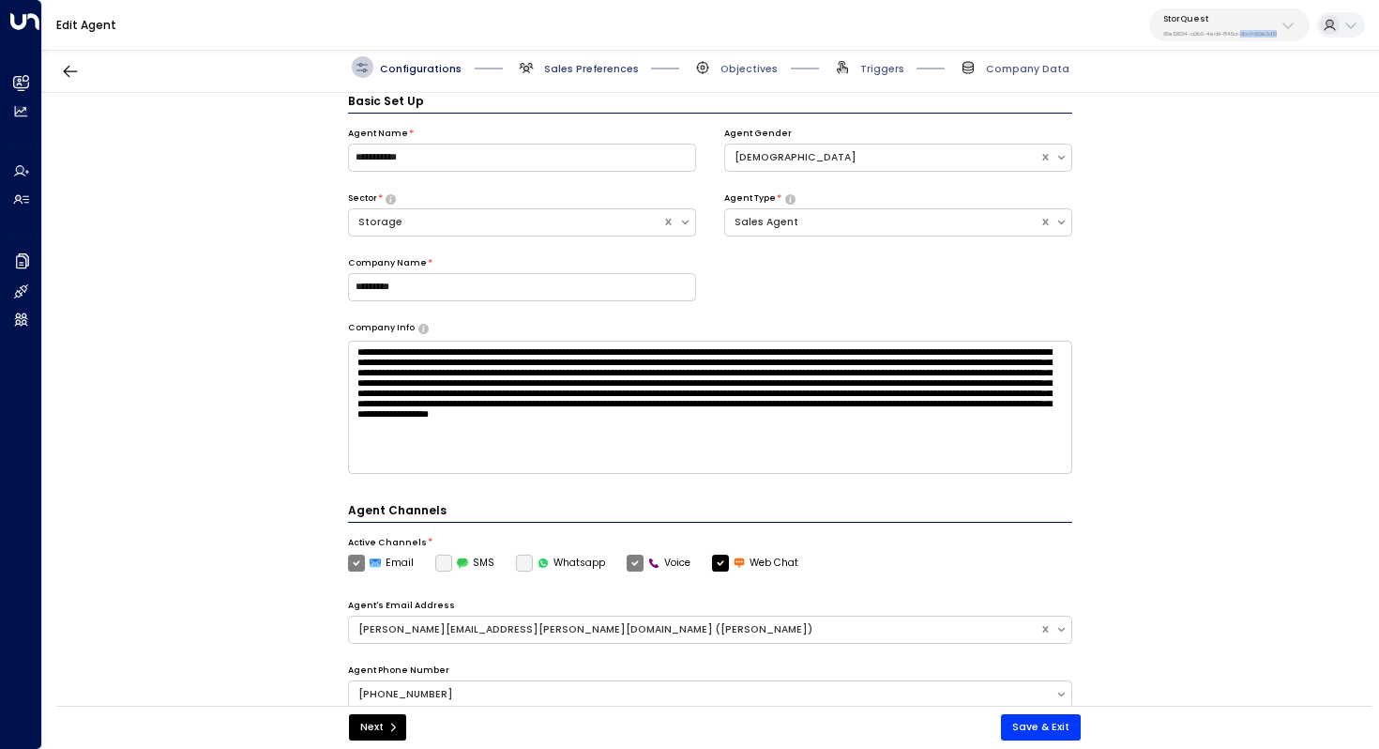
click at [597, 67] on span "Sales Preferences" at bounding box center [591, 69] width 95 height 14
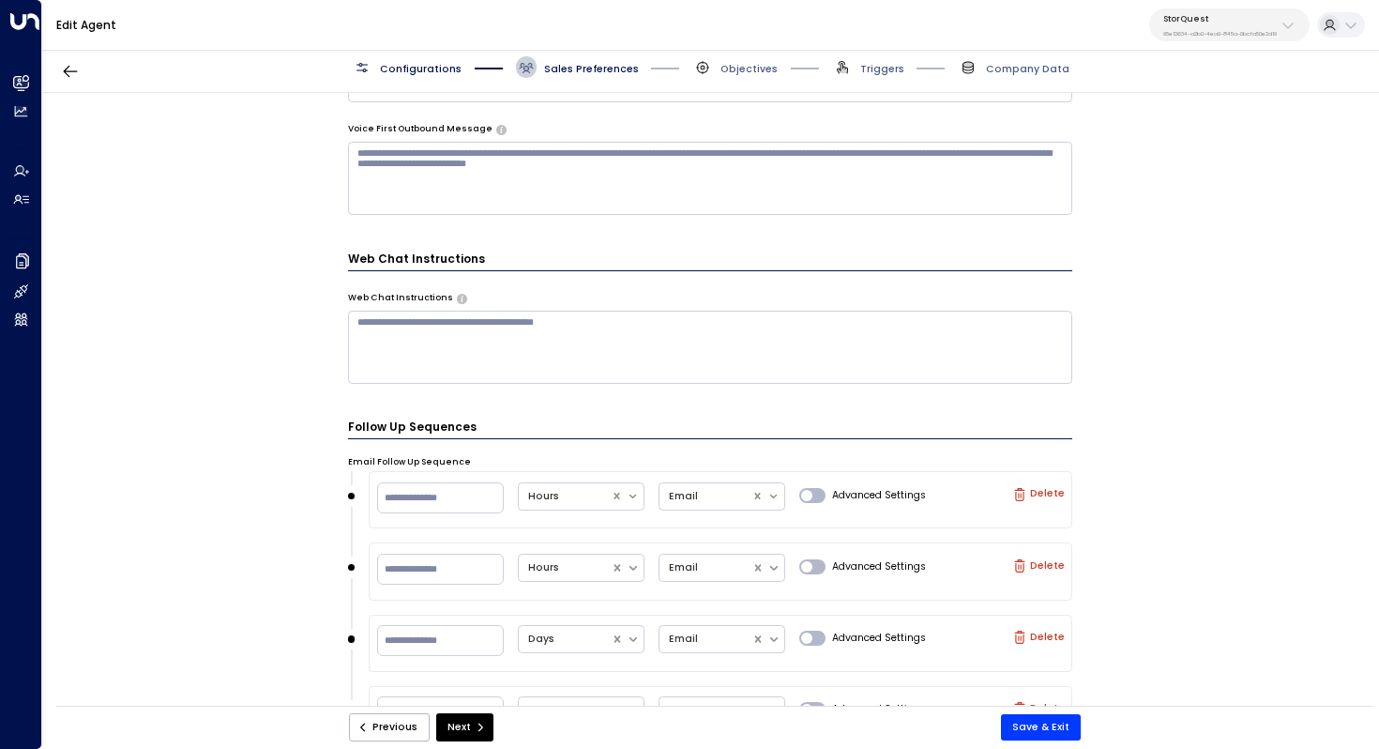
scroll to position [1724, 0]
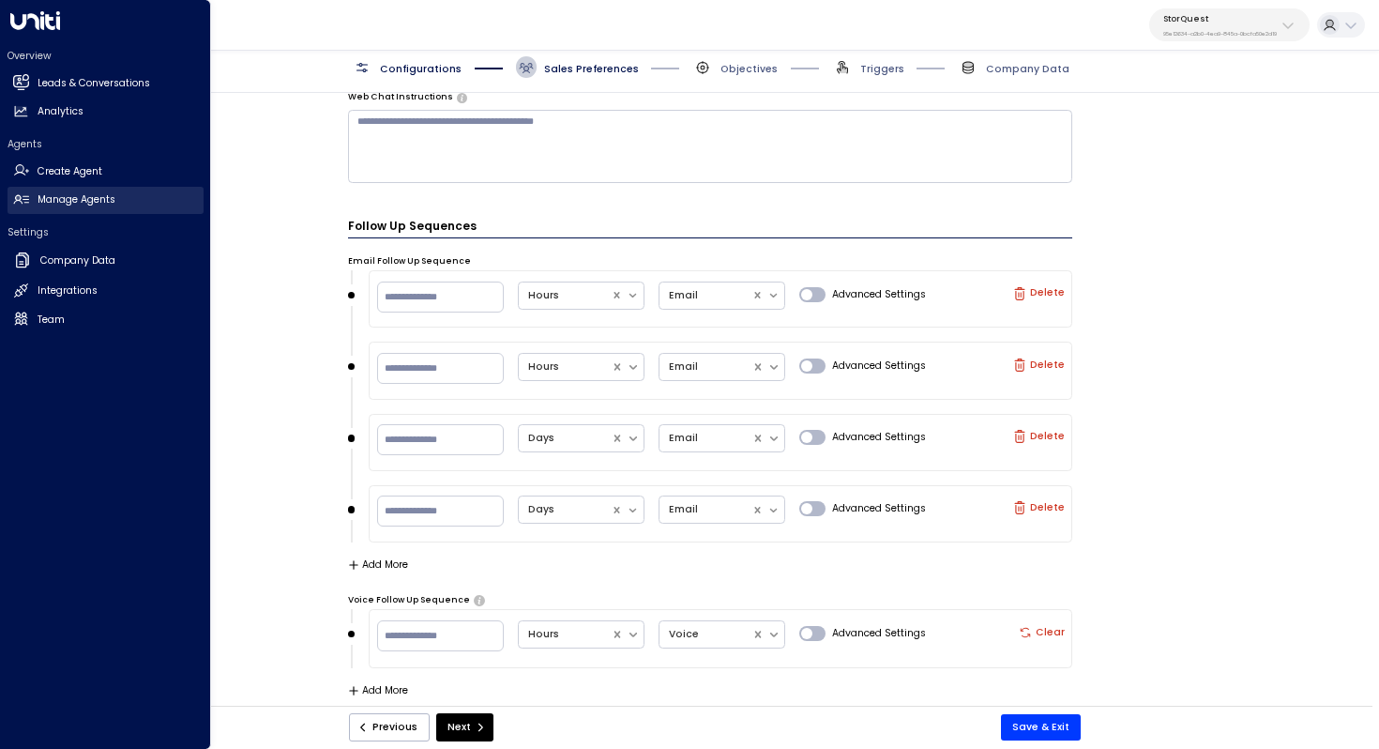
click at [49, 201] on h2 "Manage Agents" at bounding box center [77, 199] width 78 height 15
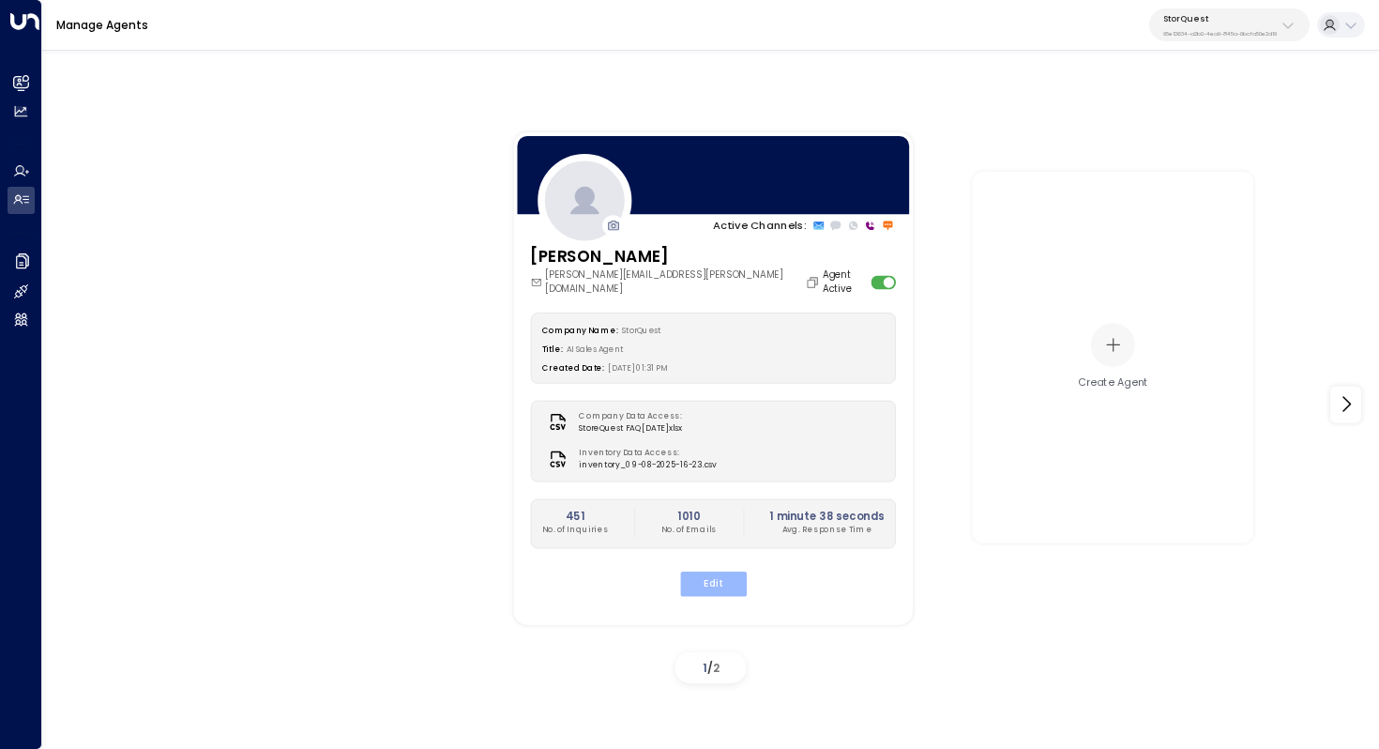
click at [724, 575] on button "Edit" at bounding box center [712, 582] width 67 height 24
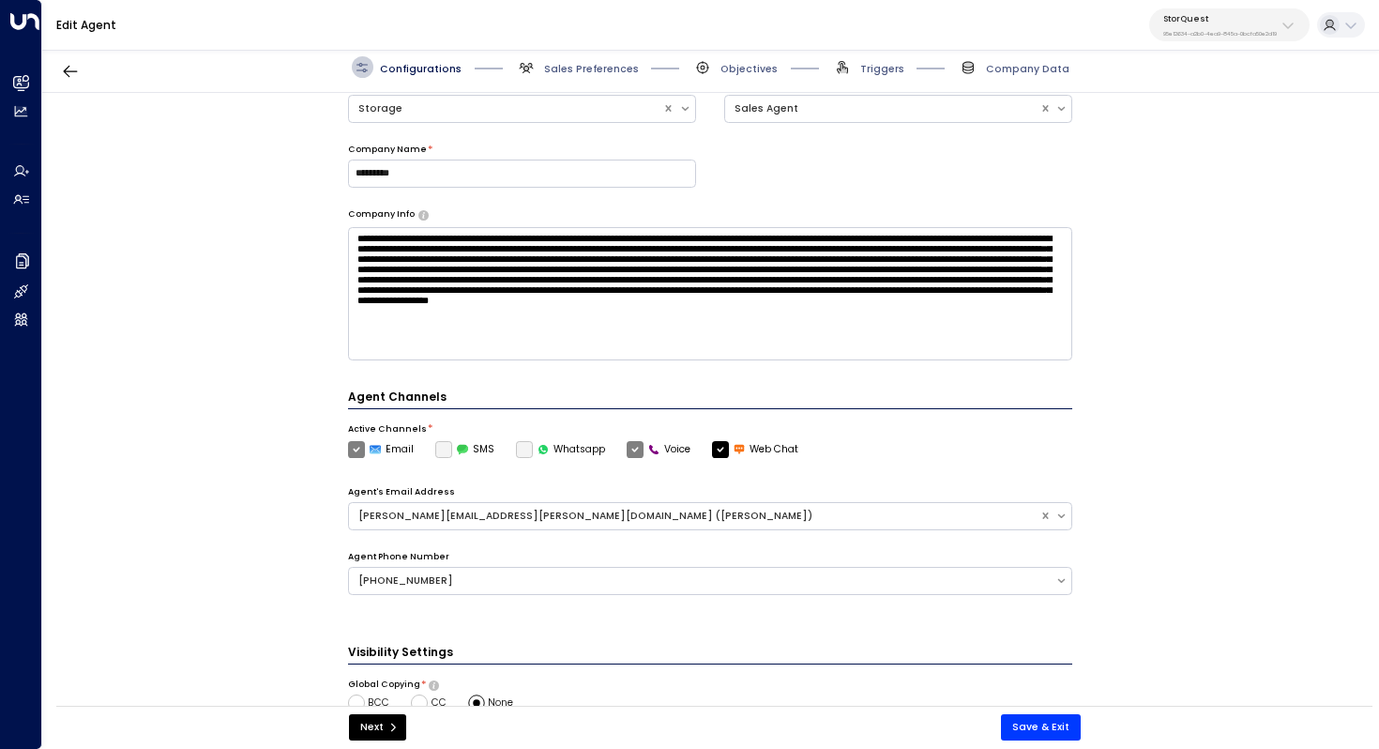
scroll to position [418, 0]
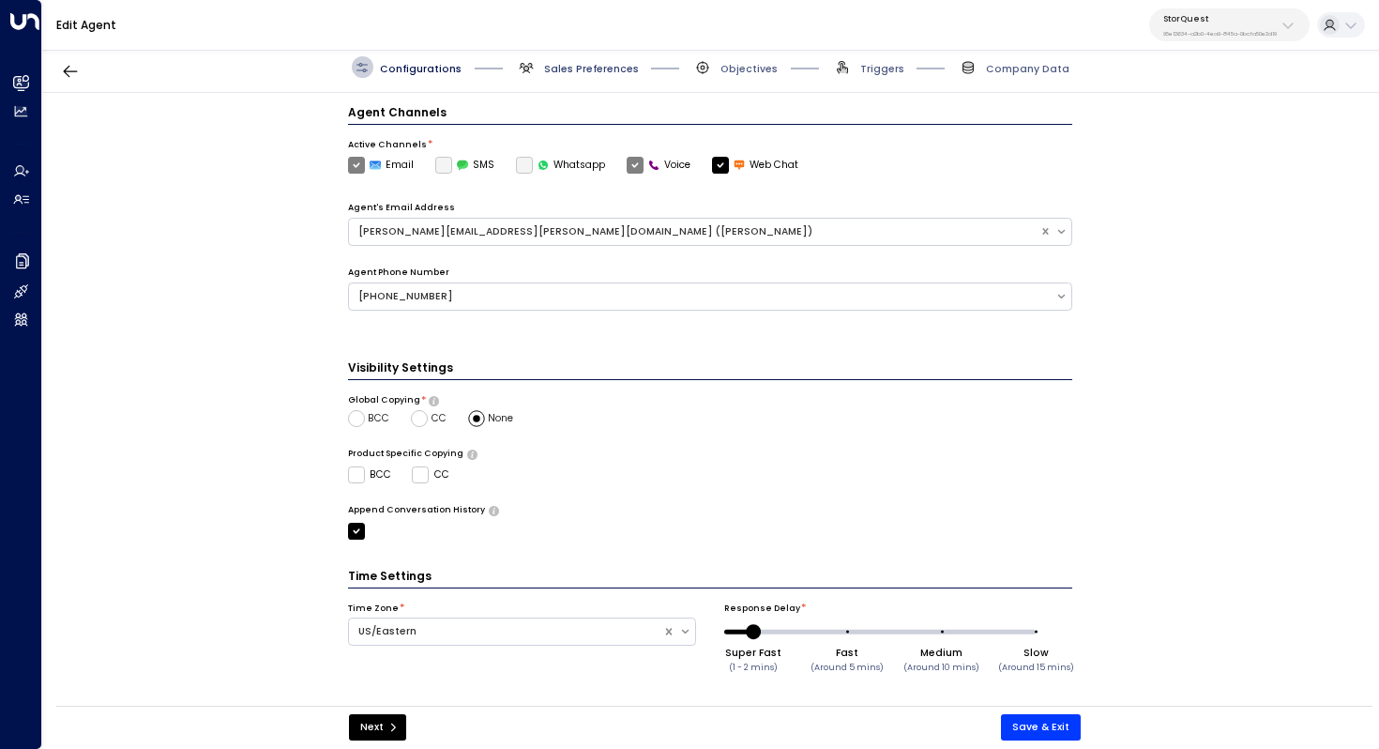
click at [576, 69] on span "Sales Preferences" at bounding box center [591, 69] width 95 height 14
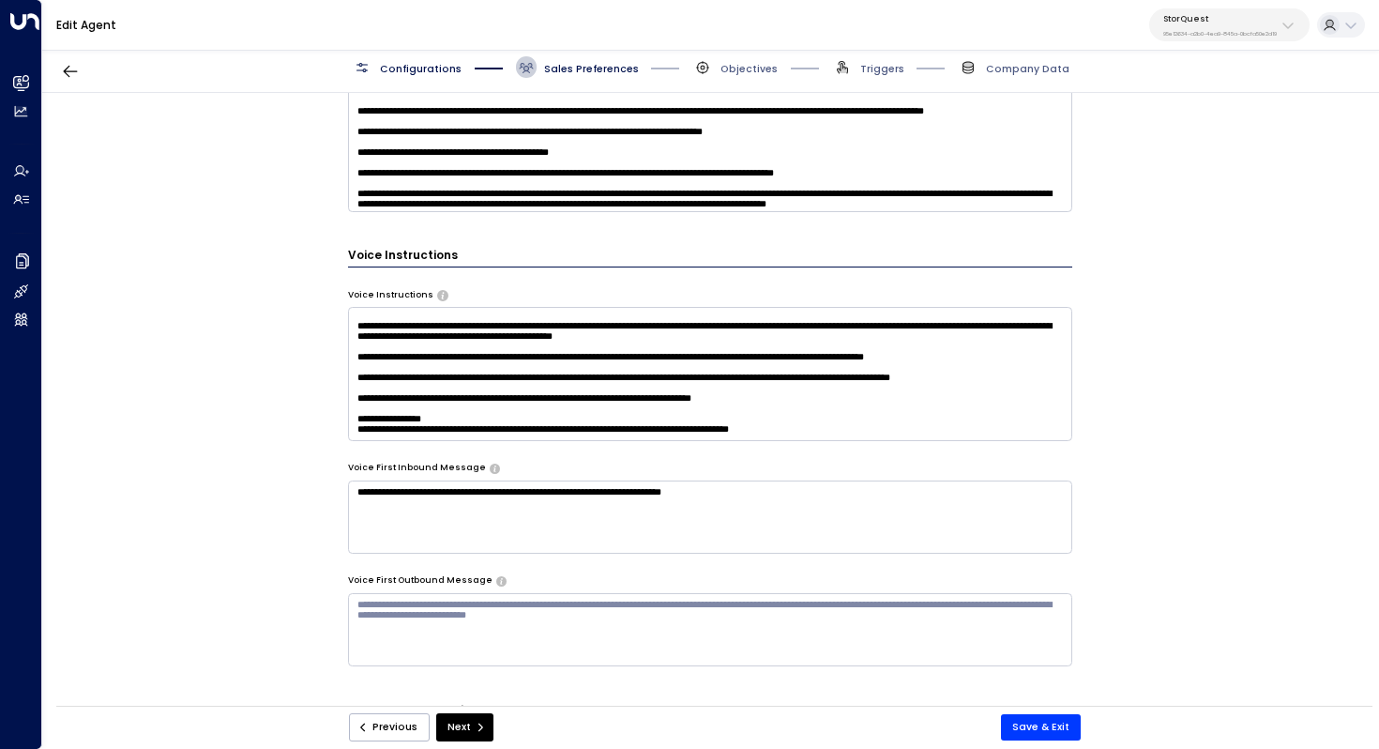
scroll to position [520, 0]
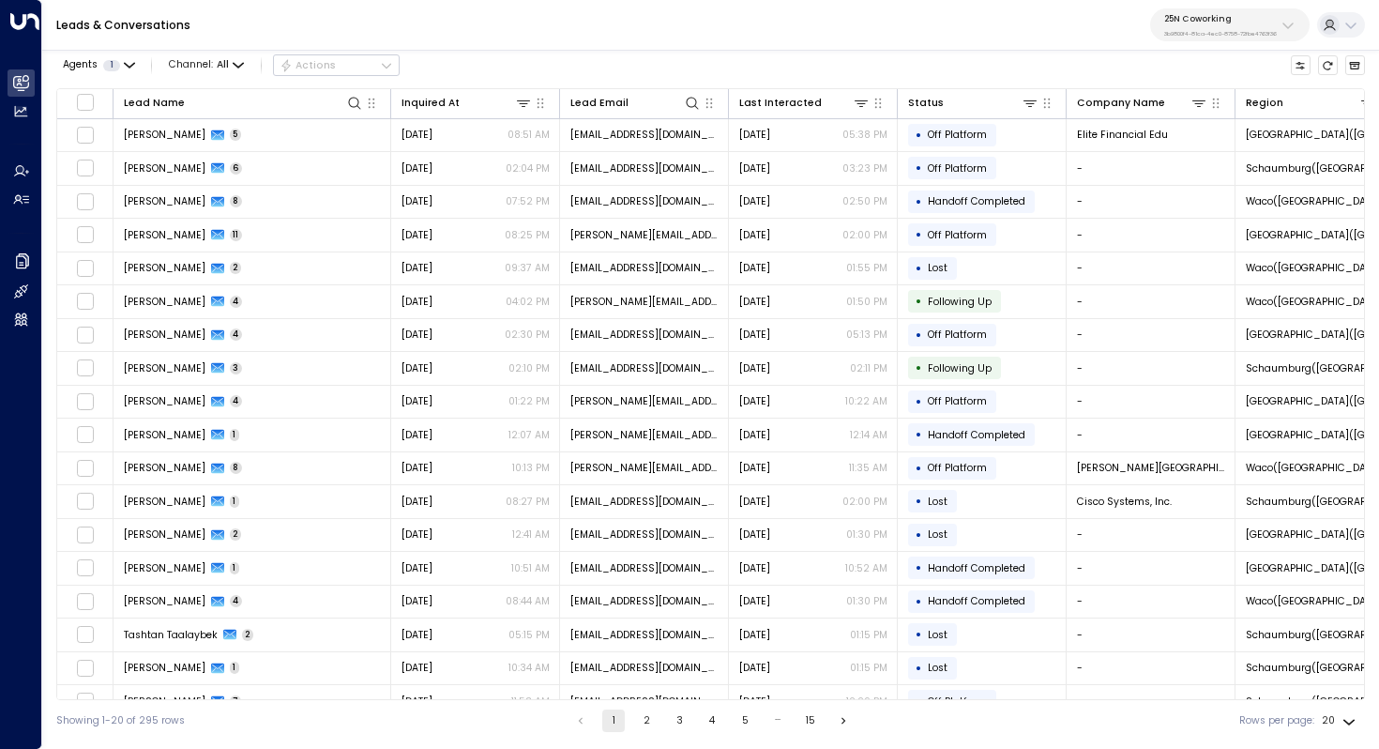
click at [1245, 32] on p "3b9800f4-81ca-4ec0-8758-72fbe4763f36" at bounding box center [1220, 34] width 113 height 8
type input "**********"
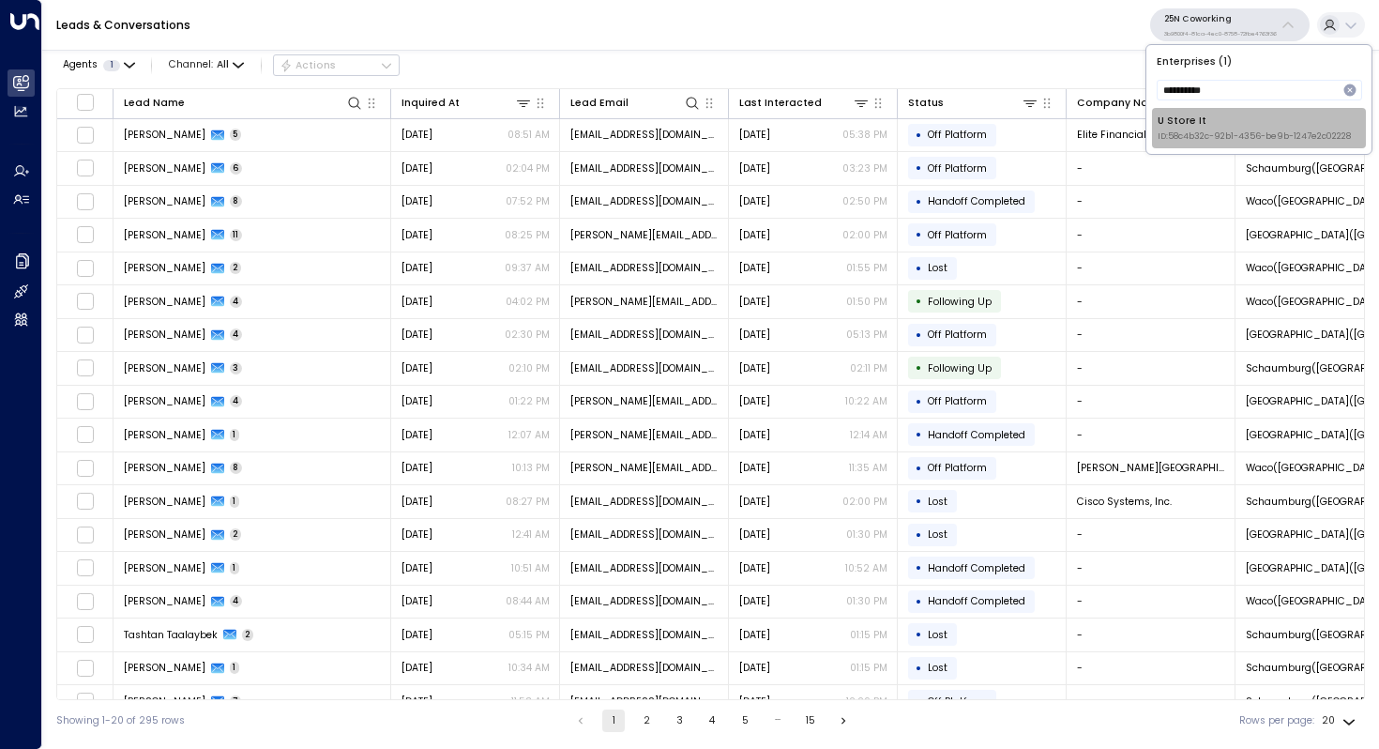
click at [1217, 131] on span "ID: 58c4b32c-92b1-4356-be9b-1247e2c02228" at bounding box center [1254, 136] width 193 height 13
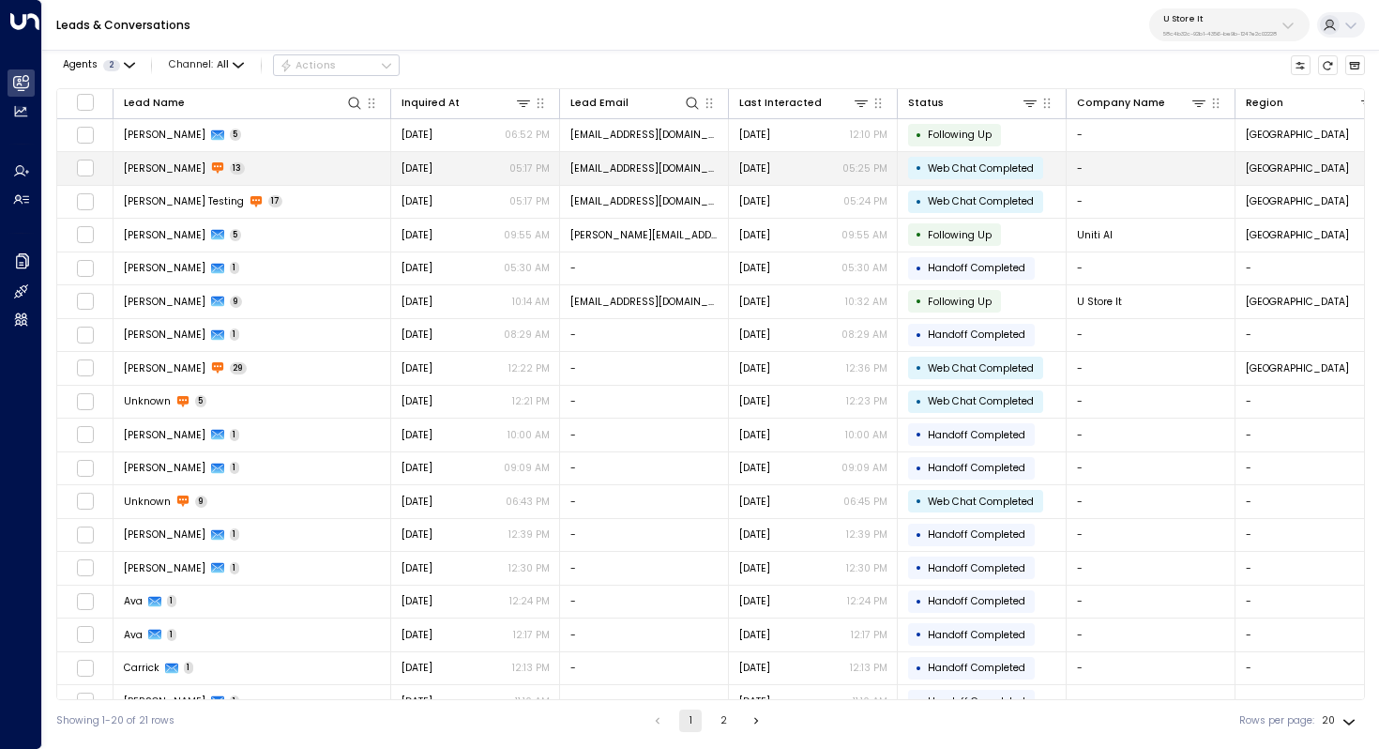
click at [290, 160] on td "Kerric 13" at bounding box center [253, 168] width 278 height 33
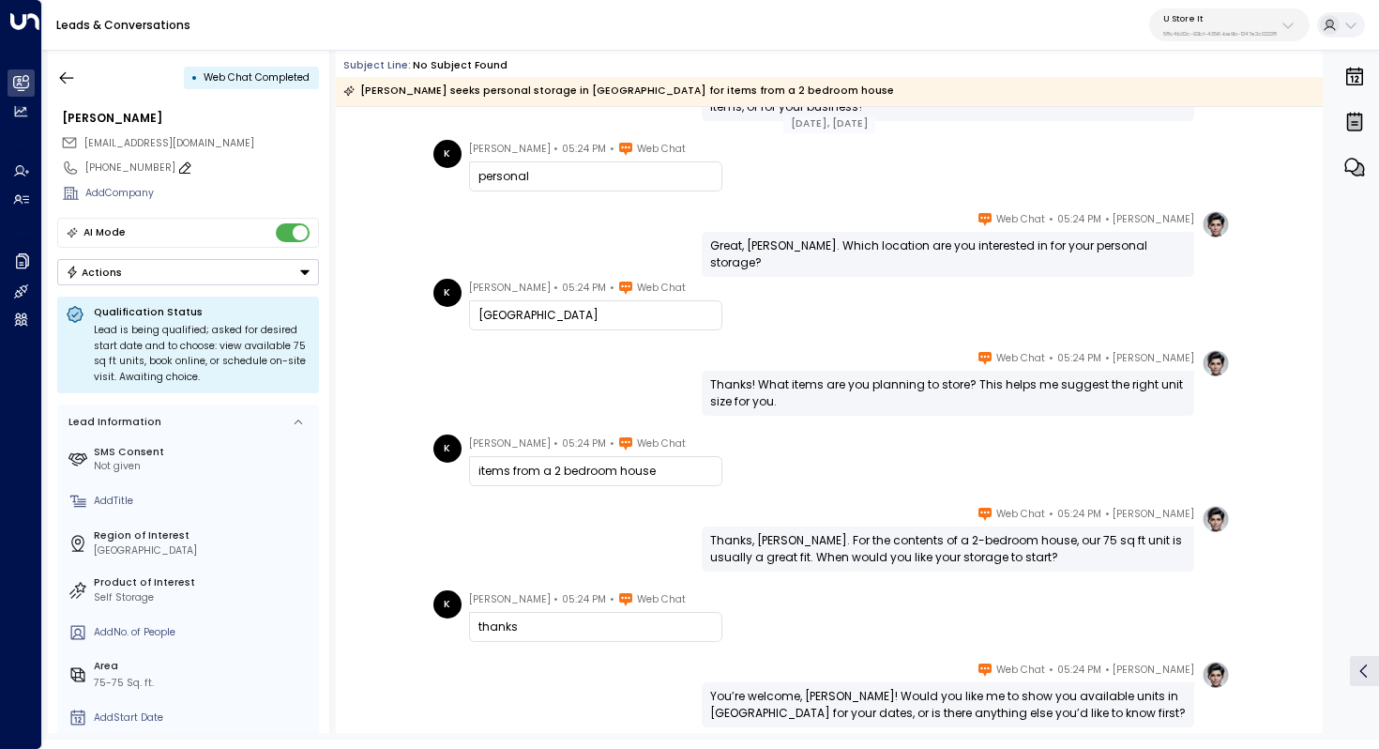
scroll to position [335, 0]
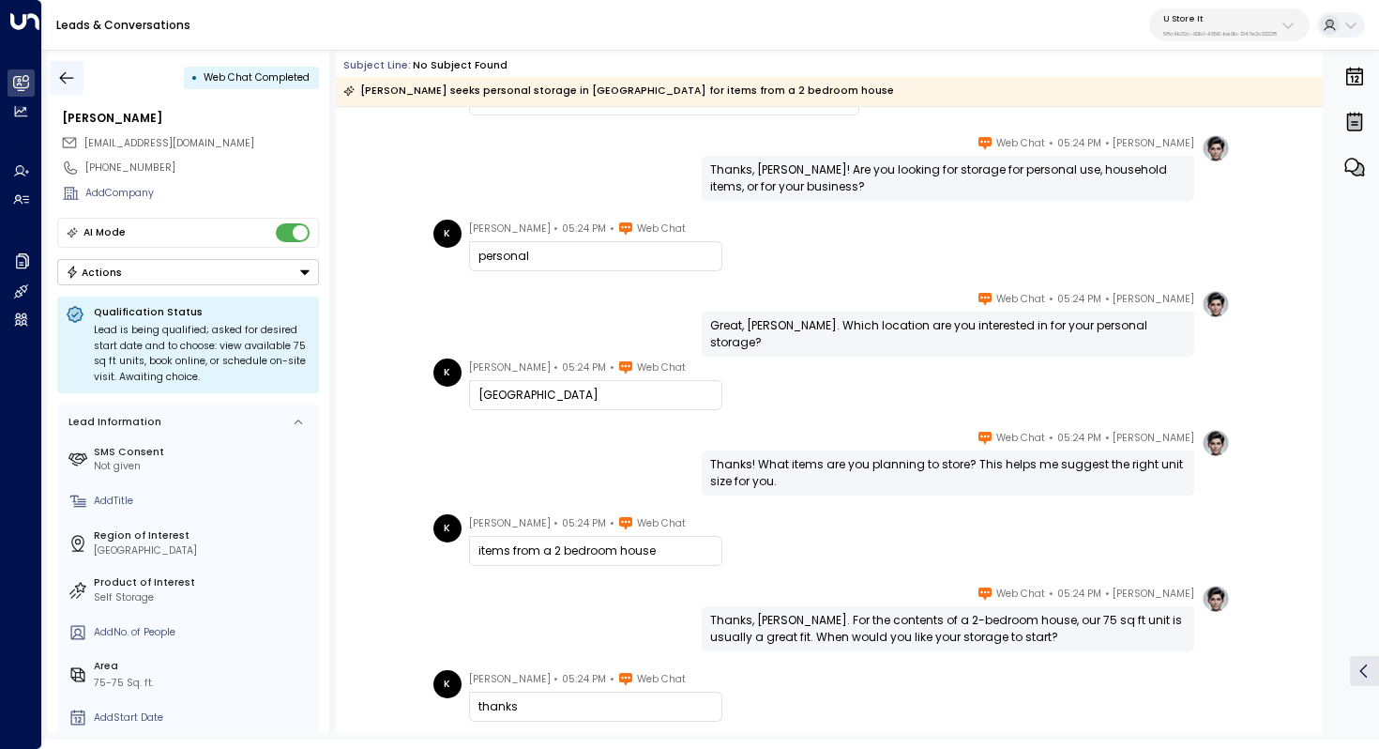
click at [65, 73] on icon "button" at bounding box center [66, 77] width 19 height 19
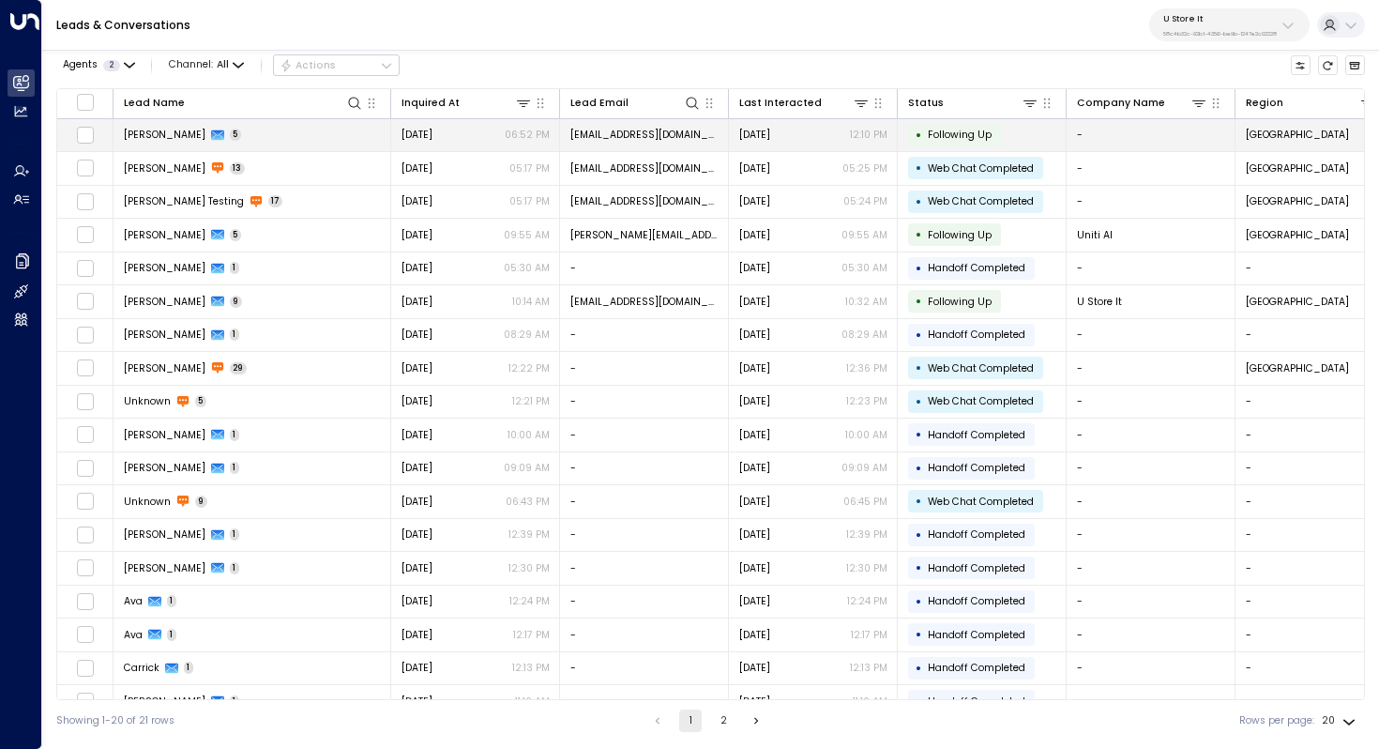
click at [181, 138] on span "[PERSON_NAME]" at bounding box center [165, 135] width 82 height 14
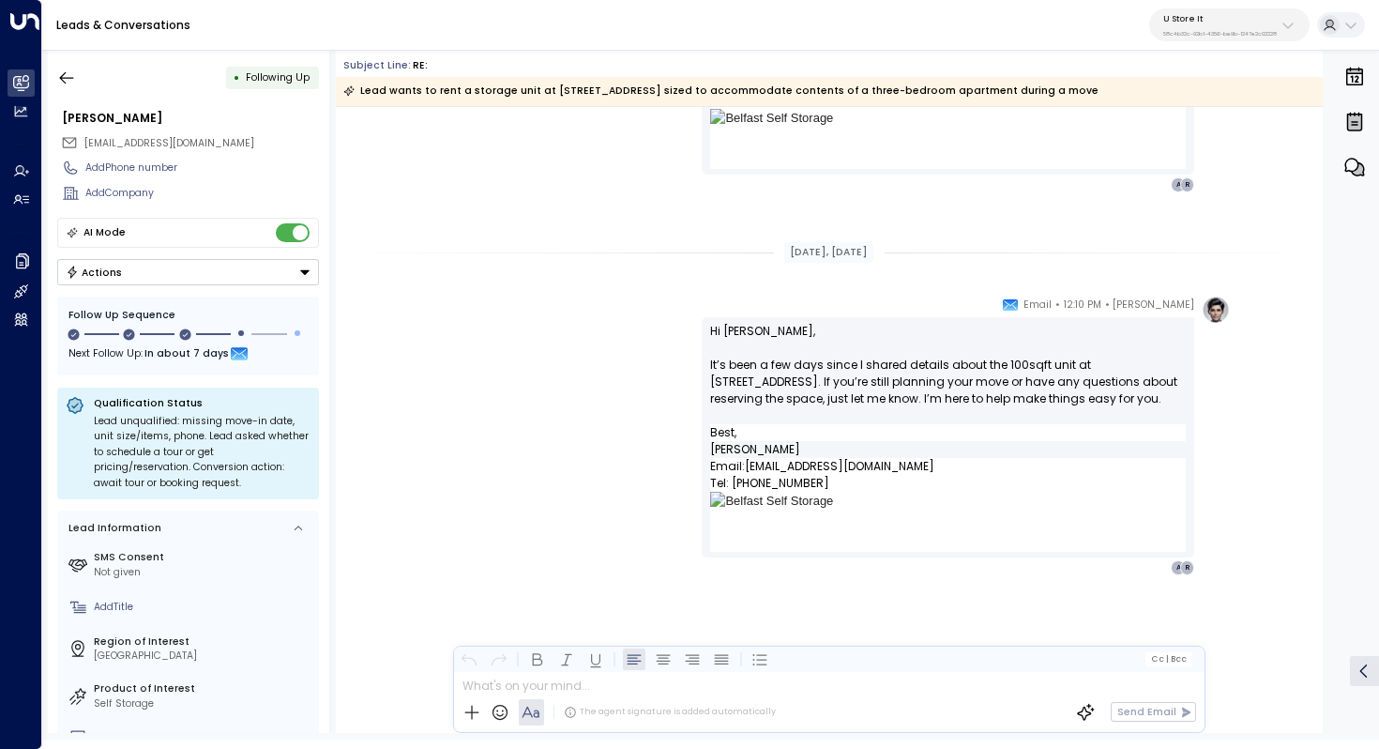
scroll to position [1591, 0]
click at [1218, 27] on div "U Store It 58c4b32c-92b1-4356-be9b-1247e2c02228" at bounding box center [1220, 25] width 114 height 24
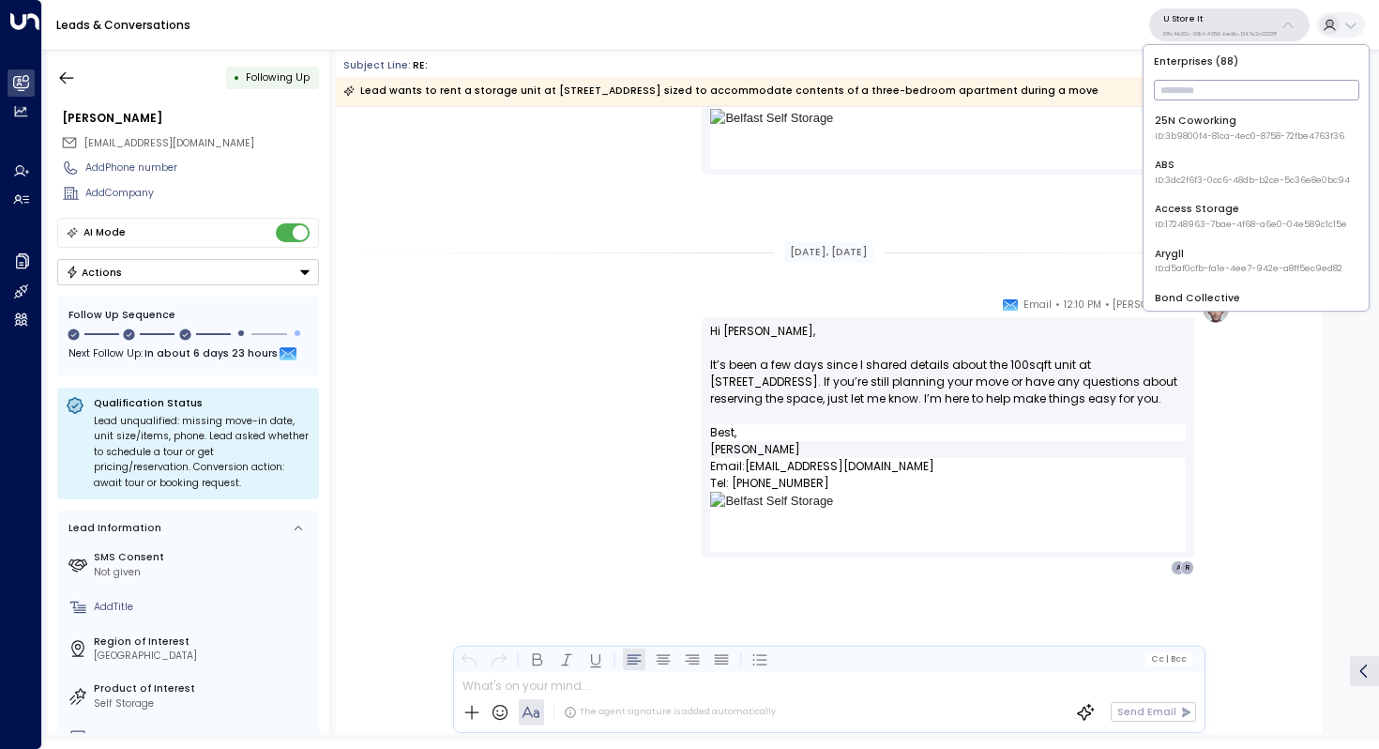
click at [1192, 84] on input "text" at bounding box center [1256, 90] width 205 height 30
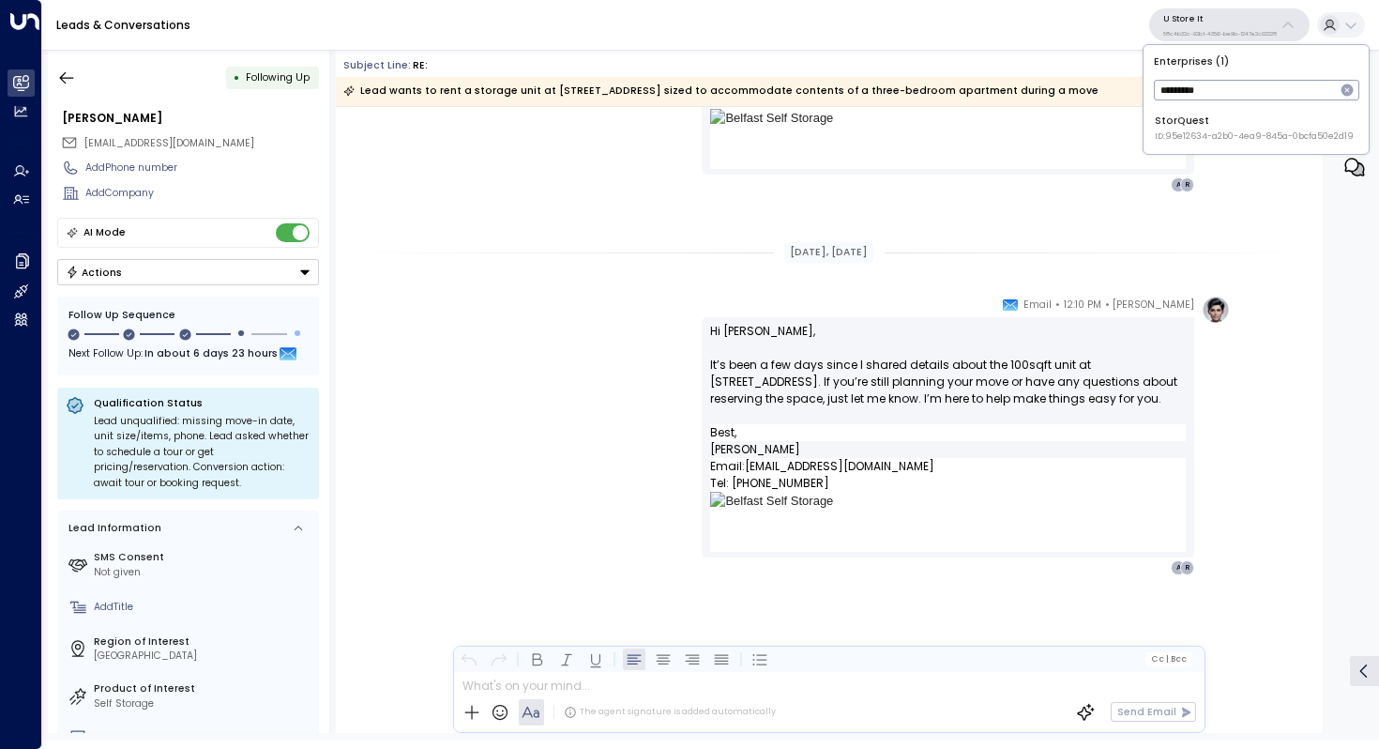
type input "*********"
click at [1222, 131] on span "ID: 95e12634-a2b0-4ea9-845a-0bcfa50e2d19" at bounding box center [1254, 136] width 199 height 13
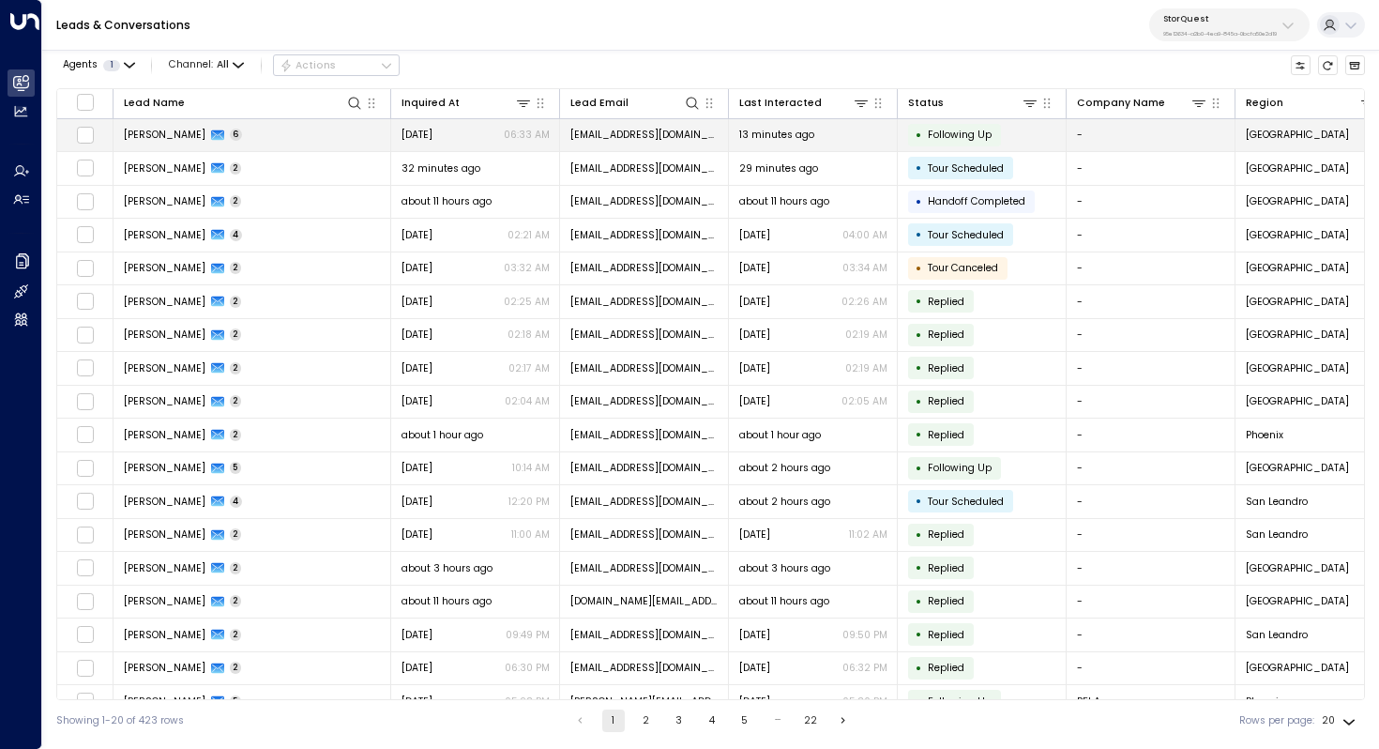
click at [267, 141] on td "Colette Young 6" at bounding box center [253, 135] width 278 height 33
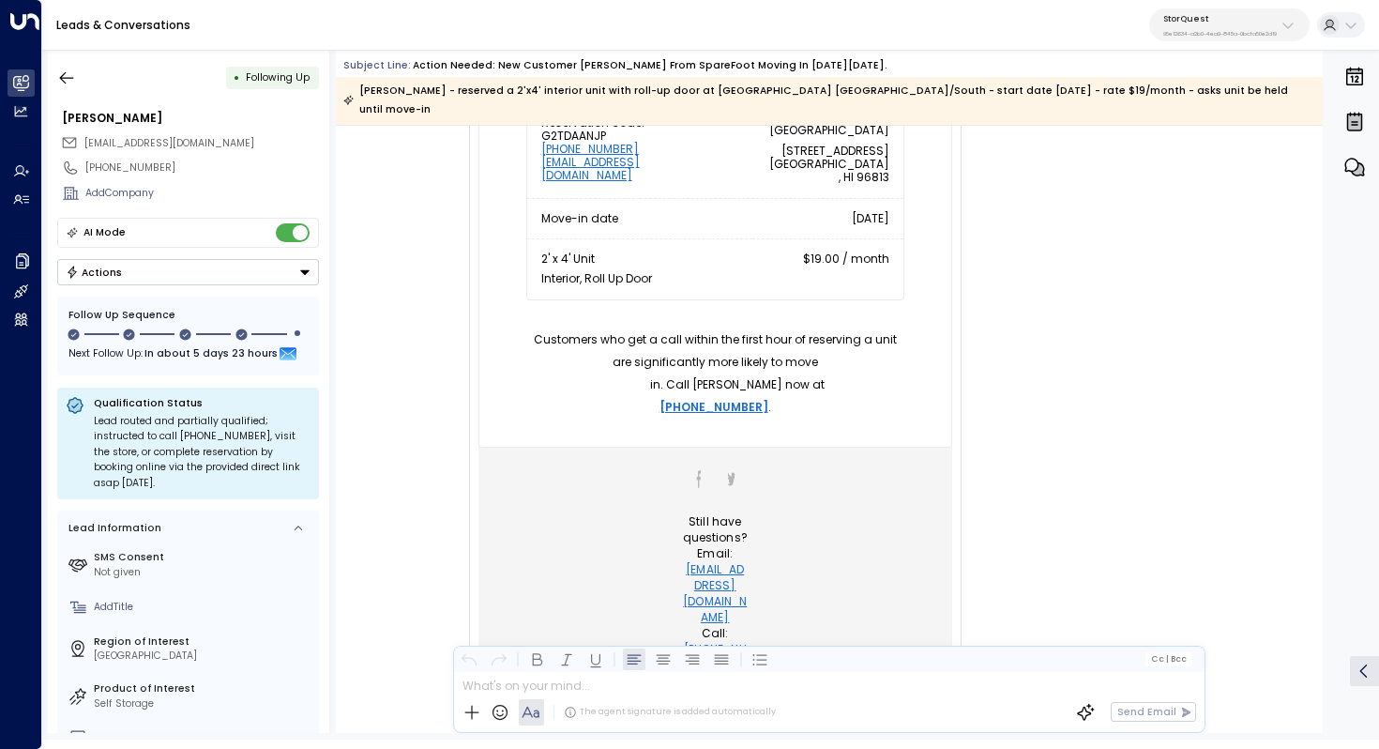
scroll to position [565, 0]
